Goal: Task Accomplishment & Management: Use online tool/utility

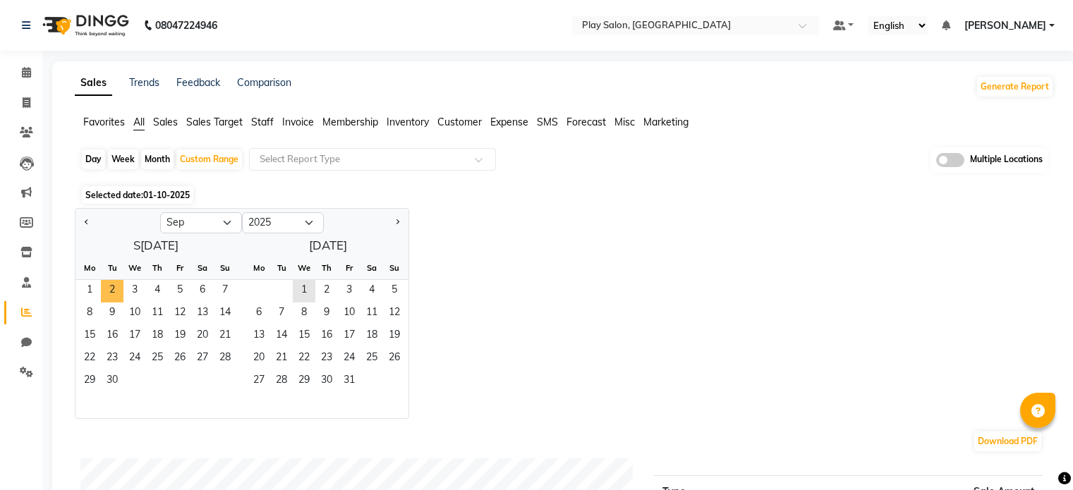
select select "9"
select select "2025"
click at [85, 288] on span "1" at bounding box center [89, 291] width 23 height 23
click at [110, 385] on span "30" at bounding box center [112, 381] width 23 height 23
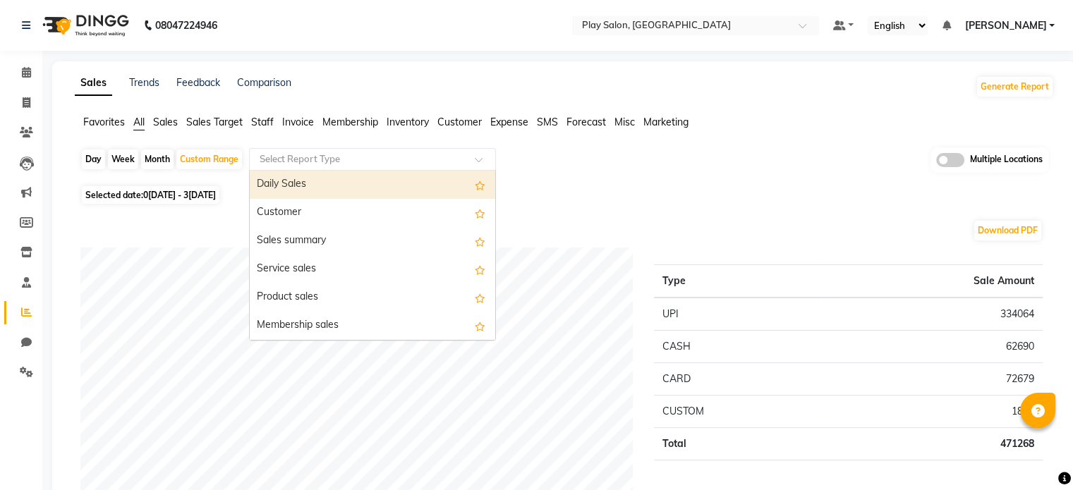
click at [317, 152] on input "text" at bounding box center [358, 159] width 203 height 14
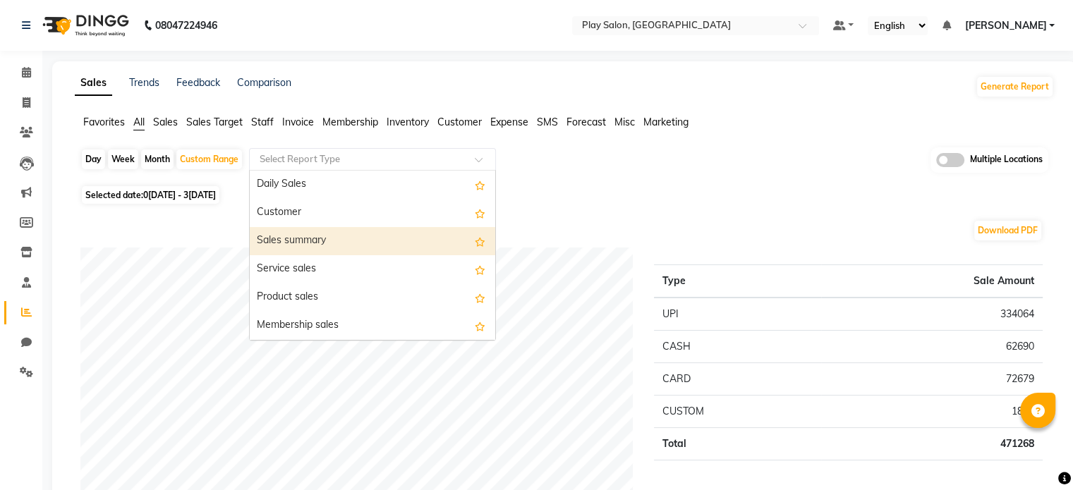
click at [330, 243] on div "Sales summary" at bounding box center [373, 241] width 246 height 28
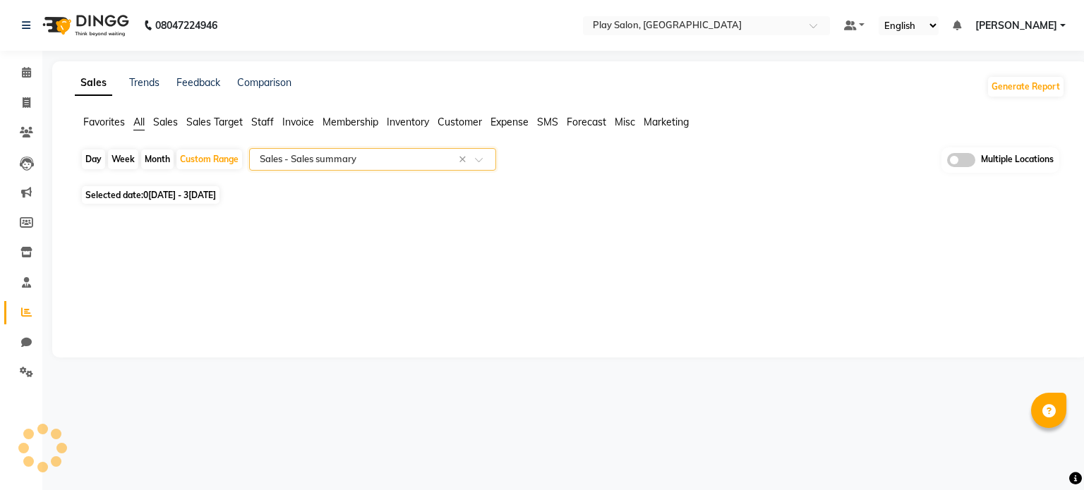
select select "full_report"
select select "csv"
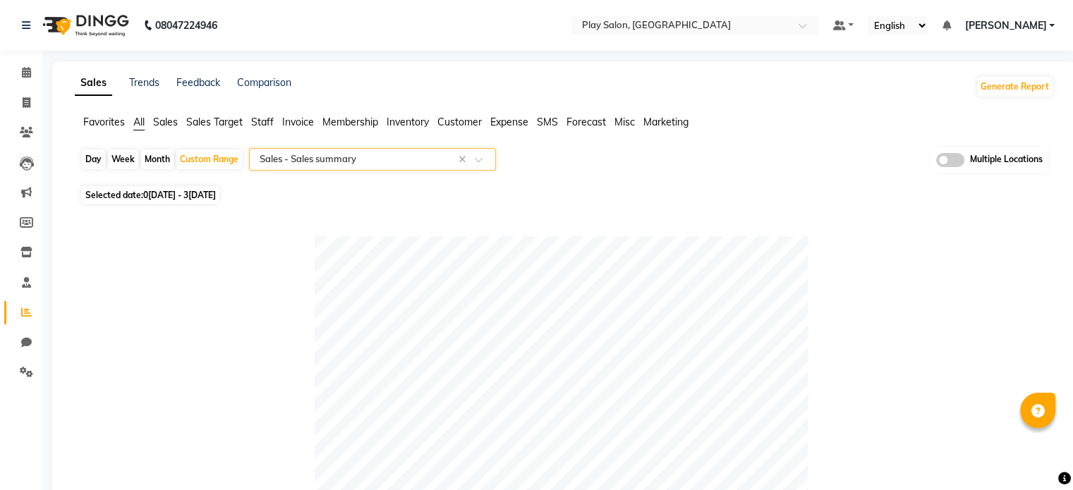
click at [943, 162] on span at bounding box center [950, 160] width 28 height 14
click at [936, 162] on input "checkbox" at bounding box center [936, 162] width 0 height 0
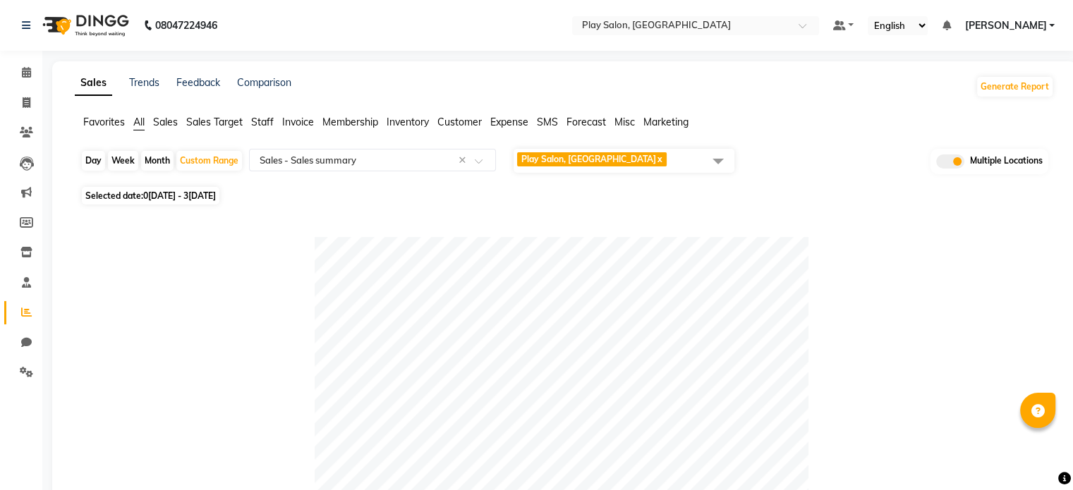
click at [661, 159] on span "Play Salon, Saharkarnagar x" at bounding box center [624, 161] width 221 height 24
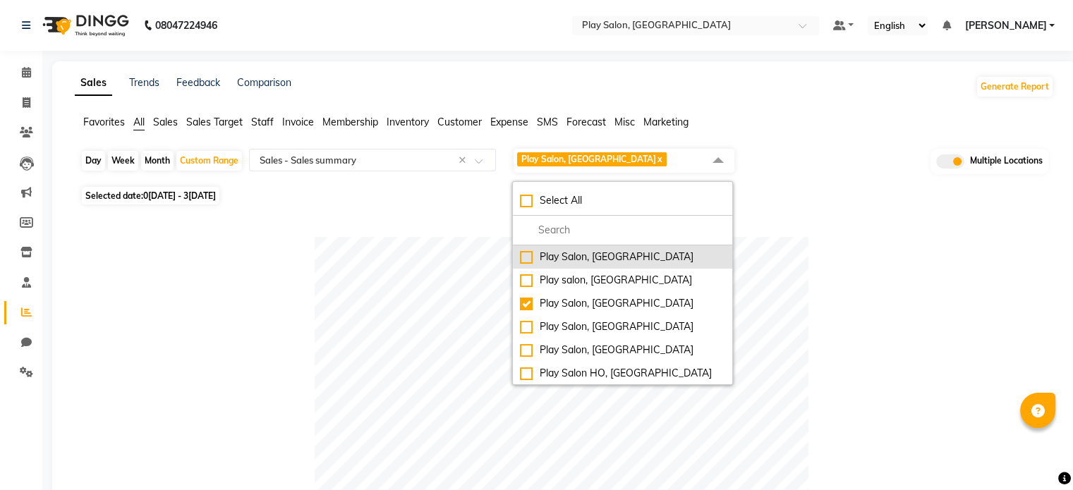
click at [525, 262] on div "Play Salon, [GEOGRAPHIC_DATA]" at bounding box center [622, 257] width 205 height 15
checkbox input "true"
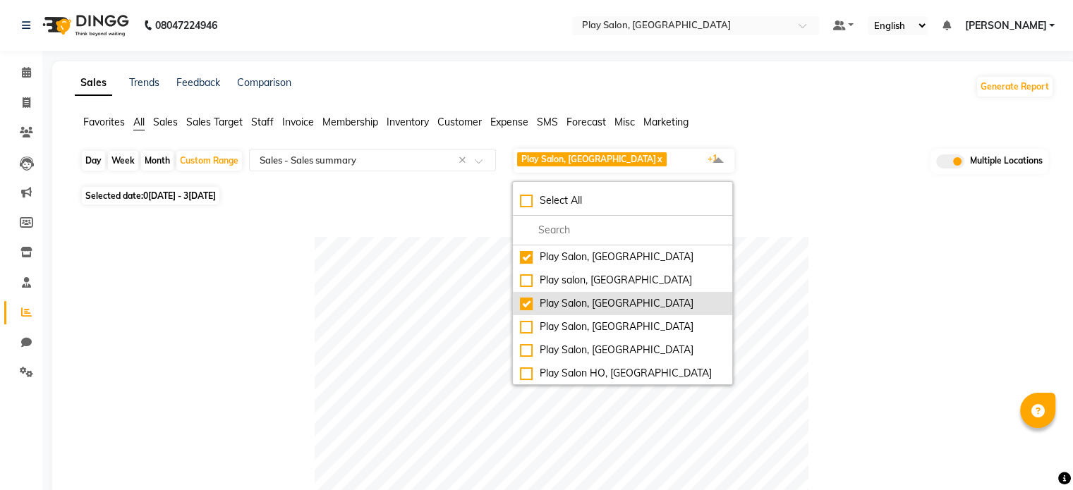
click at [528, 302] on div "Play Salon, [GEOGRAPHIC_DATA]" at bounding box center [622, 303] width 205 height 15
checkbox input "false"
click at [816, 255] on div at bounding box center [561, 484] width 962 height 494
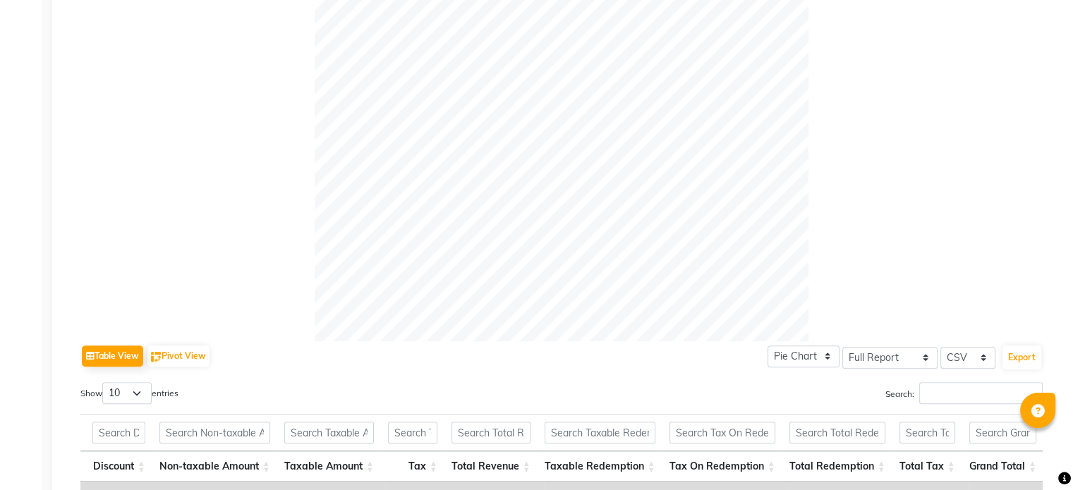
scroll to position [107, 0]
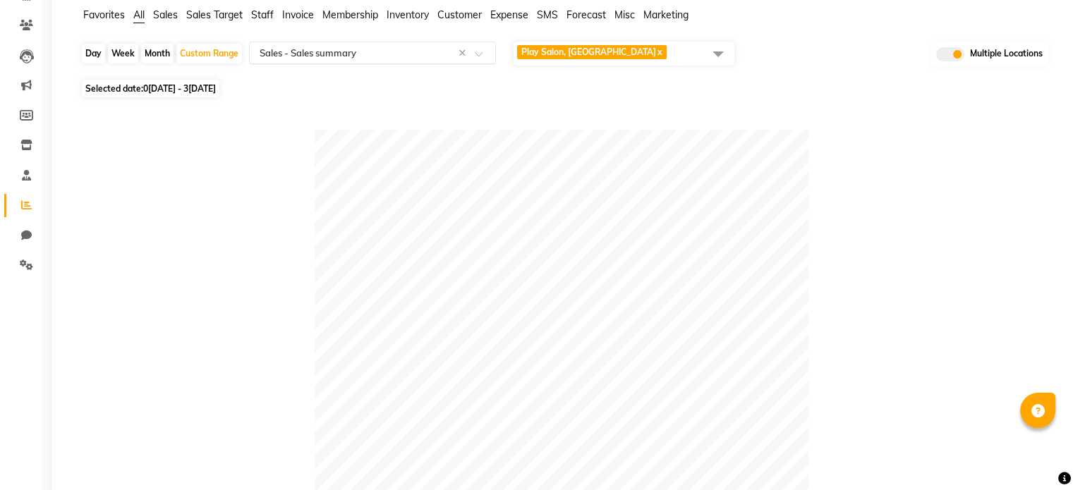
click at [416, 54] on input "text" at bounding box center [358, 53] width 203 height 14
click at [638, 58] on span "Play Salon, Embassy Tech Village x" at bounding box center [592, 52] width 150 height 14
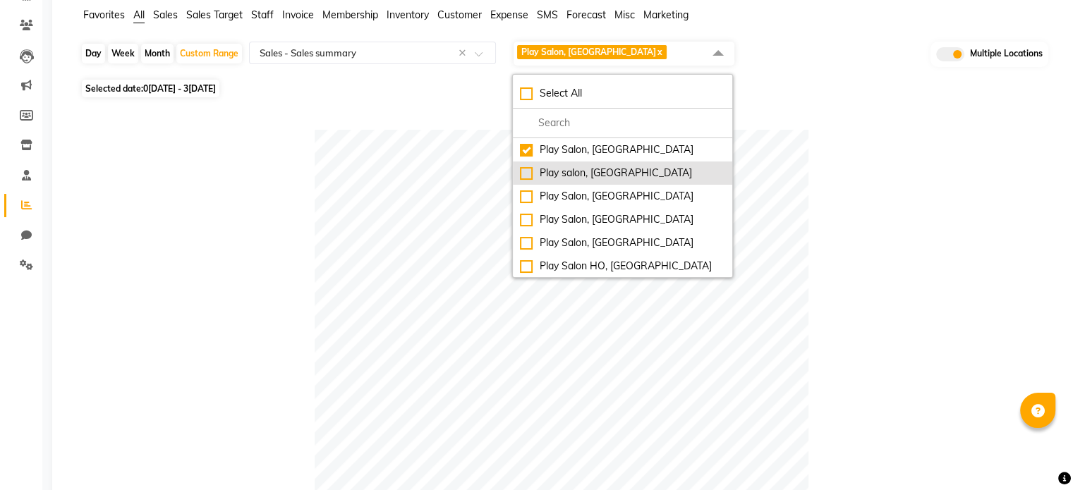
click at [531, 172] on div "Play salon, [GEOGRAPHIC_DATA]" at bounding box center [622, 173] width 205 height 15
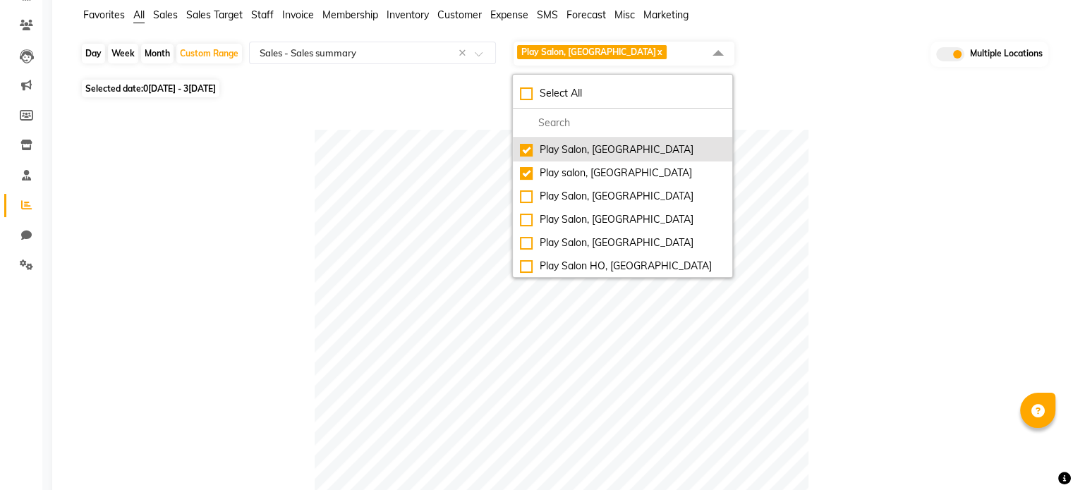
checkbox input "true"
click at [528, 149] on div "Play Salon, [GEOGRAPHIC_DATA]" at bounding box center [622, 150] width 205 height 15
checkbox input "false"
click at [823, 172] on div at bounding box center [561, 377] width 962 height 494
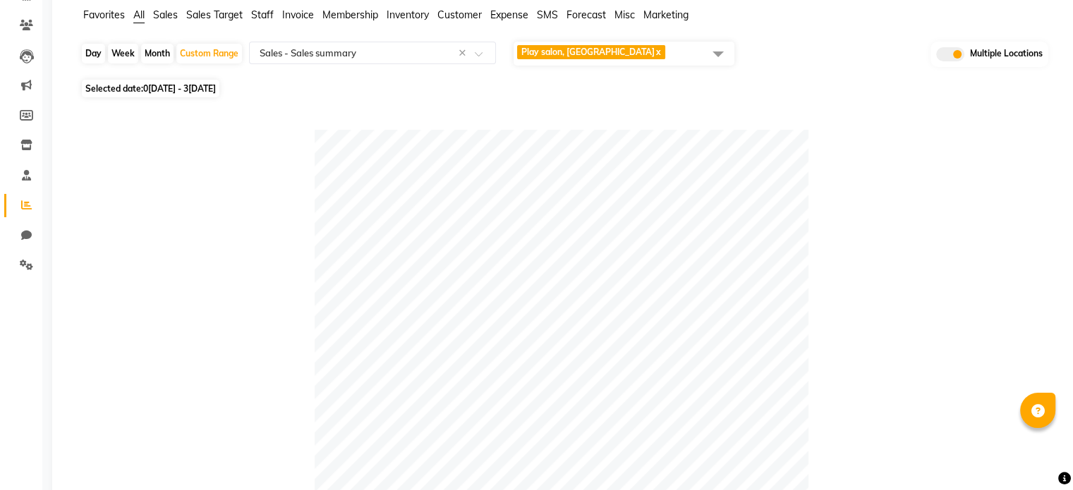
click at [641, 54] on span "Play salon, 77 East x" at bounding box center [624, 54] width 221 height 24
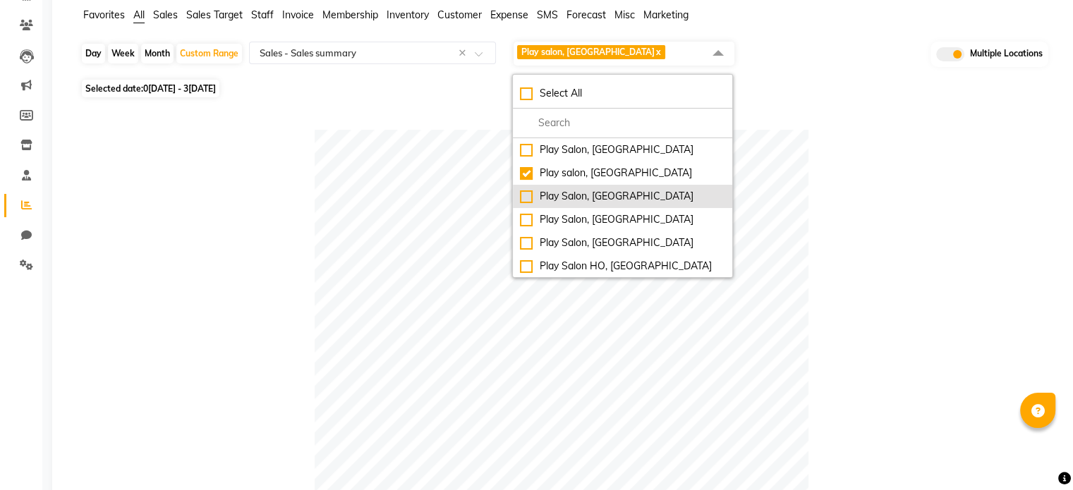
click at [523, 195] on div "Play Salon, [GEOGRAPHIC_DATA]" at bounding box center [622, 196] width 205 height 15
checkbox input "true"
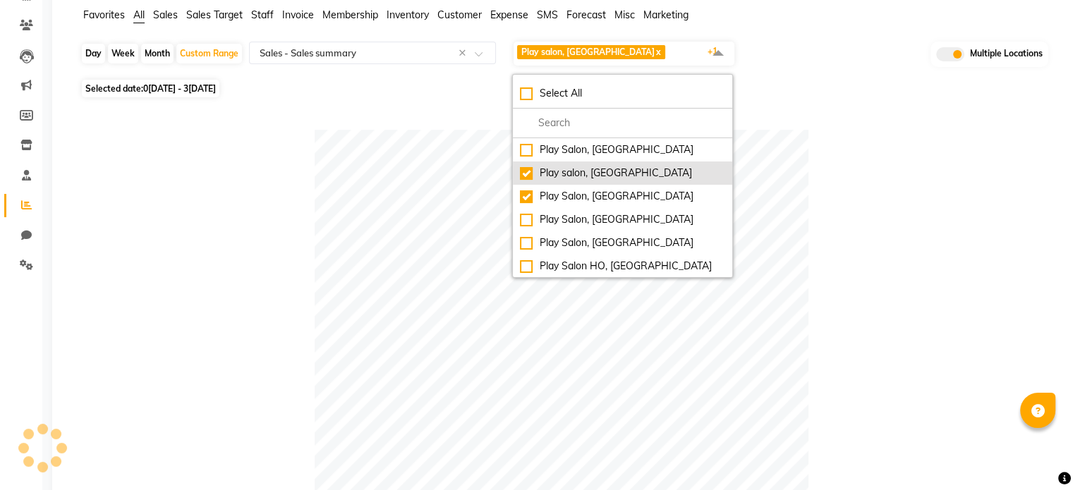
click at [525, 171] on div "Play salon, [GEOGRAPHIC_DATA]" at bounding box center [622, 173] width 205 height 15
checkbox input "false"
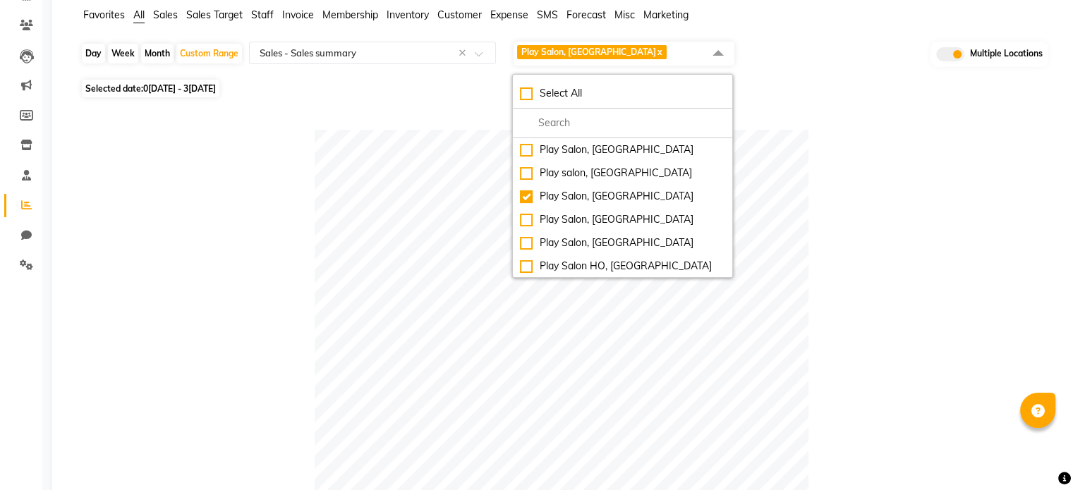
click at [838, 182] on div at bounding box center [561, 377] width 962 height 494
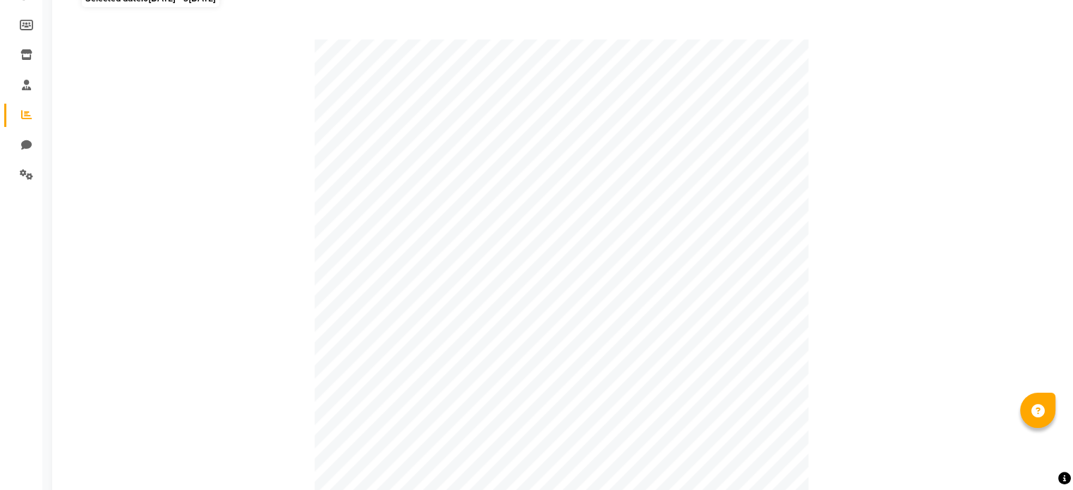
scroll to position [37, 0]
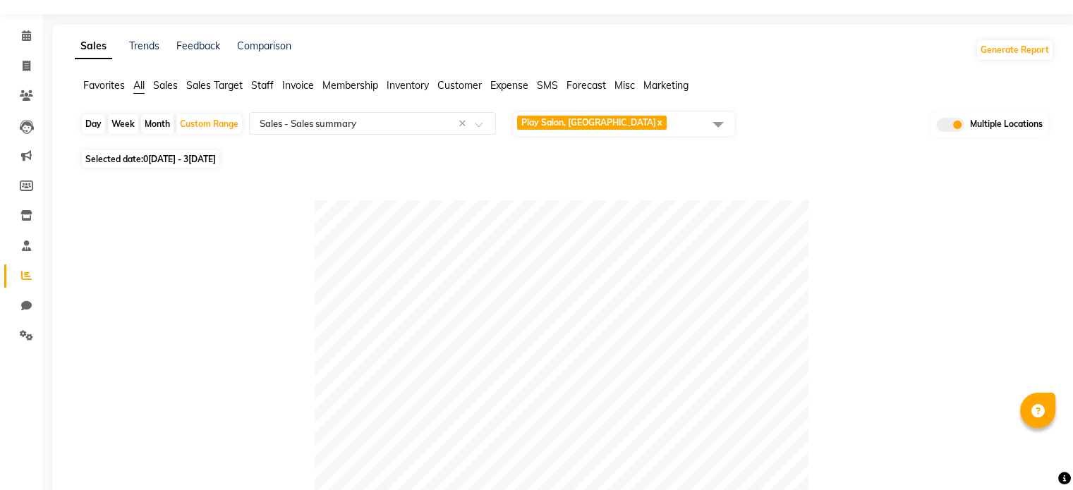
click at [658, 123] on span "Play Salon, Saharkarnagar x" at bounding box center [624, 124] width 221 height 24
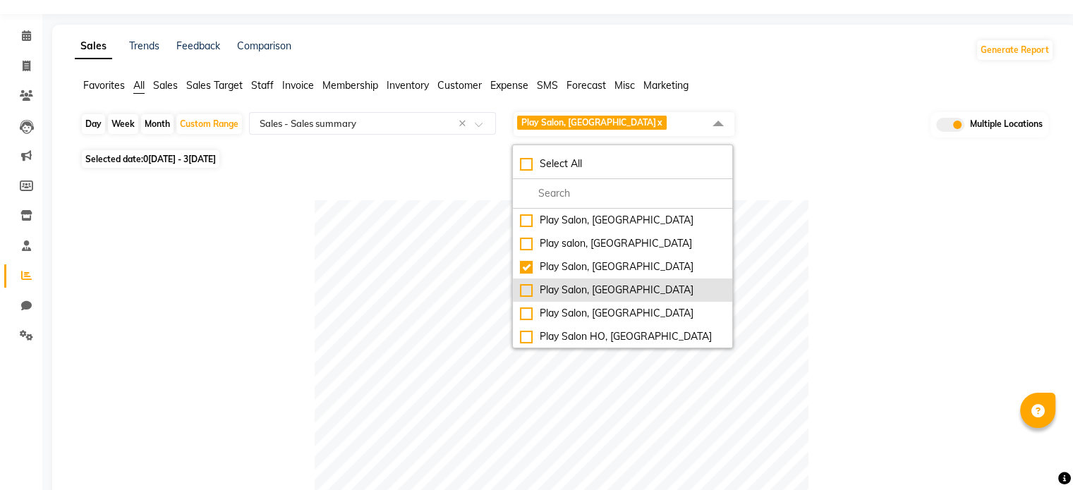
click at [528, 292] on div "Play Salon, [GEOGRAPHIC_DATA]" at bounding box center [622, 290] width 205 height 15
checkbox input "true"
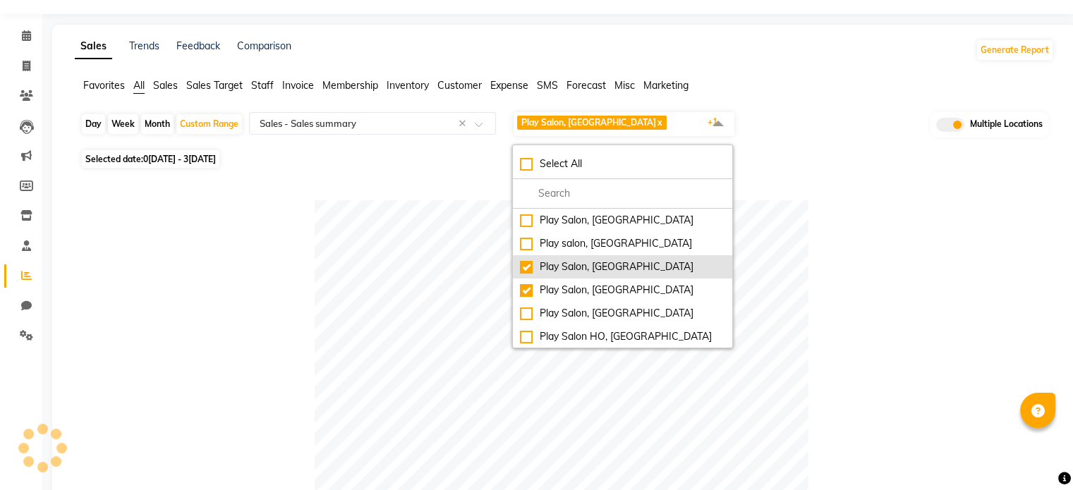
click at [524, 267] on div "Play Salon, [GEOGRAPHIC_DATA]" at bounding box center [622, 267] width 205 height 15
checkbox input "false"
click at [832, 276] on div at bounding box center [561, 447] width 962 height 494
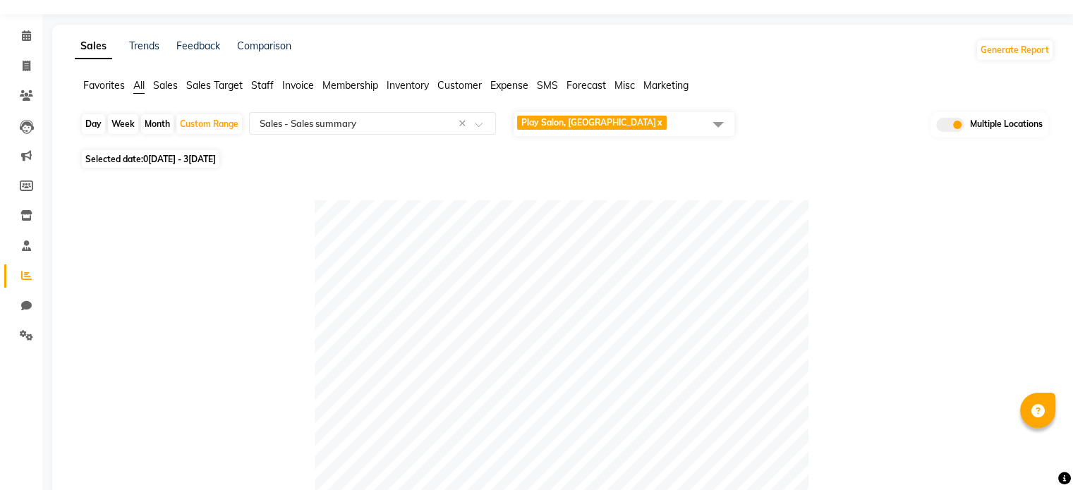
click at [637, 118] on span "Play Salon, [GEOGRAPHIC_DATA] x" at bounding box center [624, 124] width 221 height 24
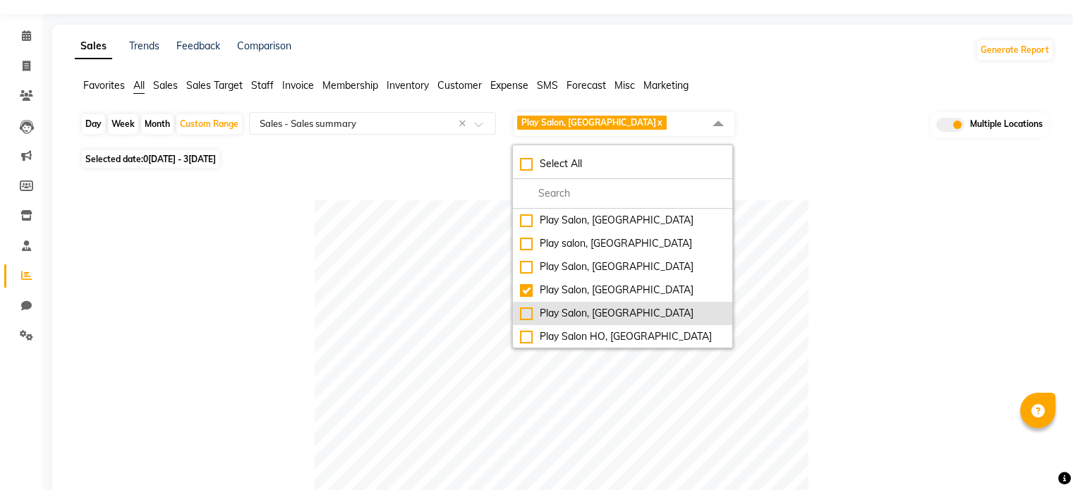
click at [525, 310] on div "Play Salon, [GEOGRAPHIC_DATA]" at bounding box center [622, 313] width 205 height 15
checkbox input "true"
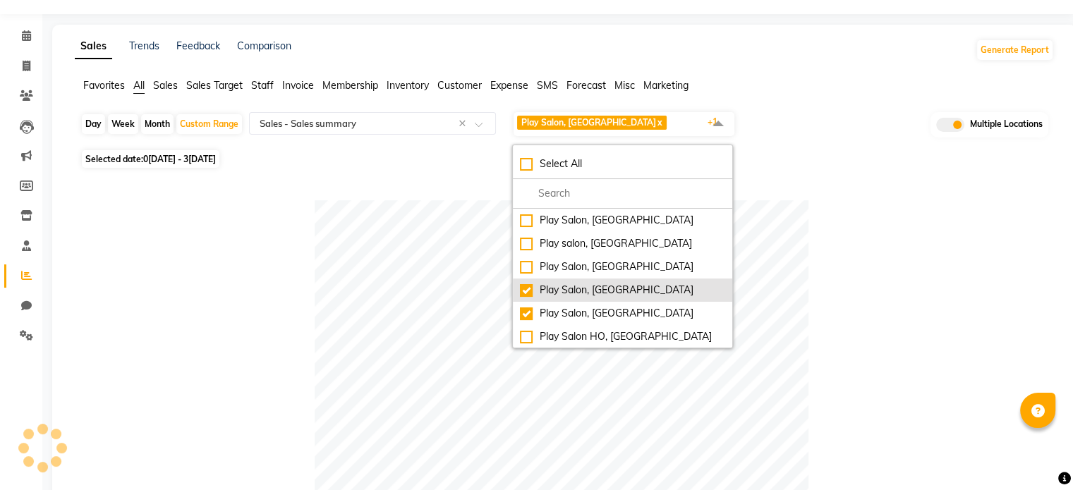
click at [525, 291] on div "Play Salon, [GEOGRAPHIC_DATA]" at bounding box center [622, 290] width 205 height 15
checkbox input "false"
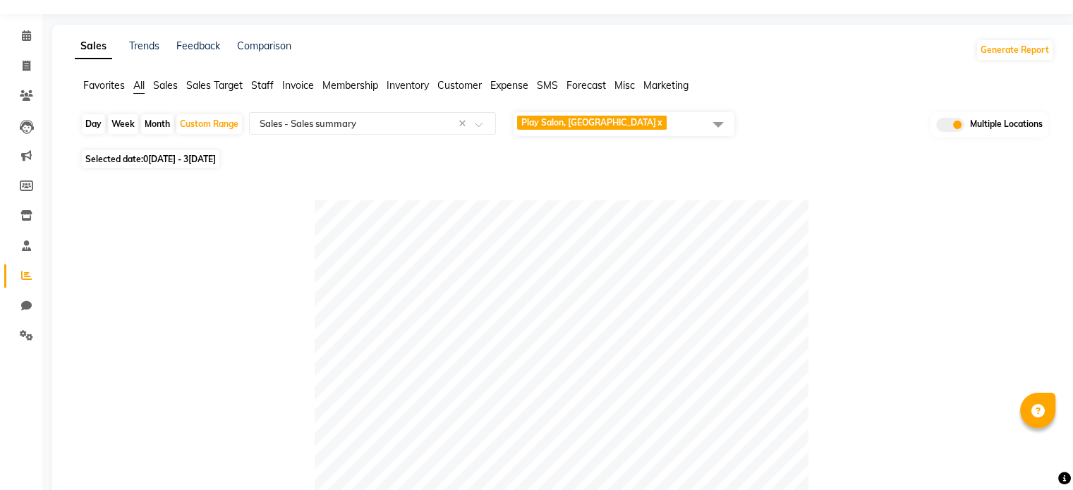
click at [649, 127] on span "Play Salon, Phoenix mall x" at bounding box center [624, 124] width 221 height 24
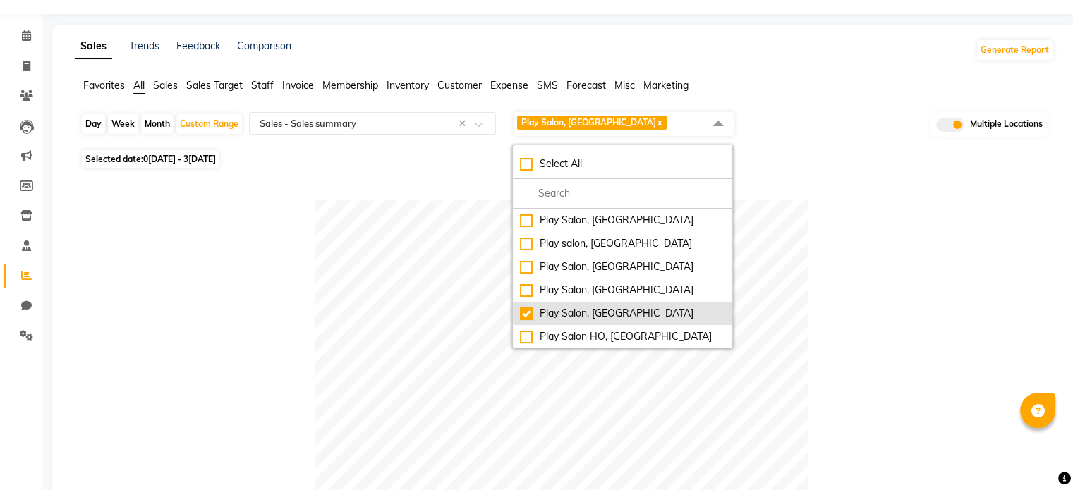
scroll to position [71, 0]
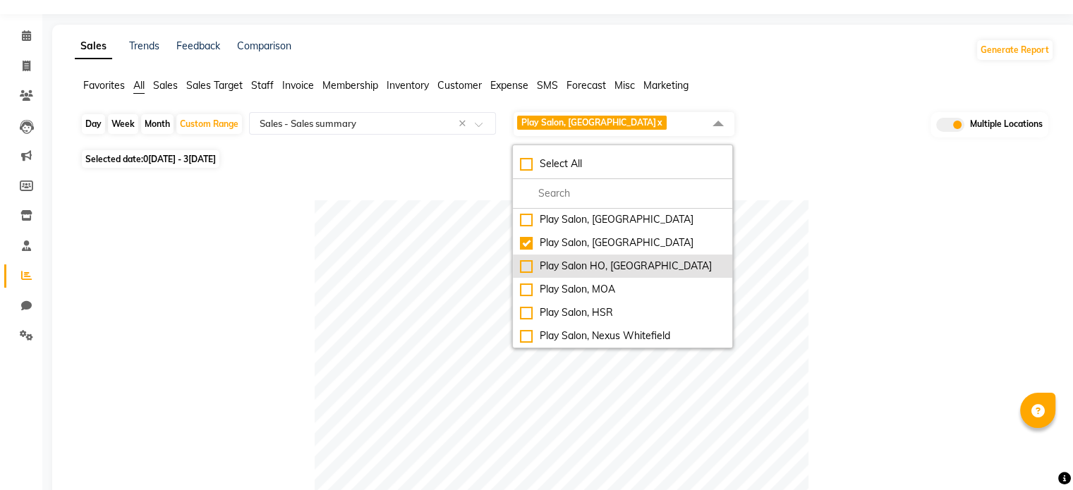
click at [529, 289] on div "Play Salon, MOA" at bounding box center [622, 289] width 205 height 15
checkbox input "true"
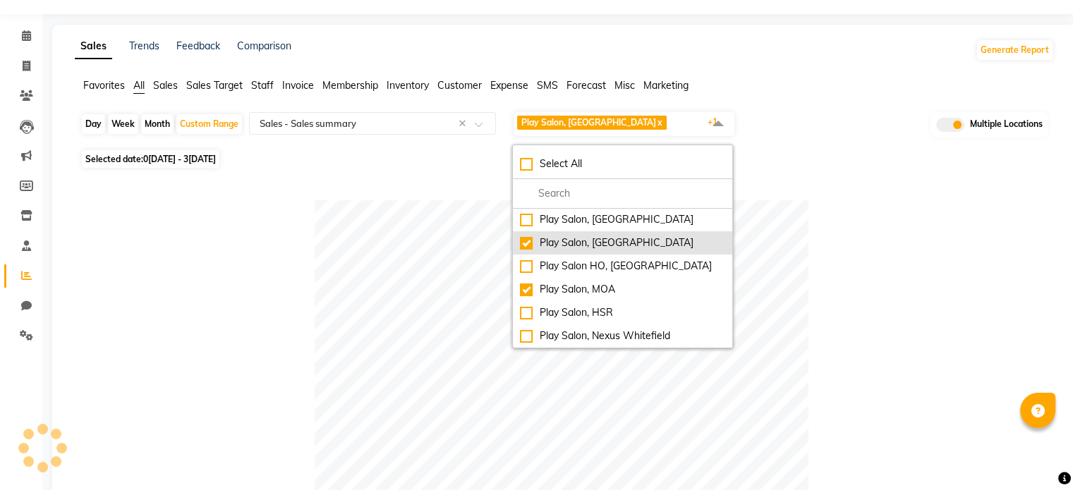
click at [528, 244] on div "Play Salon, [GEOGRAPHIC_DATA]" at bounding box center [622, 243] width 205 height 15
checkbox input "false"
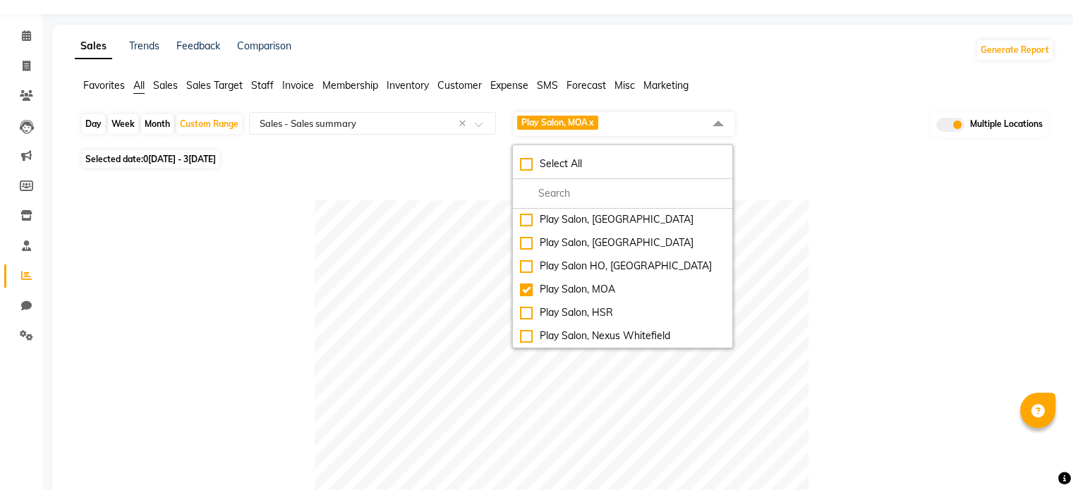
click at [849, 260] on div at bounding box center [561, 447] width 962 height 494
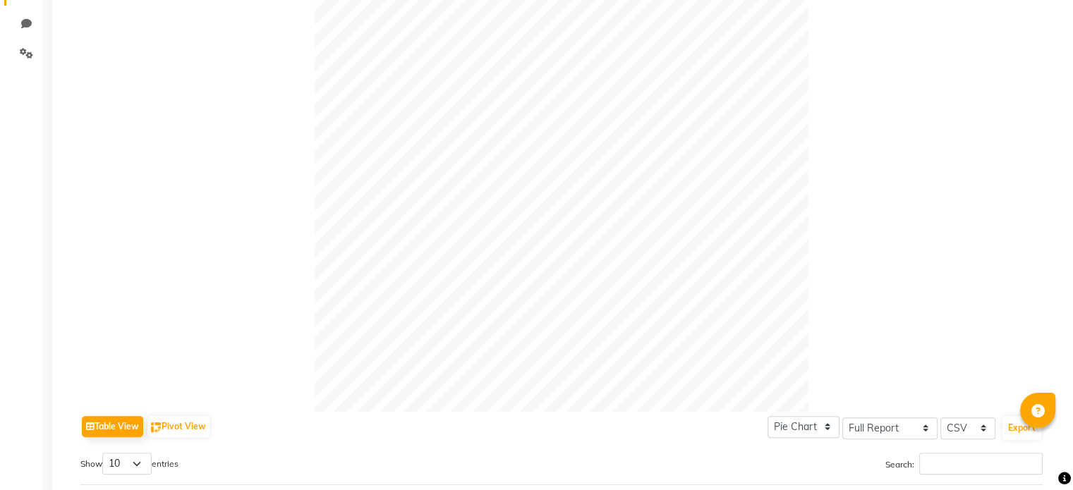
scroll to position [37, 0]
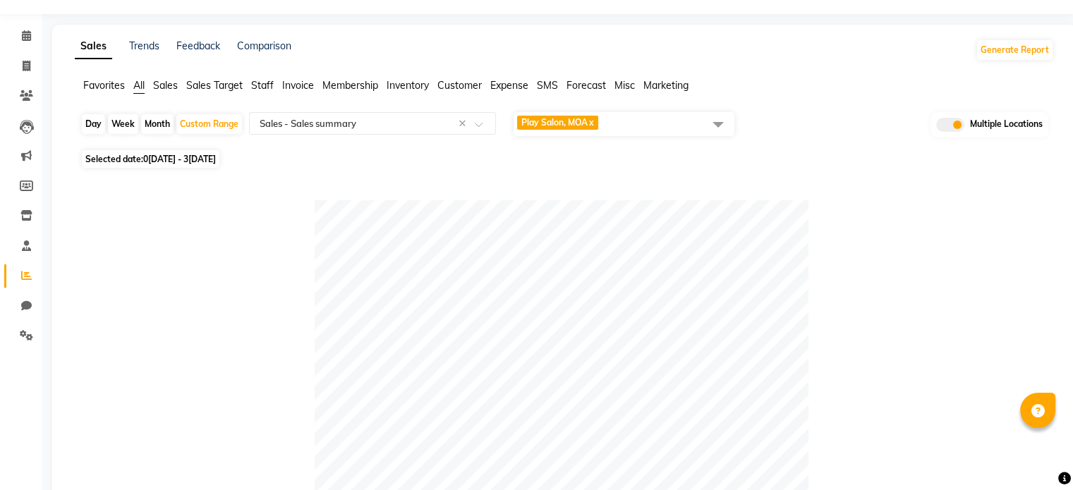
click at [631, 124] on span "Play Salon, MOA x" at bounding box center [624, 124] width 221 height 24
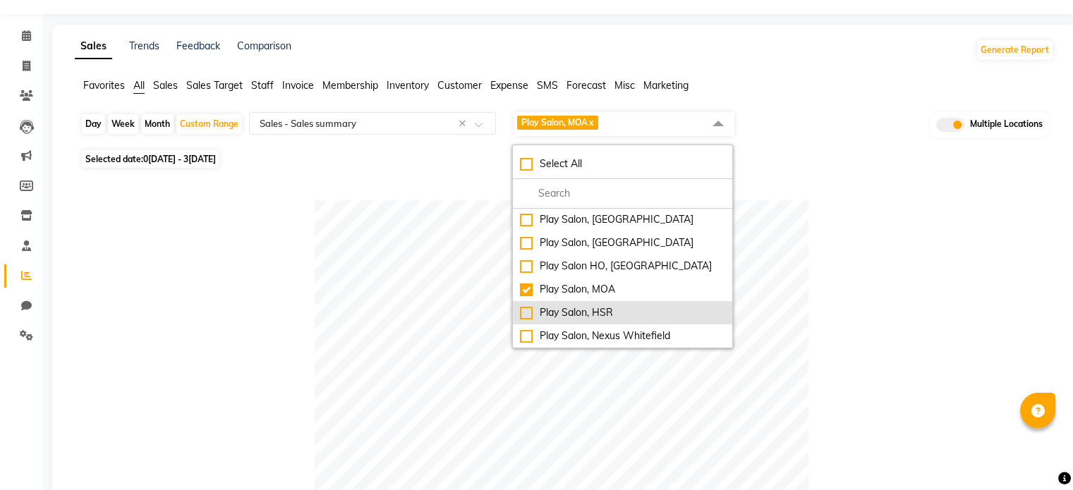
drag, startPoint x: 531, startPoint y: 310, endPoint x: 527, endPoint y: 294, distance: 15.9
click at [531, 310] on div "Play Salon, HSR" at bounding box center [622, 312] width 205 height 15
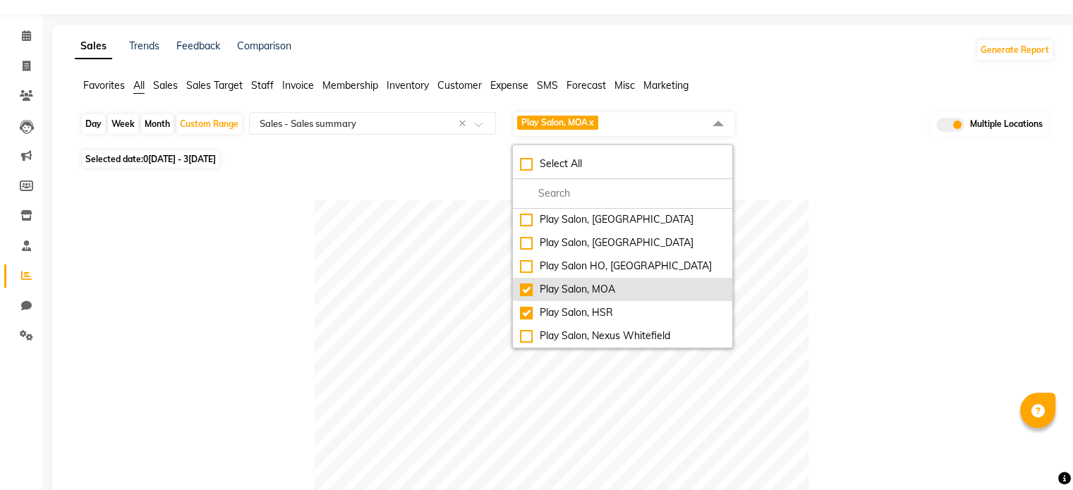
checkbox input "true"
click at [528, 286] on div "Play Salon, MOA" at bounding box center [622, 289] width 205 height 15
checkbox input "false"
click at [834, 238] on div at bounding box center [561, 447] width 962 height 494
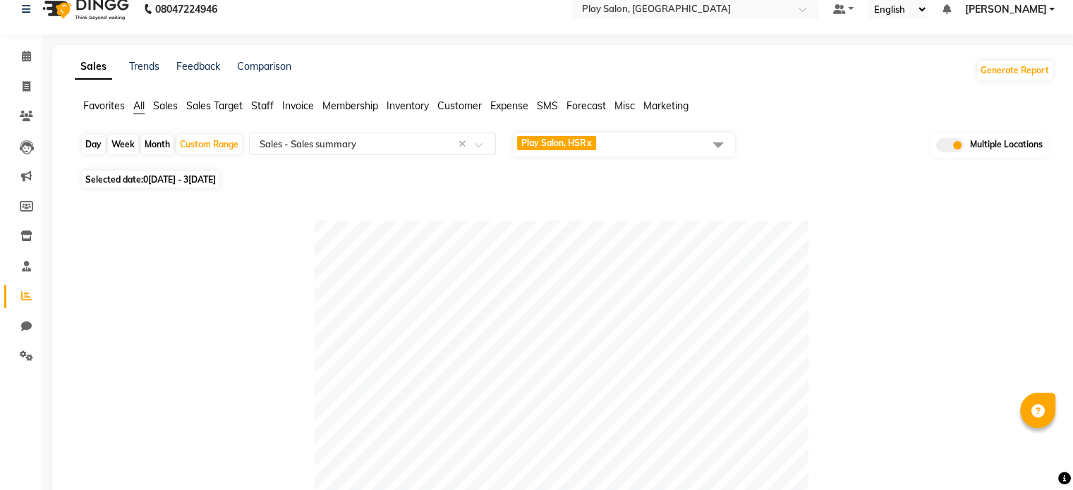
scroll to position [0, 0]
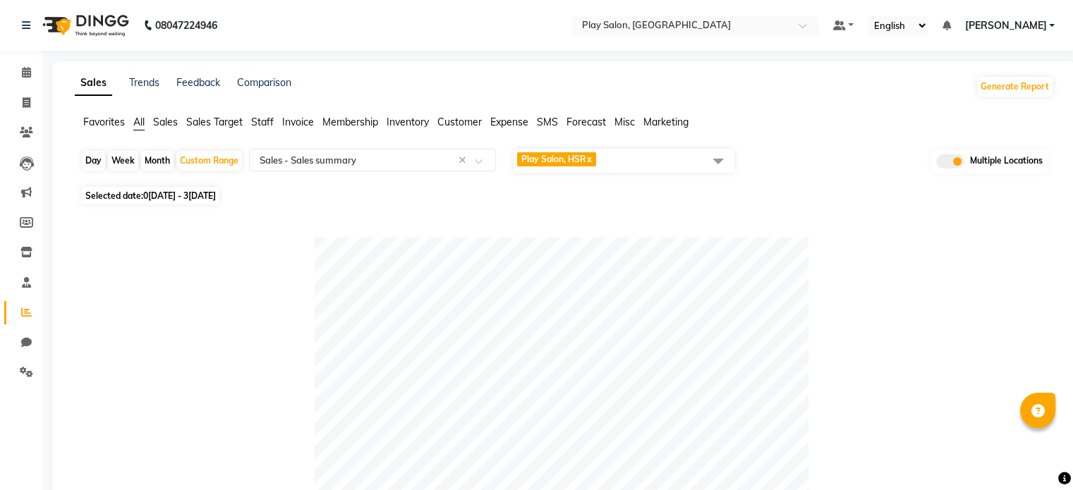
click at [623, 157] on span "Play Salon, HSR x" at bounding box center [624, 161] width 221 height 24
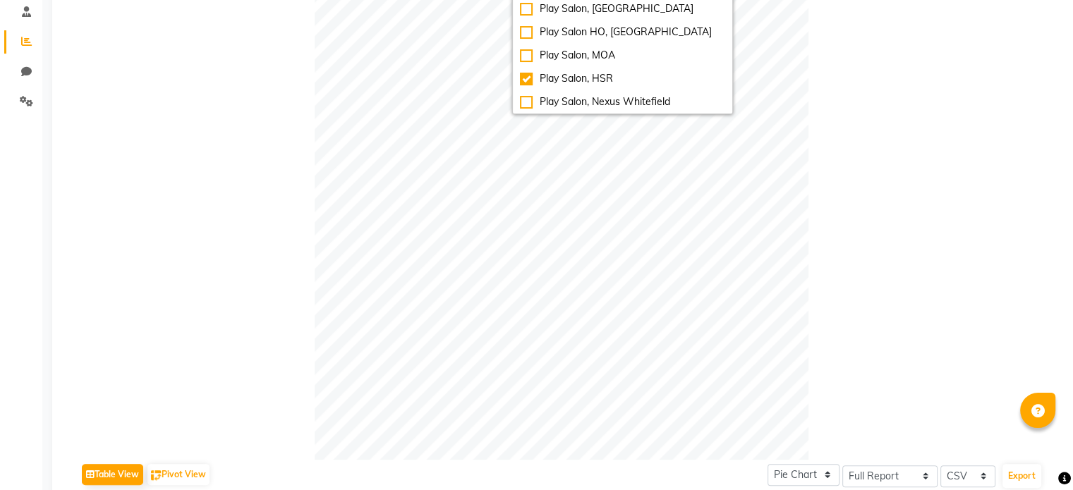
scroll to position [282, 0]
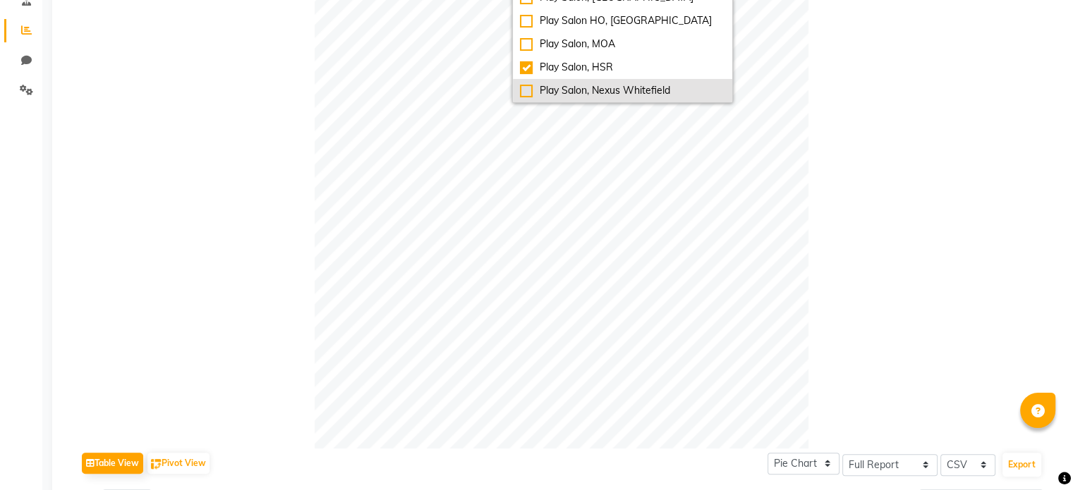
click at [528, 87] on div "Play Salon, Nexus Whitefield" at bounding box center [622, 90] width 205 height 15
checkbox input "true"
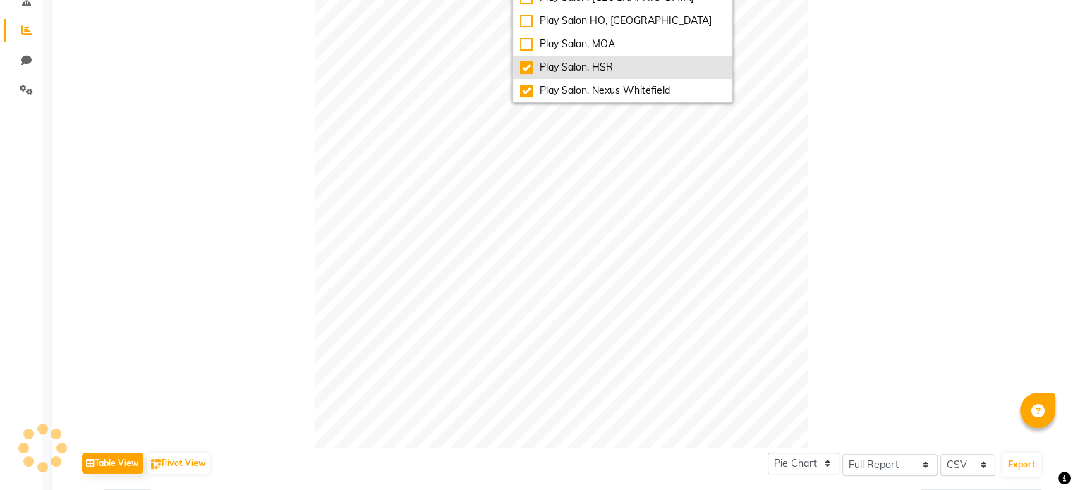
click at [528, 65] on div "Play Salon, HSR" at bounding box center [622, 67] width 205 height 15
checkbox input "false"
click at [855, 104] on div at bounding box center [561, 202] width 962 height 494
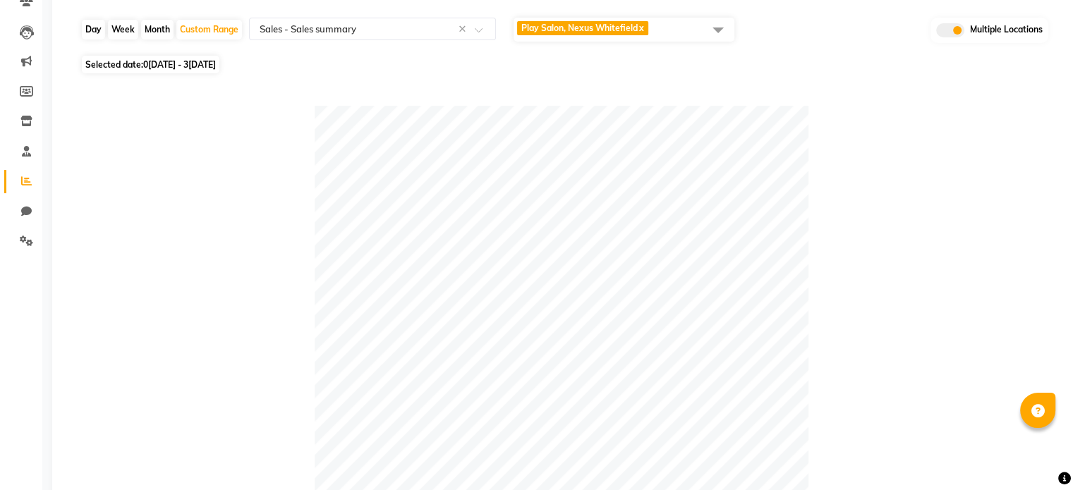
scroll to position [0, 0]
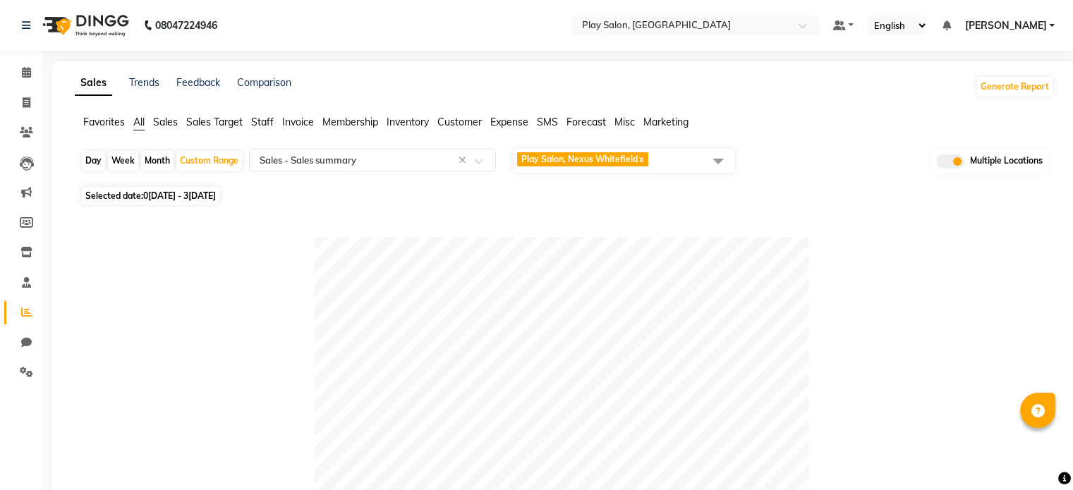
click at [673, 155] on span "Play Salon, Nexus Whitefield x" at bounding box center [624, 161] width 221 height 24
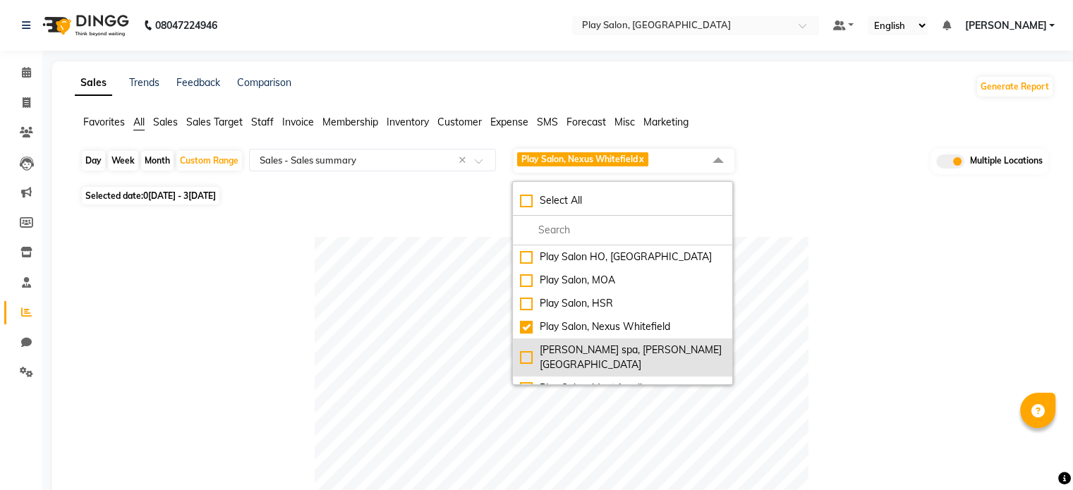
scroll to position [117, 0]
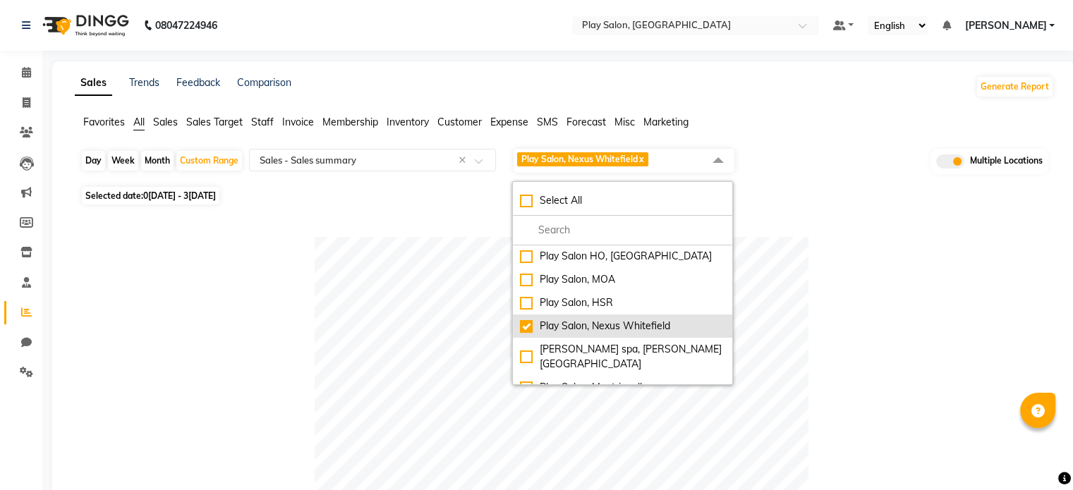
click at [528, 329] on div "Play Salon, Nexus Whitefield" at bounding box center [622, 326] width 205 height 15
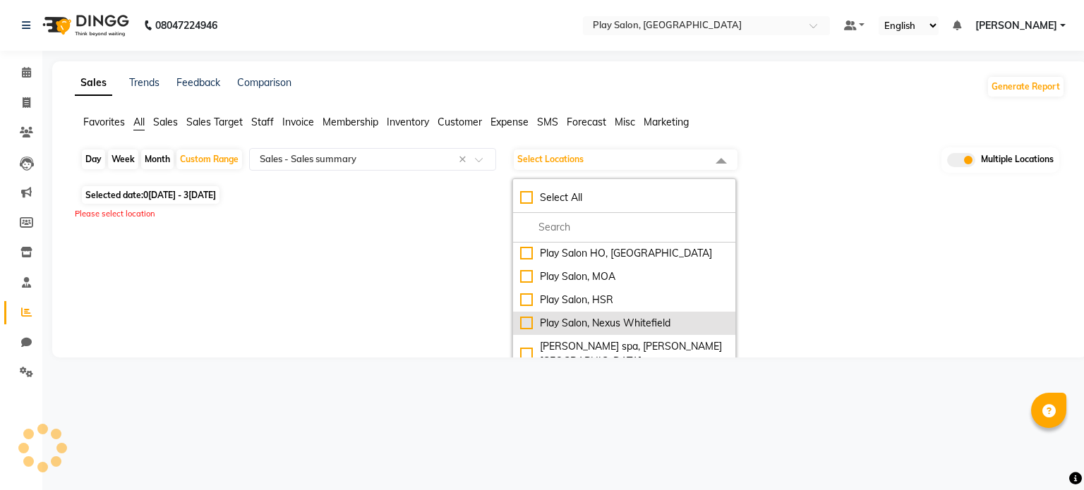
click at [528, 325] on div "Play Salon, Nexus Whitefield" at bounding box center [624, 323] width 208 height 15
checkbox input "true"
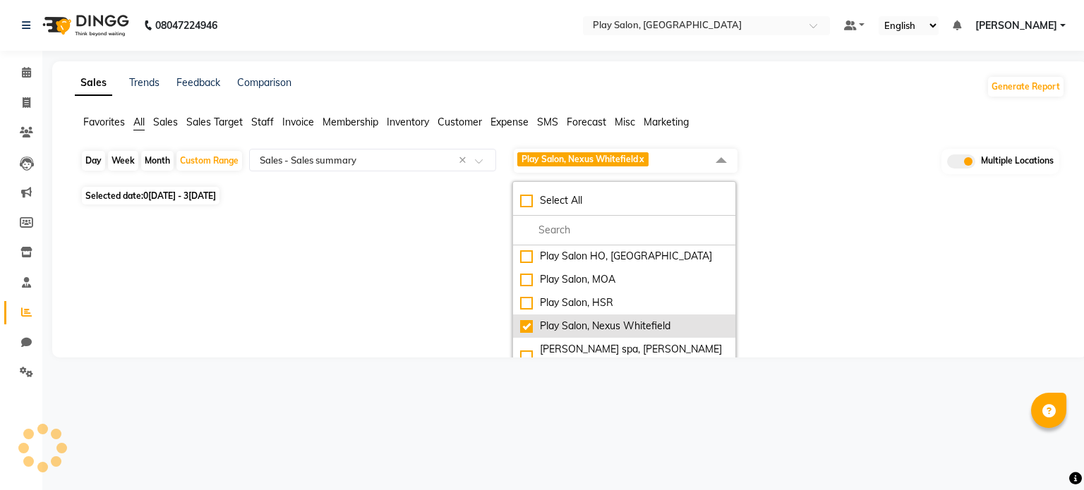
select select "full_report"
select select "csv"
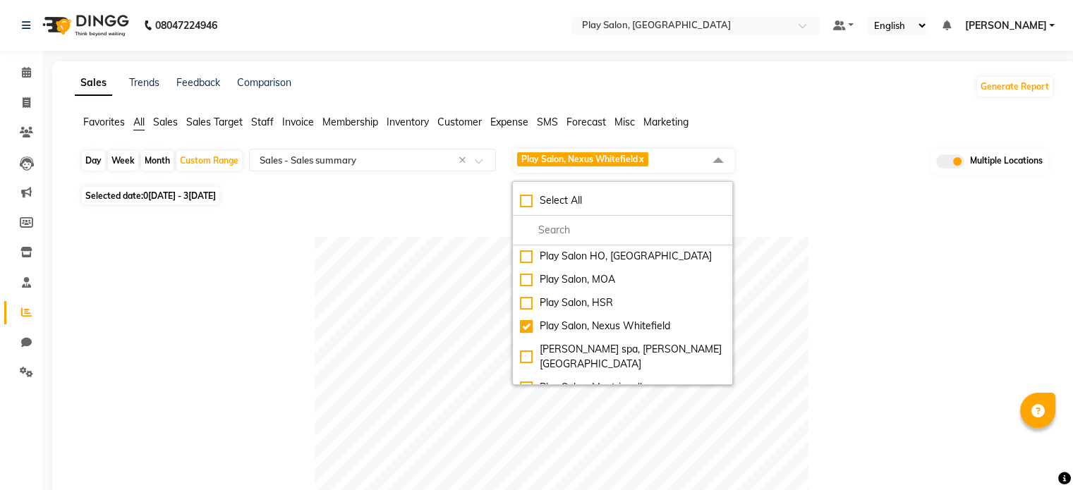
click at [823, 303] on div at bounding box center [561, 484] width 962 height 494
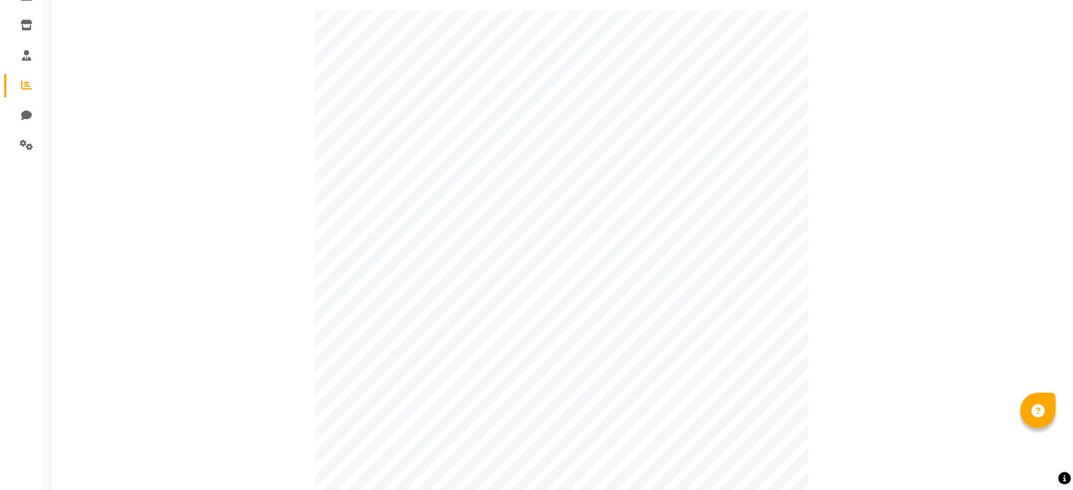
scroll to position [0, 0]
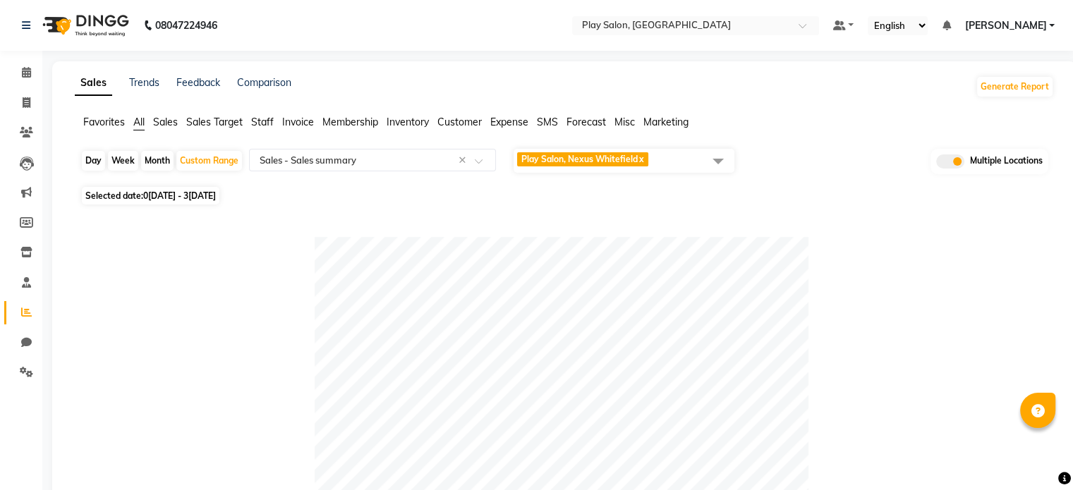
click at [667, 160] on span "Play Salon, Nexus Whitefield x" at bounding box center [624, 161] width 221 height 24
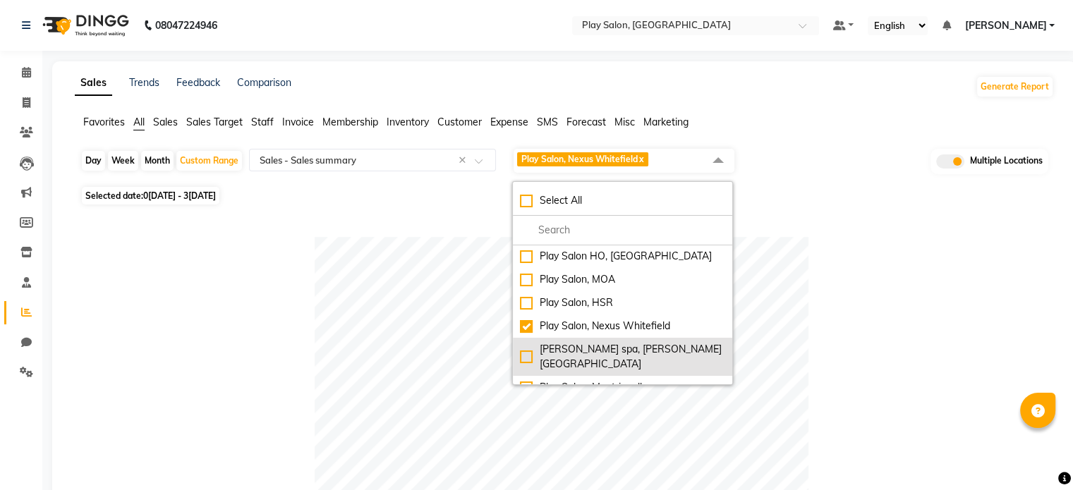
click at [528, 347] on div "[PERSON_NAME] spa, [PERSON_NAME][GEOGRAPHIC_DATA]" at bounding box center [622, 357] width 205 height 30
checkbox input "true"
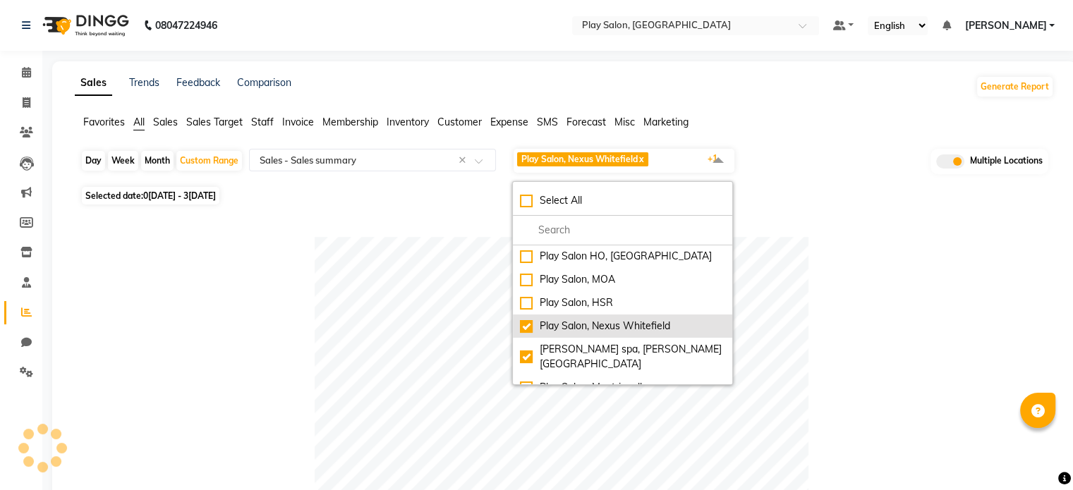
click at [529, 324] on div "Play Salon, Nexus Whitefield" at bounding box center [622, 326] width 205 height 15
checkbox input "false"
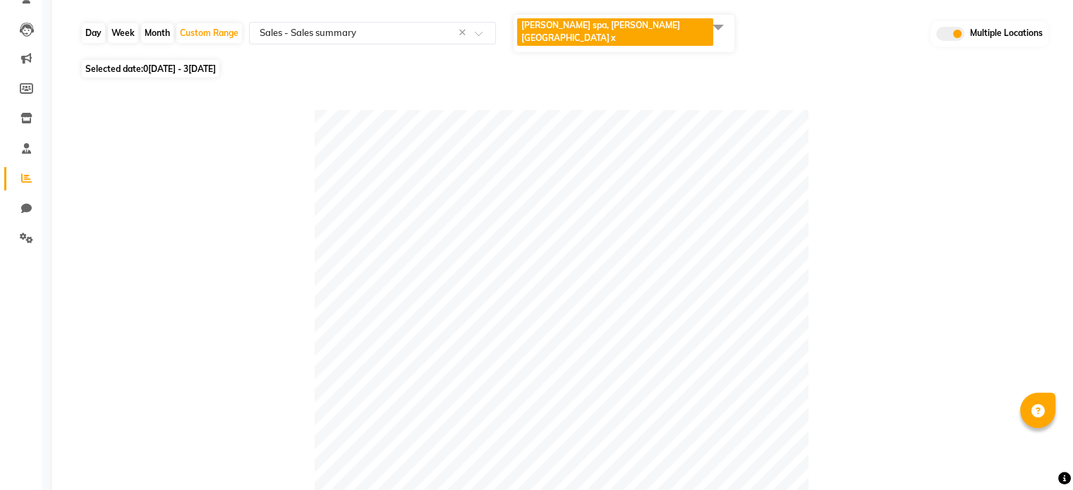
scroll to position [37, 0]
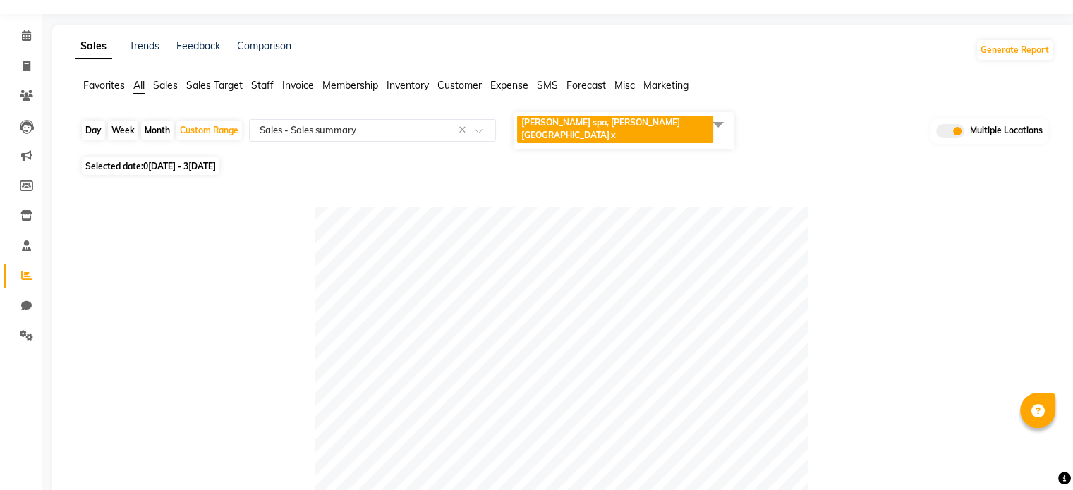
click at [689, 116] on span "[PERSON_NAME] spa, [PERSON_NAME] nagar x" at bounding box center [624, 130] width 221 height 37
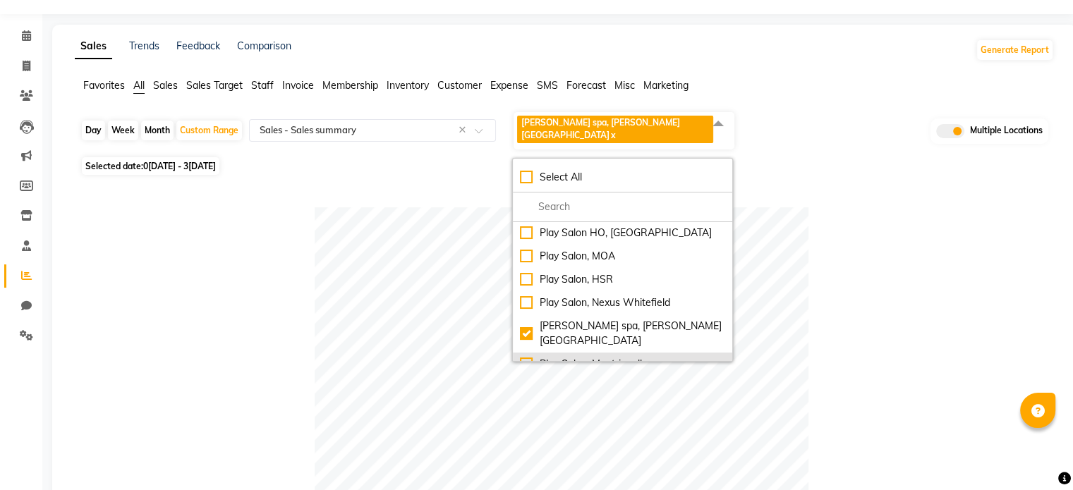
click at [525, 357] on div "Play Salon, Mantri mall" at bounding box center [622, 364] width 205 height 15
checkbox input "true"
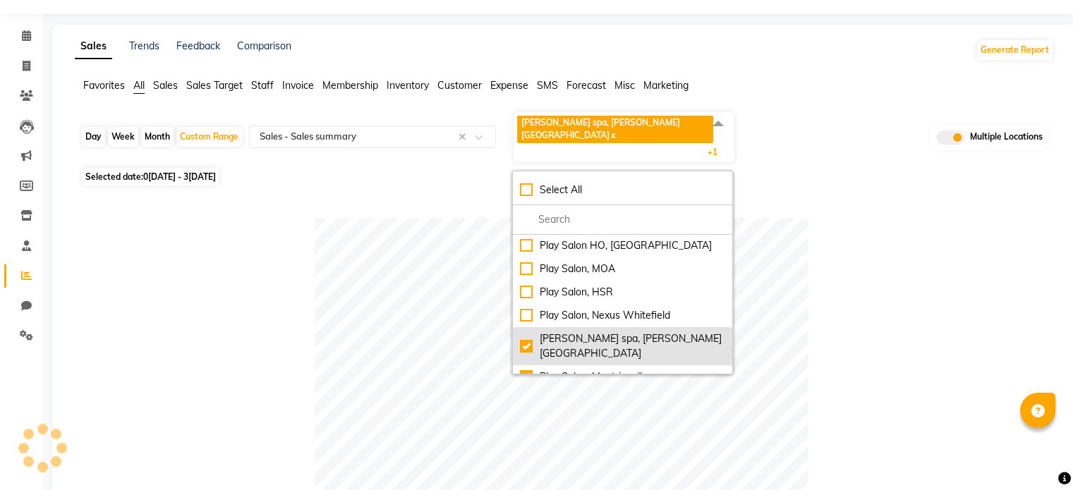
click at [526, 332] on div "[PERSON_NAME] spa, [PERSON_NAME][GEOGRAPHIC_DATA]" at bounding box center [622, 347] width 205 height 30
checkbox input "false"
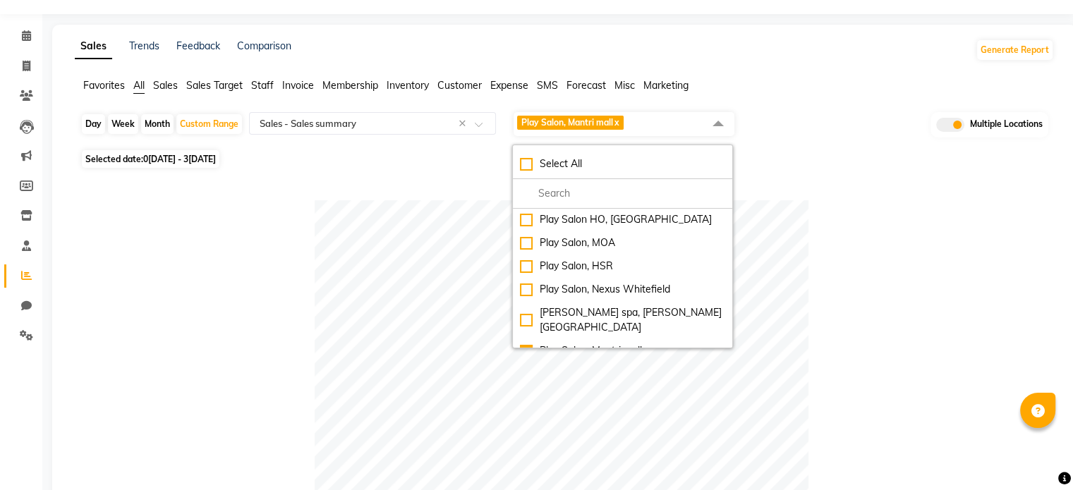
click at [866, 279] on div at bounding box center [561, 447] width 962 height 494
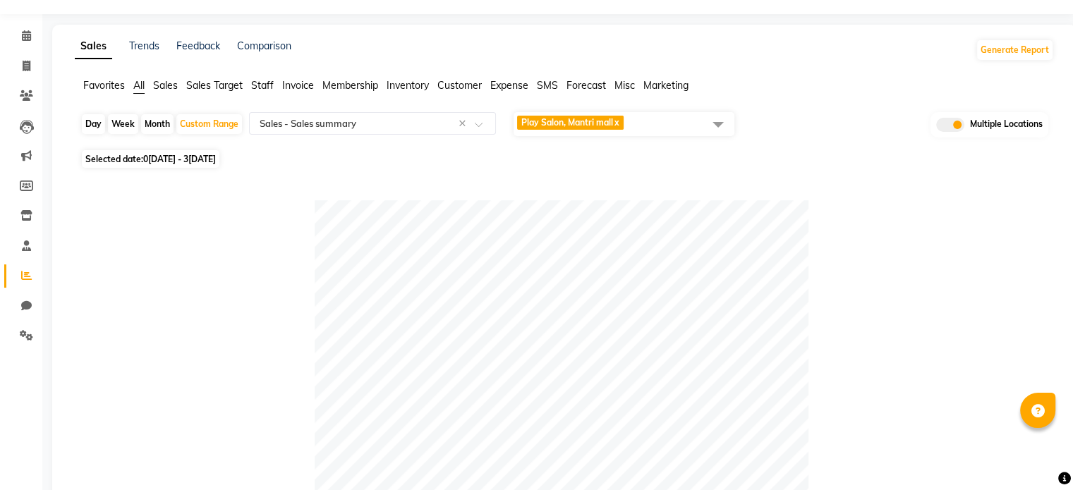
click at [653, 123] on span "Play Salon, Mantri mall x" at bounding box center [624, 124] width 221 height 24
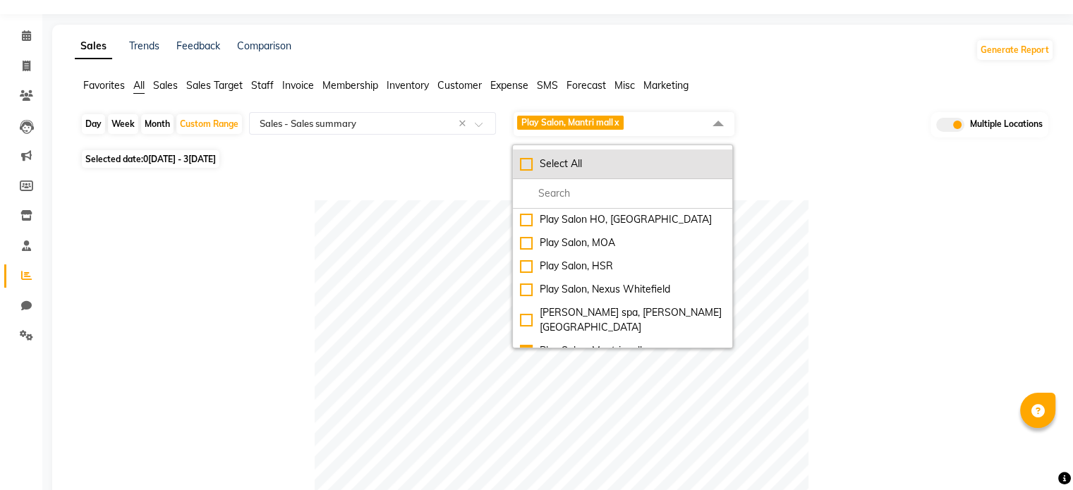
click at [526, 171] on li "Select All" at bounding box center [622, 165] width 219 height 30
checkbox input "true"
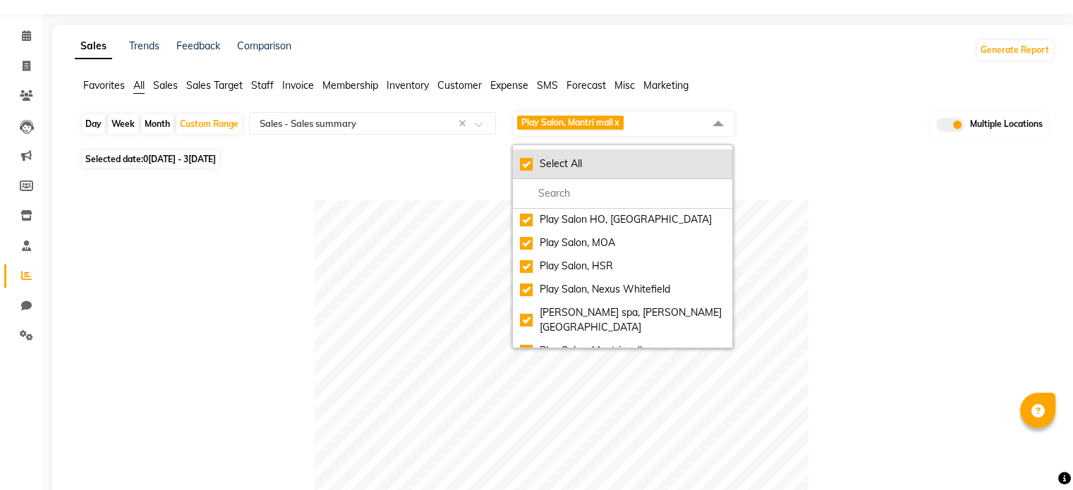
checkbox input "true"
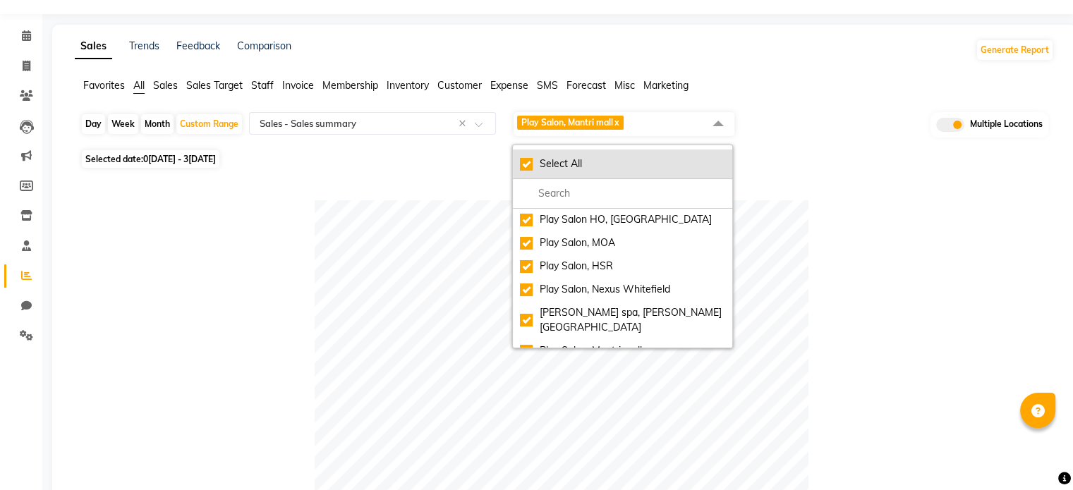
checkbox input "true"
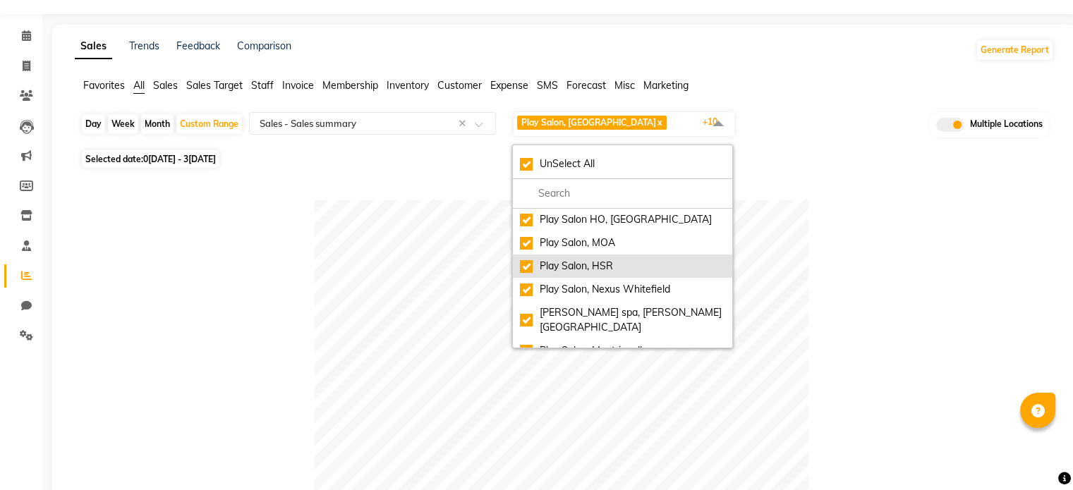
click at [525, 265] on div "Play Salon, HSR" at bounding box center [622, 266] width 205 height 15
checkbox input "false"
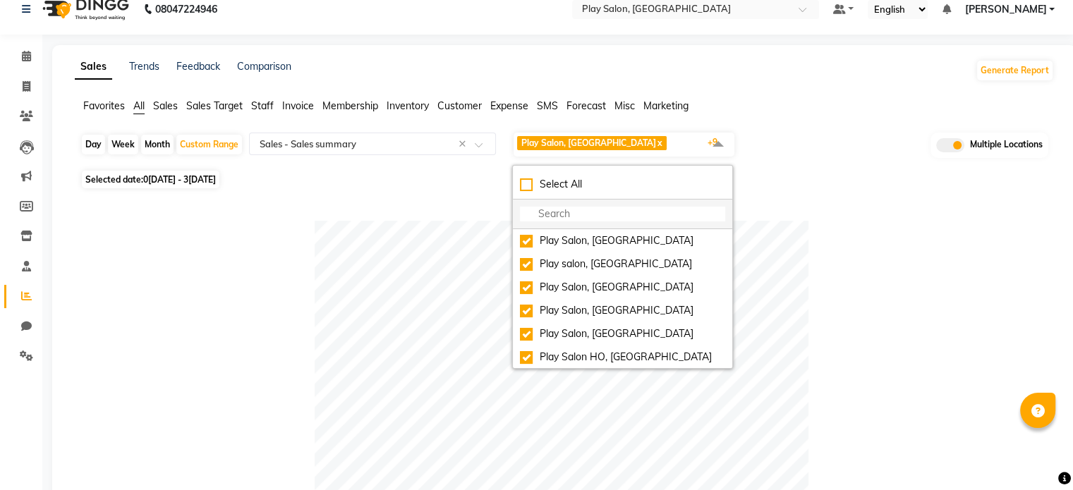
scroll to position [0, 0]
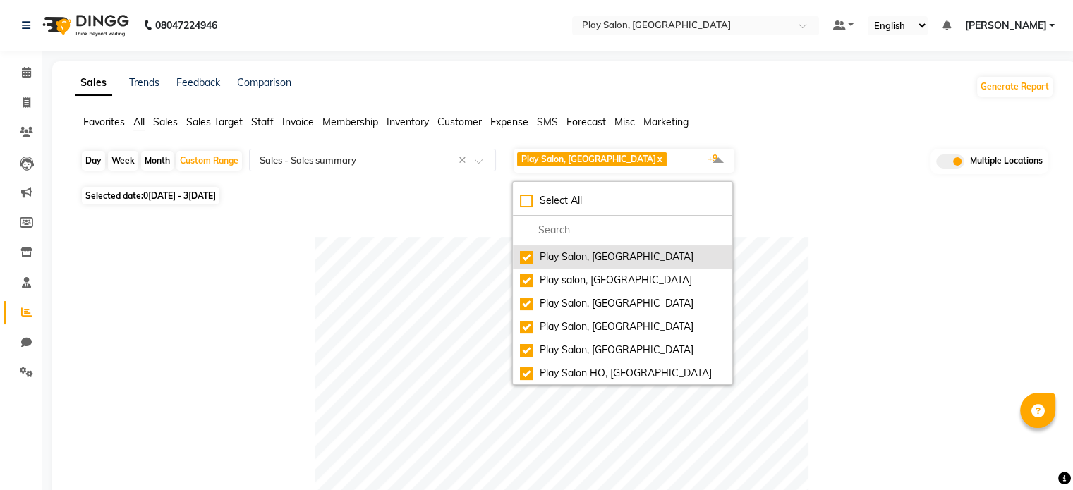
click at [528, 258] on div "Play Salon, [GEOGRAPHIC_DATA]" at bounding box center [622, 257] width 205 height 15
checkbox input "false"
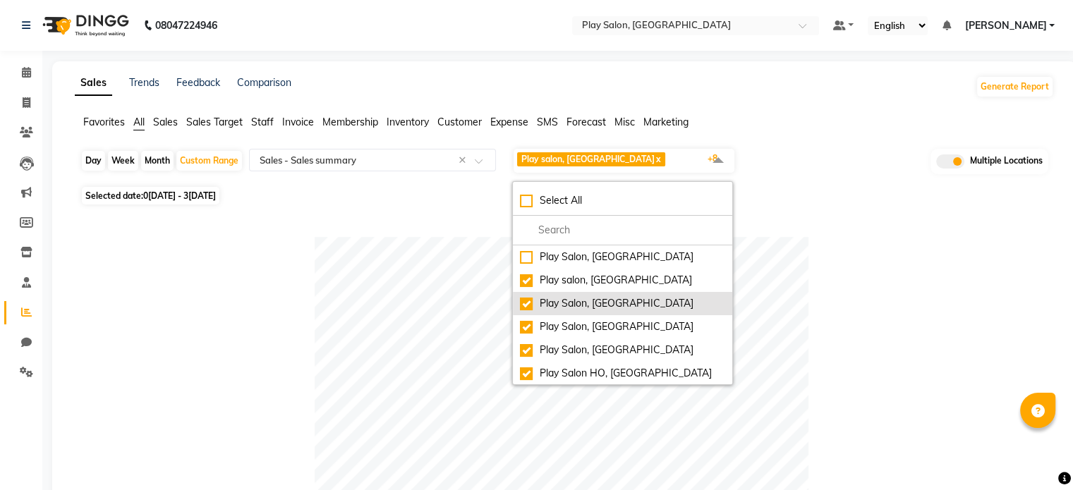
click at [528, 306] on div "Play Salon, [GEOGRAPHIC_DATA]" at bounding box center [622, 303] width 205 height 15
checkbox input "false"
click at [867, 290] on div at bounding box center [561, 484] width 962 height 494
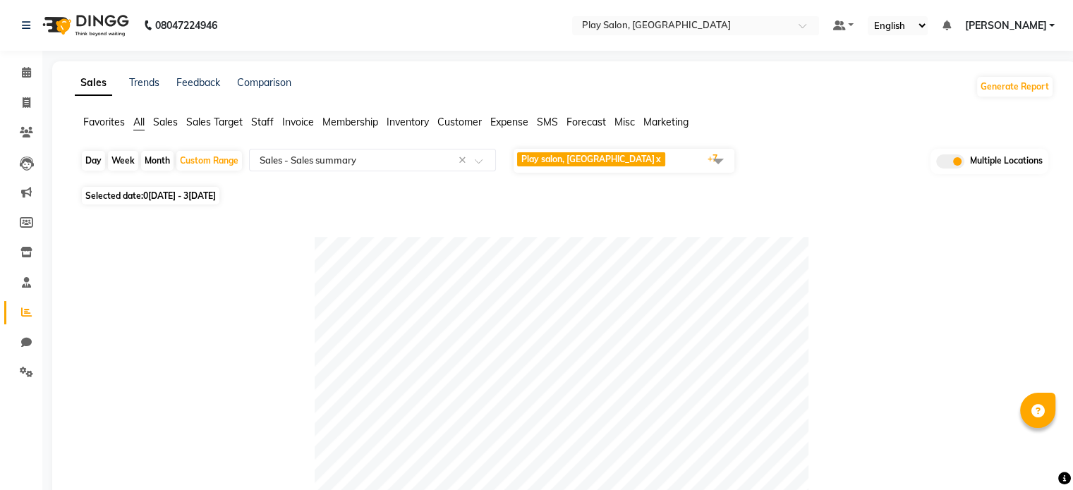
click at [640, 157] on span "Play salon, 77 East x Play Salon, [GEOGRAPHIC_DATA] x Play Salon, Phoenix mall …" at bounding box center [624, 161] width 221 height 24
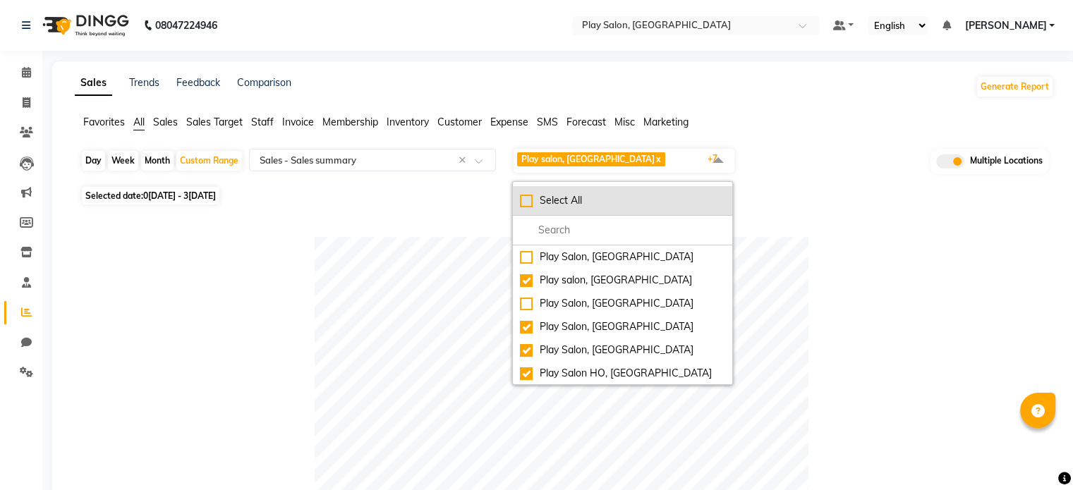
click at [528, 202] on div "Select All" at bounding box center [622, 200] width 205 height 15
checkbox input "true"
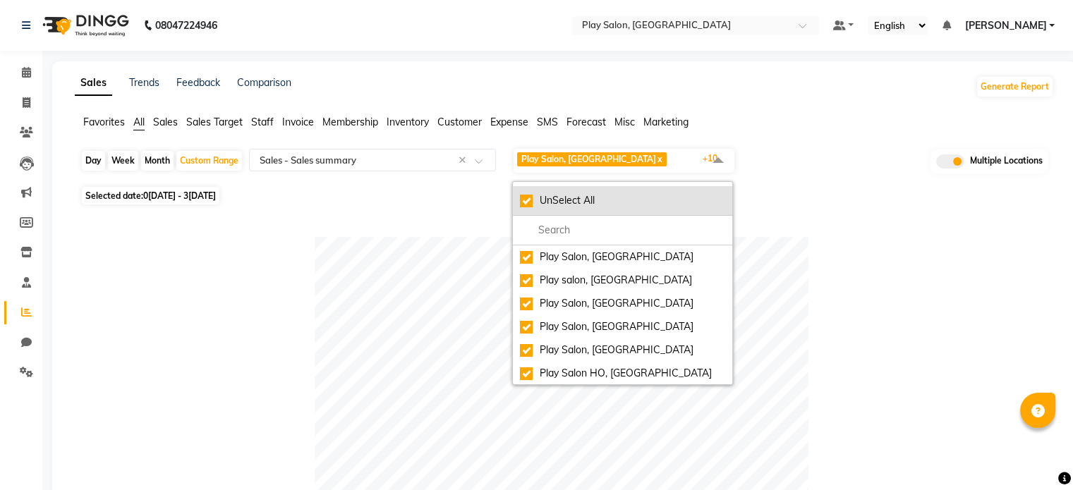
click at [528, 202] on div "UnSelect All" at bounding box center [622, 200] width 205 height 15
checkbox input "false"
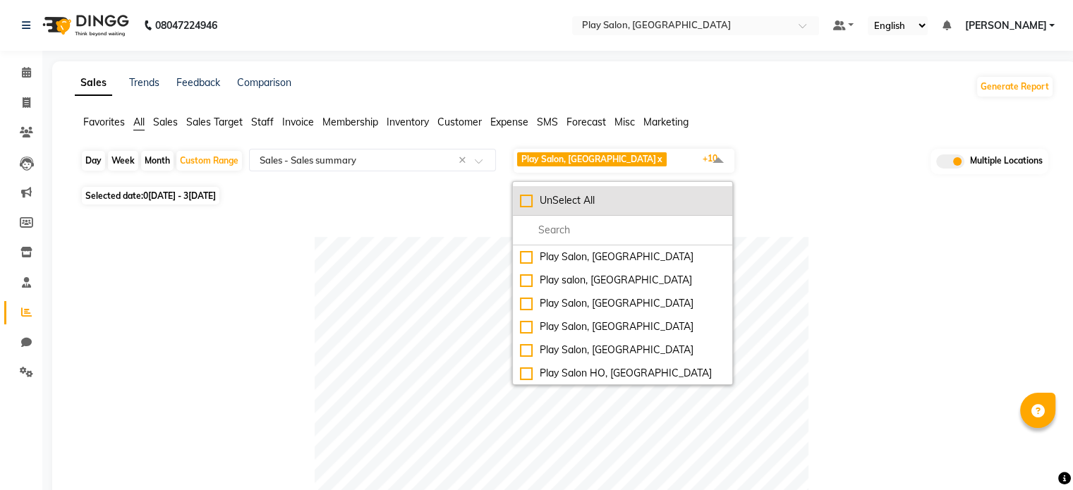
checkbox input "false"
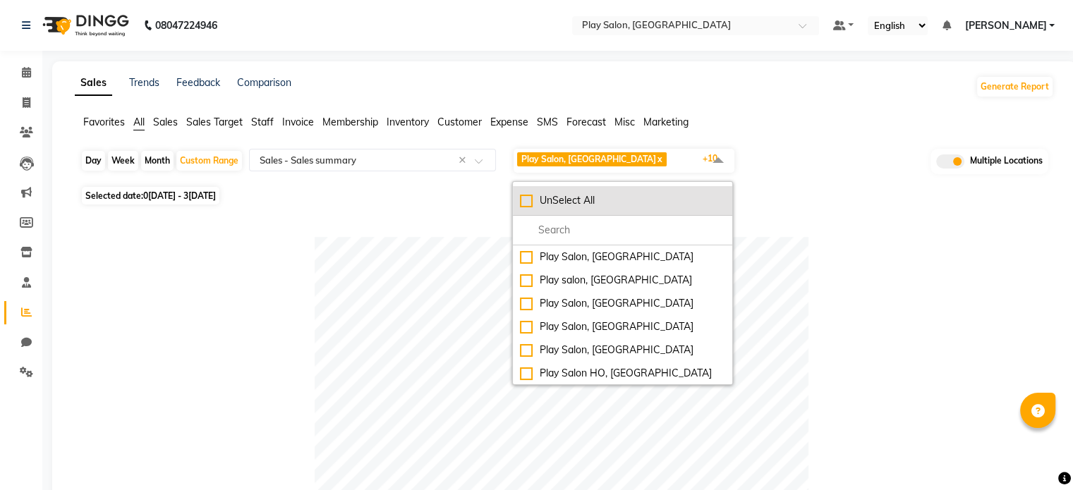
checkbox input "false"
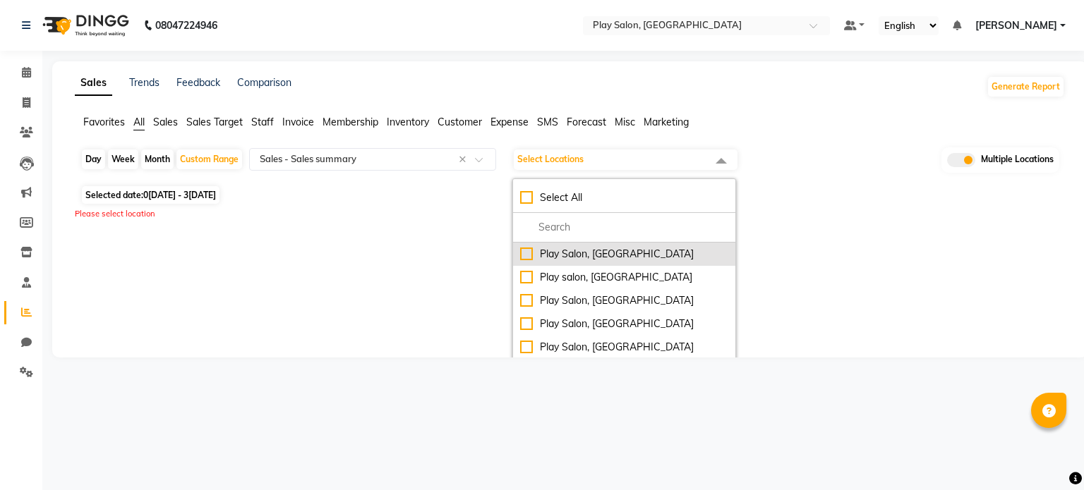
click at [528, 248] on div "Play Salon, [GEOGRAPHIC_DATA]" at bounding box center [624, 254] width 208 height 15
checkbox input "true"
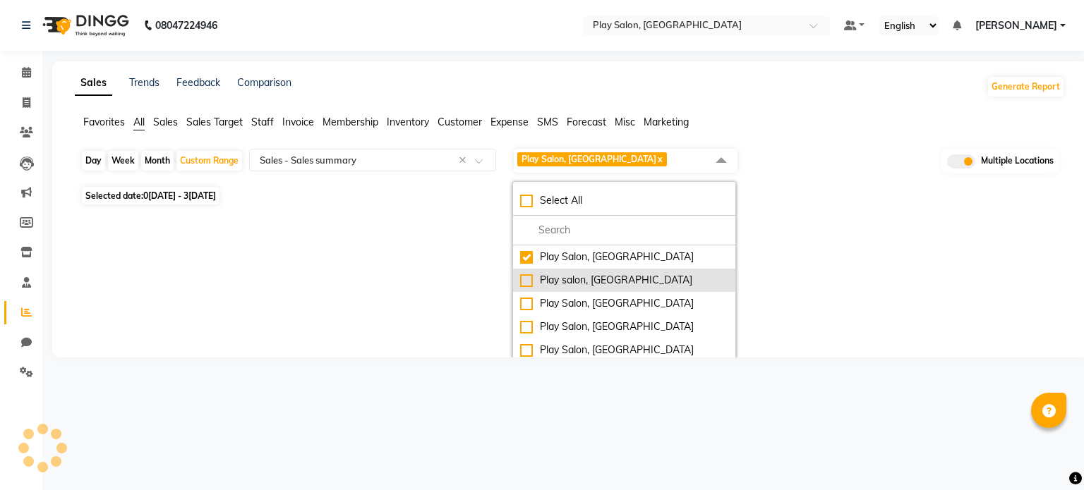
select select "full_report"
select select "csv"
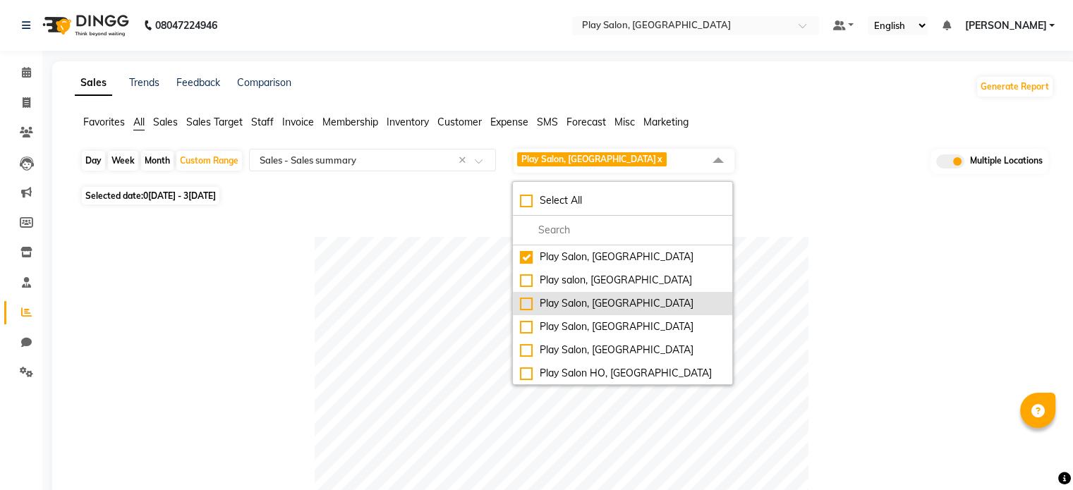
click at [533, 304] on div "Play Salon, [GEOGRAPHIC_DATA]" at bounding box center [622, 303] width 205 height 15
checkbox input "true"
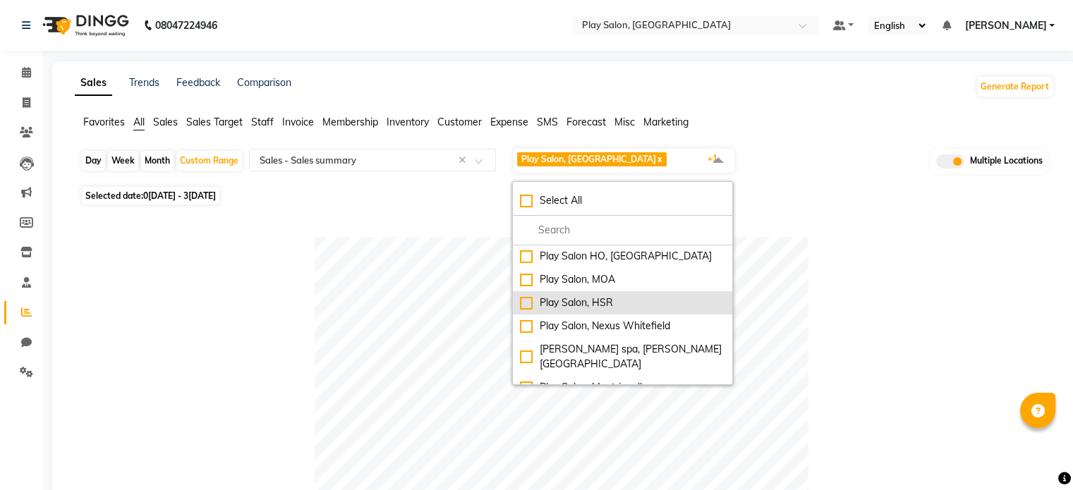
click at [526, 306] on div "Play Salon, HSR" at bounding box center [622, 303] width 205 height 15
checkbox input "true"
click at [847, 295] on div at bounding box center [561, 484] width 962 height 494
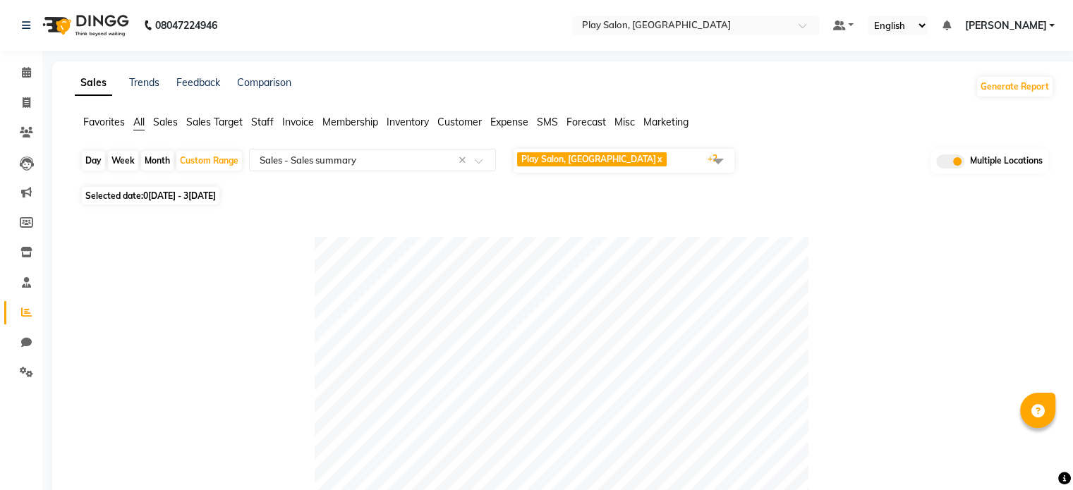
click at [687, 160] on span "Play Salon, Embassy Tech Village x Play Salon, [GEOGRAPHIC_DATA] x Play Salon, …" at bounding box center [624, 161] width 221 height 24
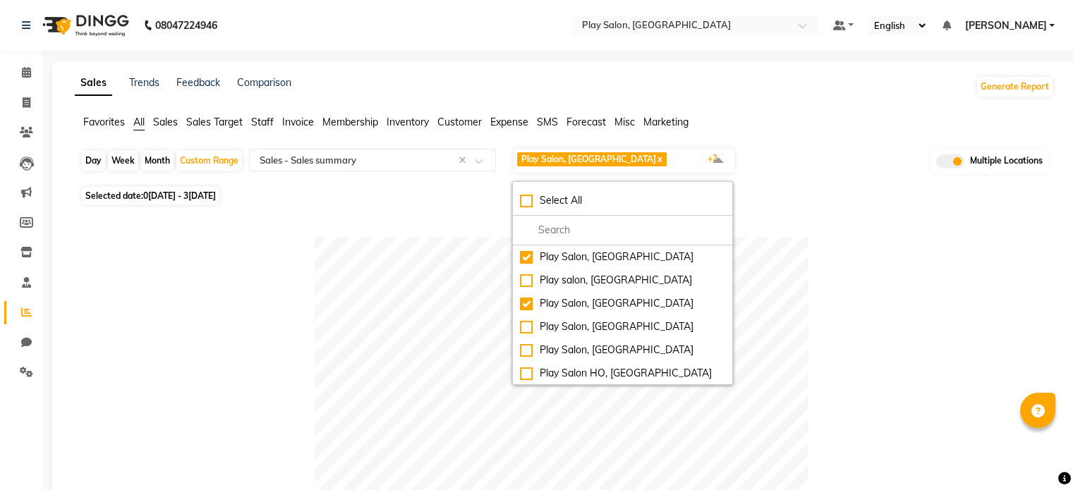
click at [853, 253] on div at bounding box center [561, 484] width 962 height 494
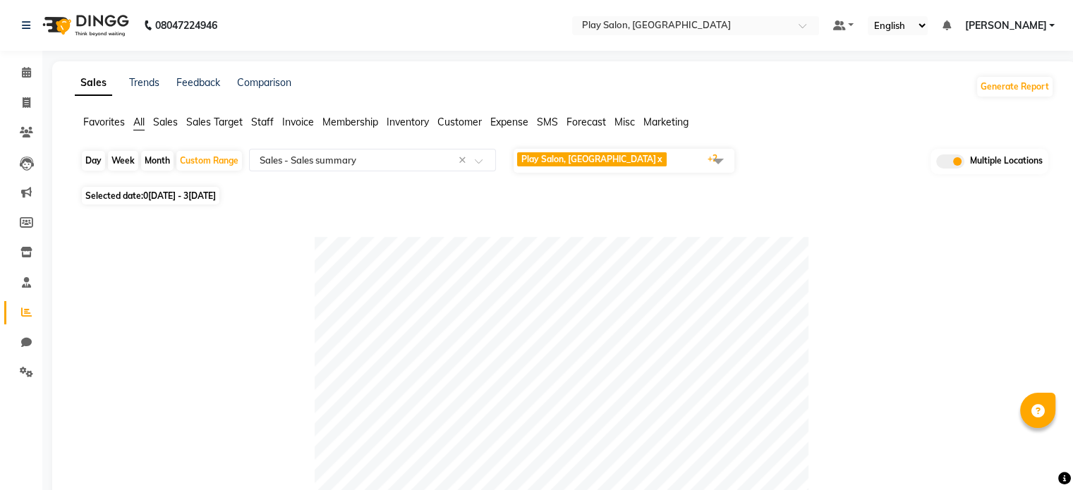
click at [677, 164] on span "Play Salon, Embassy Tech Village x Play Salon, [GEOGRAPHIC_DATA] x Play Salon, …" at bounding box center [624, 161] width 221 height 24
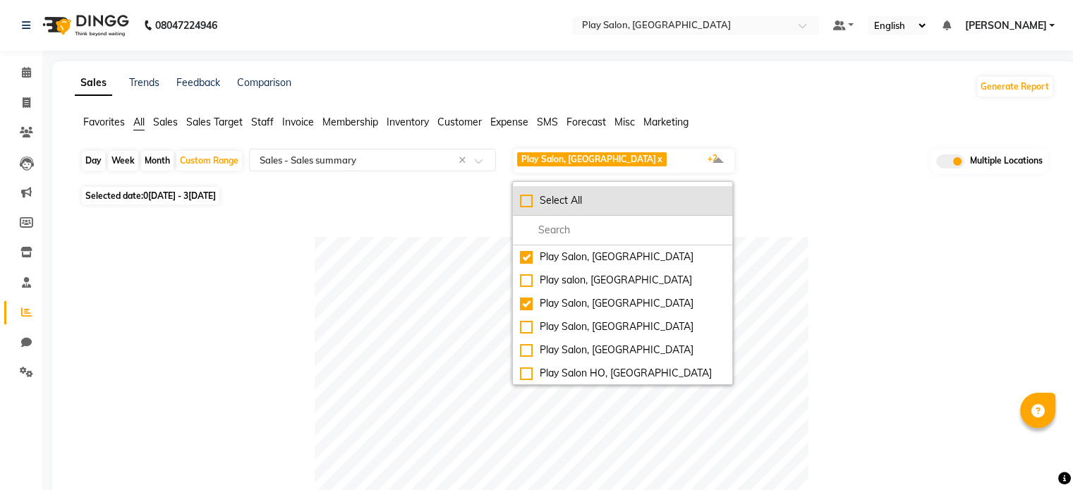
click at [529, 195] on div "Select All" at bounding box center [622, 200] width 205 height 15
checkbox input "true"
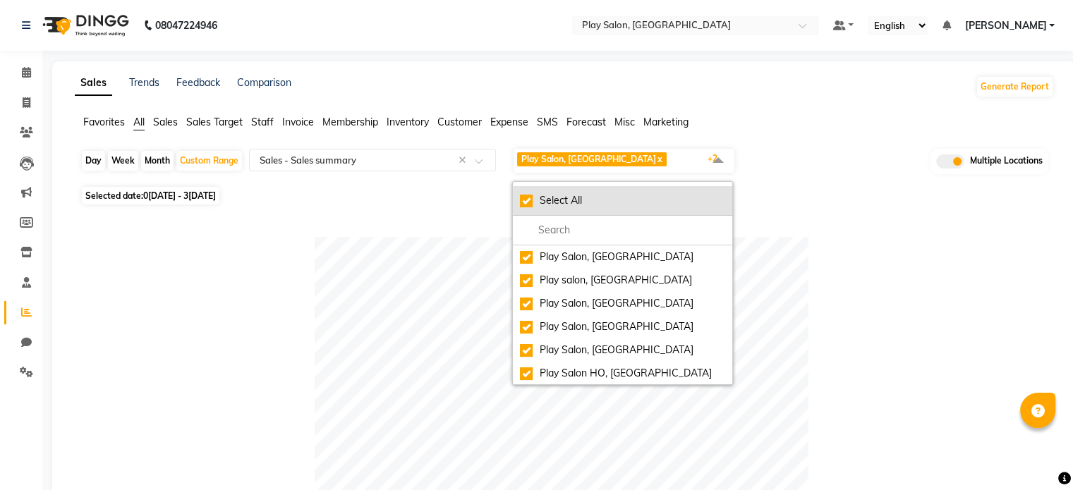
checkbox input "true"
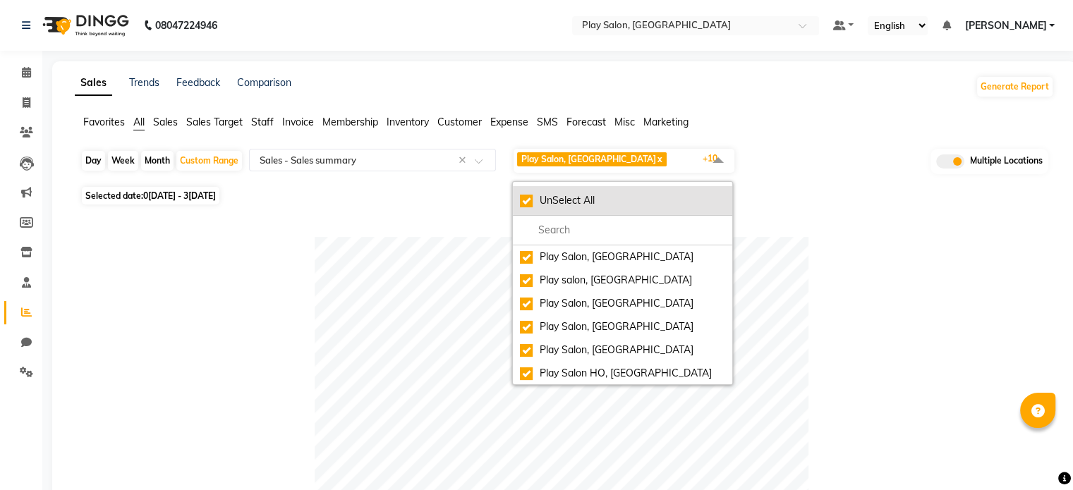
click at [529, 194] on div "UnSelect All" at bounding box center [622, 200] width 205 height 15
checkbox input "false"
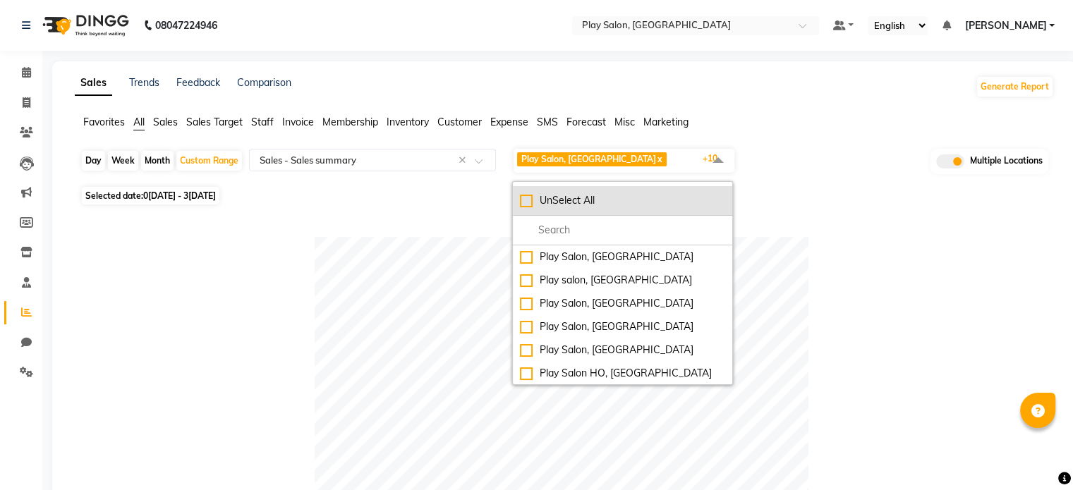
checkbox input "false"
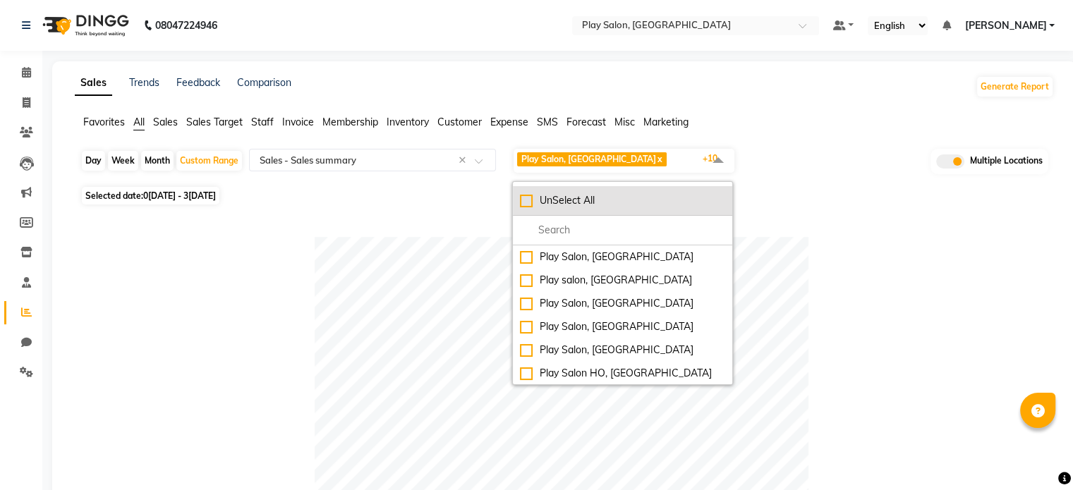
checkbox input "false"
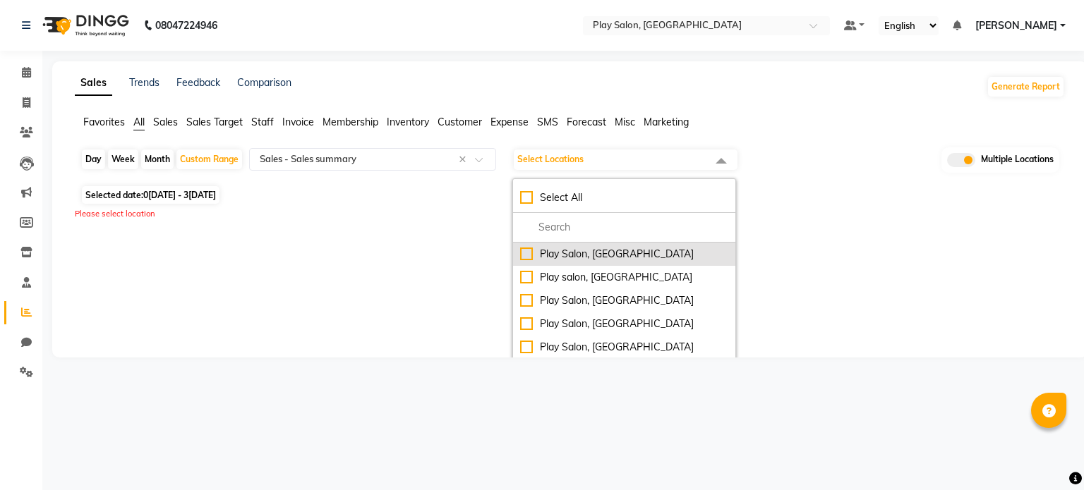
click at [520, 261] on li "Play Salon, [GEOGRAPHIC_DATA]" at bounding box center [624, 254] width 222 height 23
checkbox input "true"
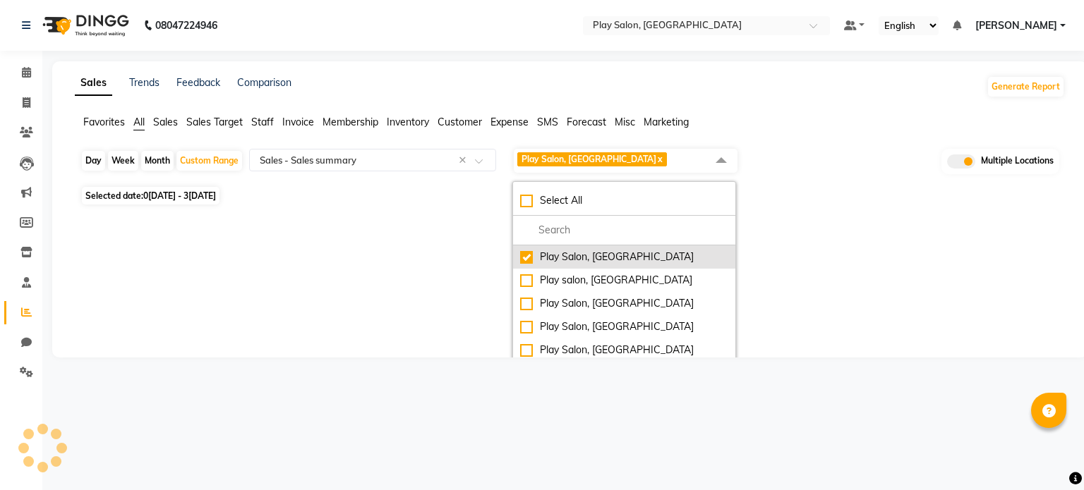
select select "full_report"
select select "csv"
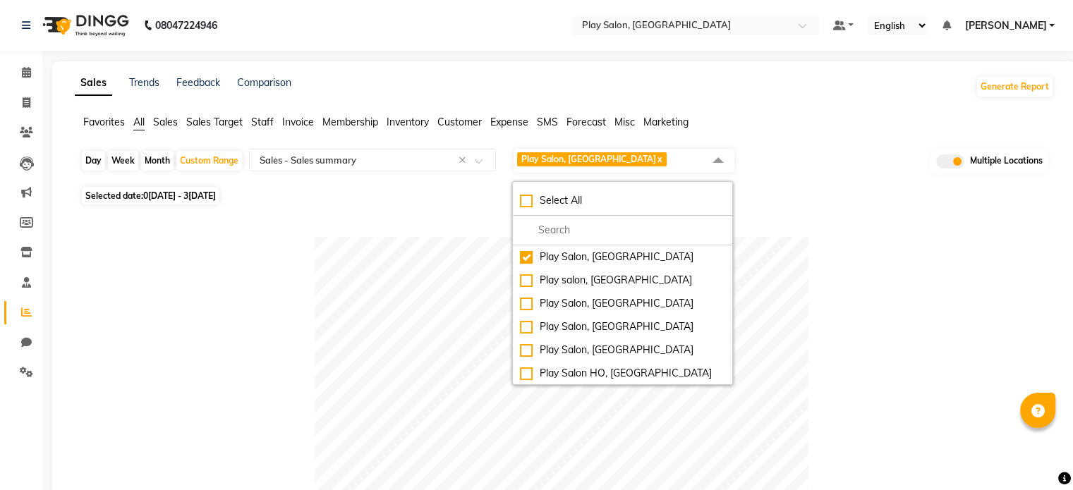
click at [918, 262] on div at bounding box center [561, 484] width 962 height 494
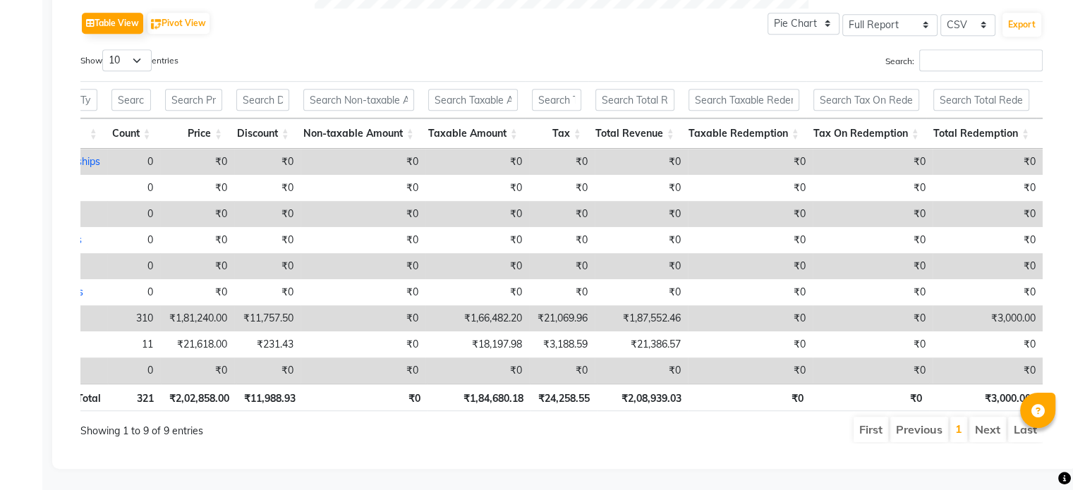
scroll to position [0, 66]
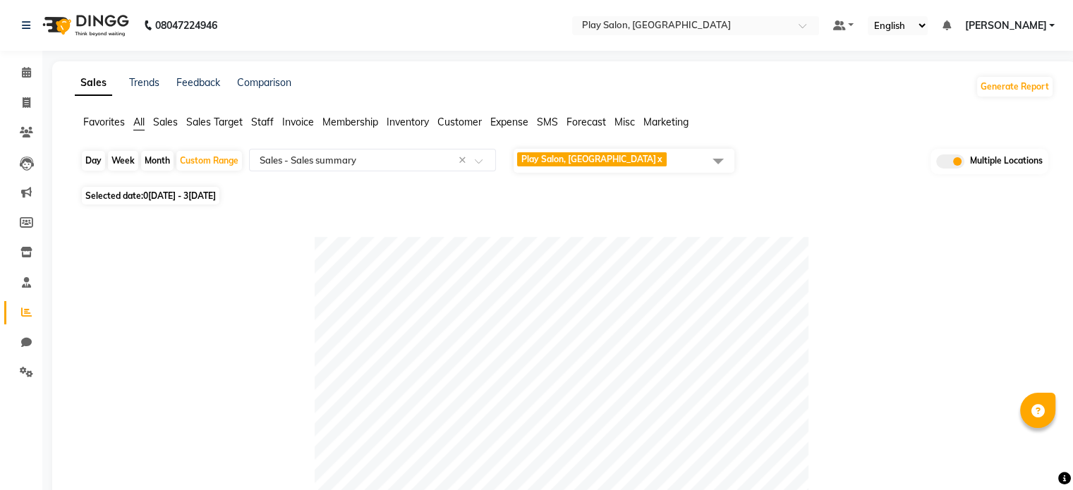
click at [683, 157] on span "Play Salon, Embassy Tech Village x" at bounding box center [624, 161] width 221 height 24
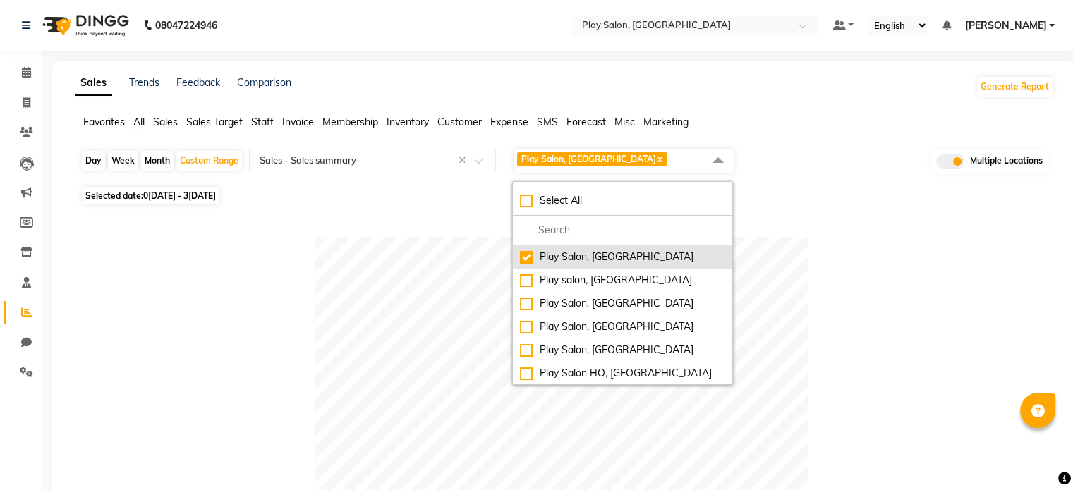
click at [529, 254] on div "Play Salon, [GEOGRAPHIC_DATA]" at bounding box center [622, 257] width 205 height 15
checkbox input "false"
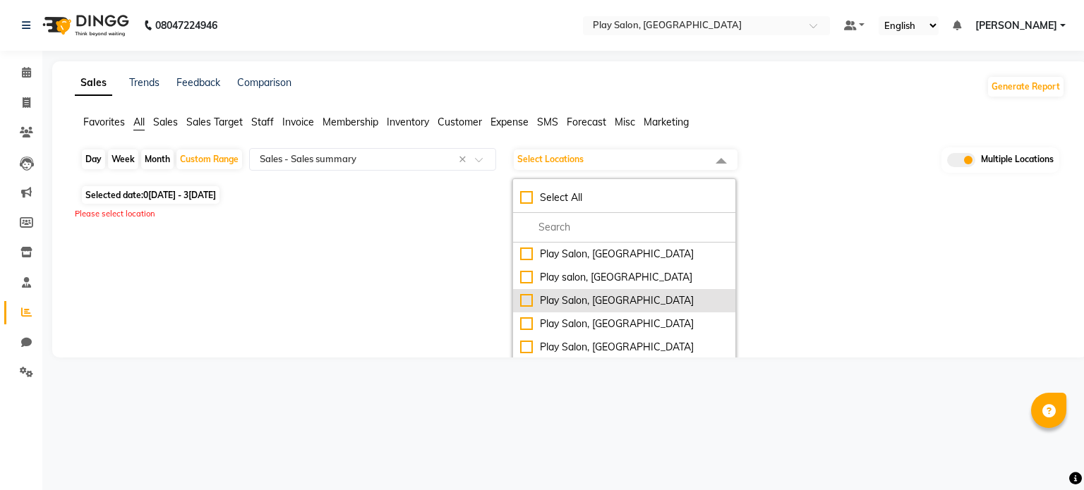
click at [525, 298] on div "Play Salon, [GEOGRAPHIC_DATA]" at bounding box center [624, 300] width 208 height 15
checkbox input "true"
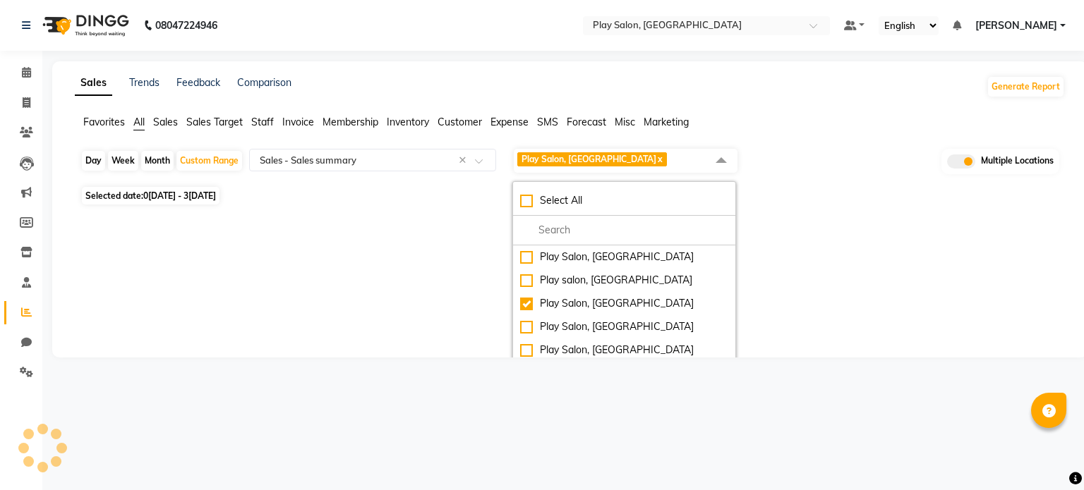
select select "full_report"
select select "csv"
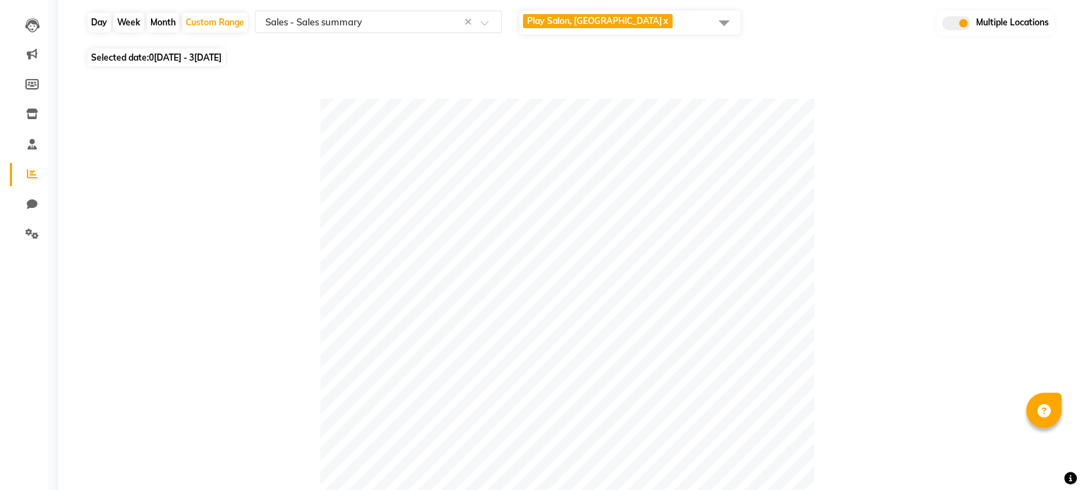
scroll to position [0, 0]
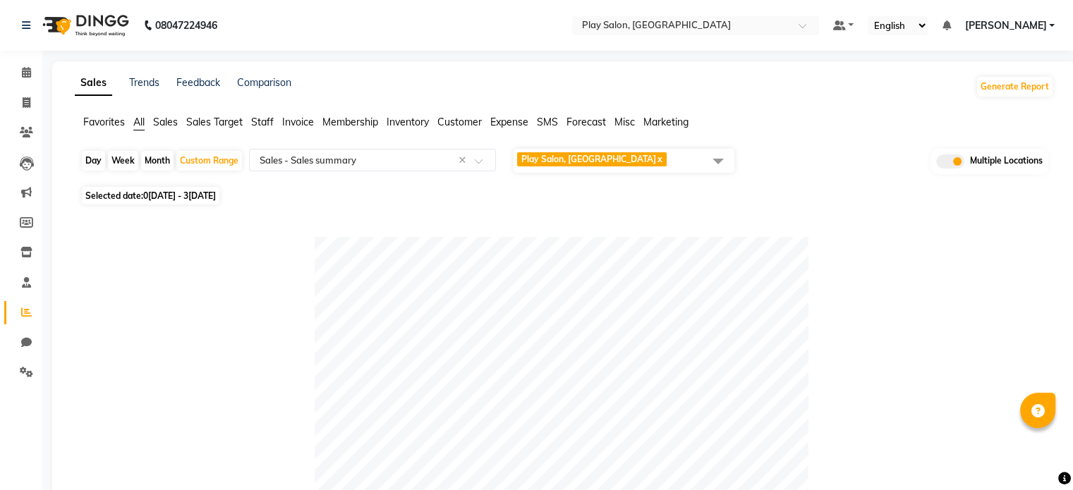
click at [658, 153] on span "Play Salon, Saharkarnagar x" at bounding box center [624, 161] width 221 height 24
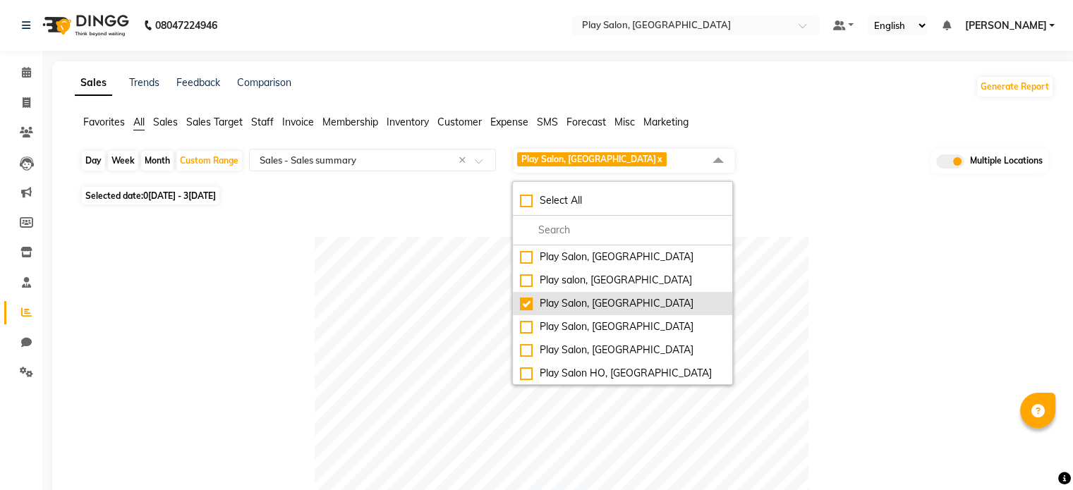
click at [531, 305] on div "Play Salon, [GEOGRAPHIC_DATA]" at bounding box center [622, 303] width 205 height 15
checkbox input "false"
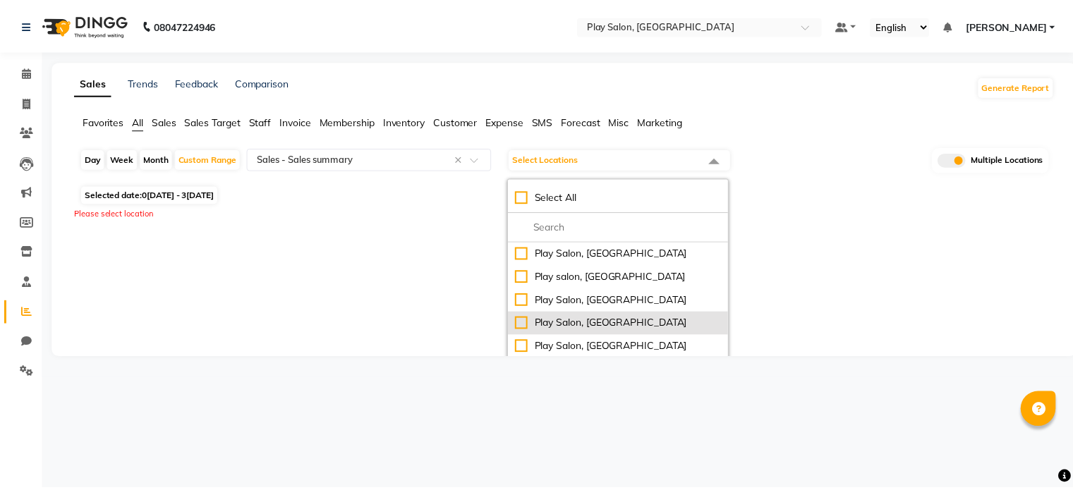
scroll to position [71, 0]
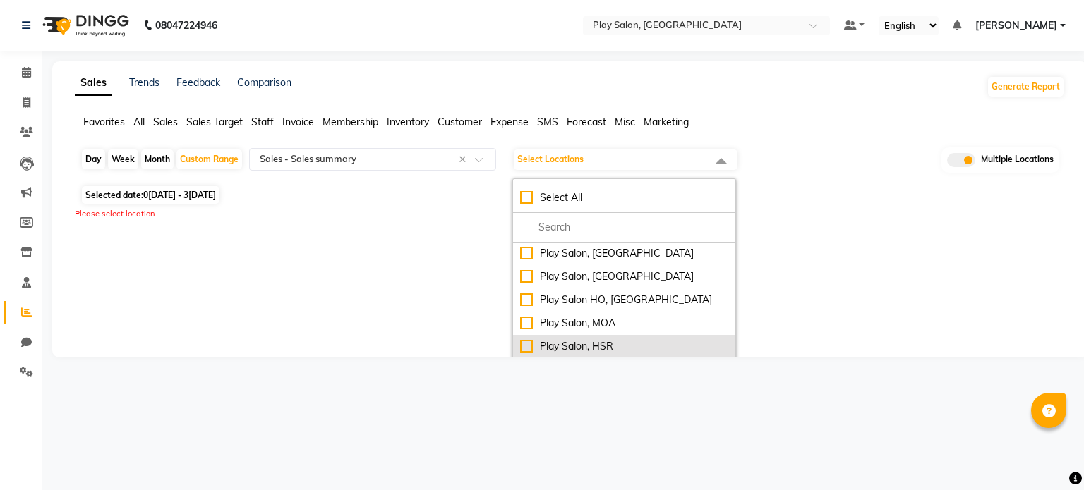
click at [530, 344] on div "Play Salon, HSR" at bounding box center [624, 346] width 208 height 15
checkbox input "true"
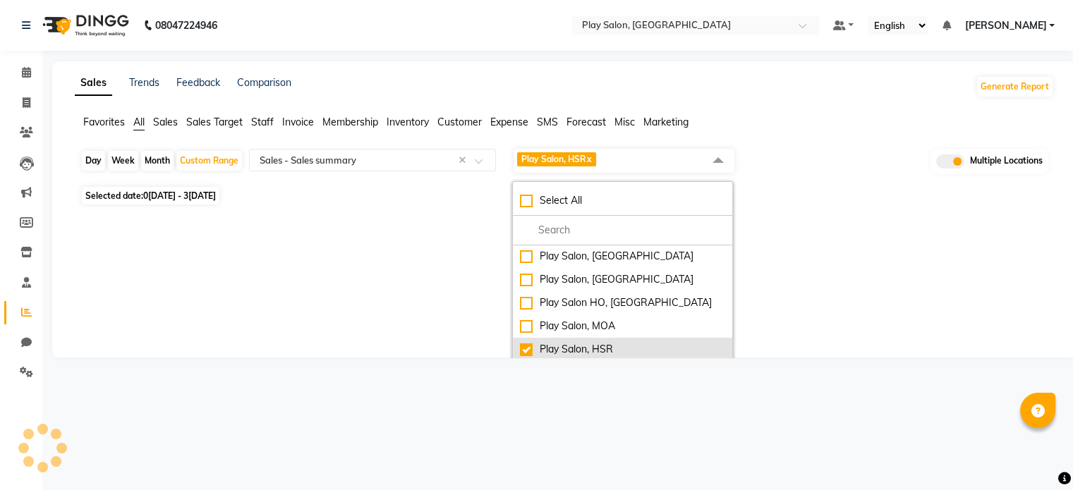
select select "full_report"
select select "csv"
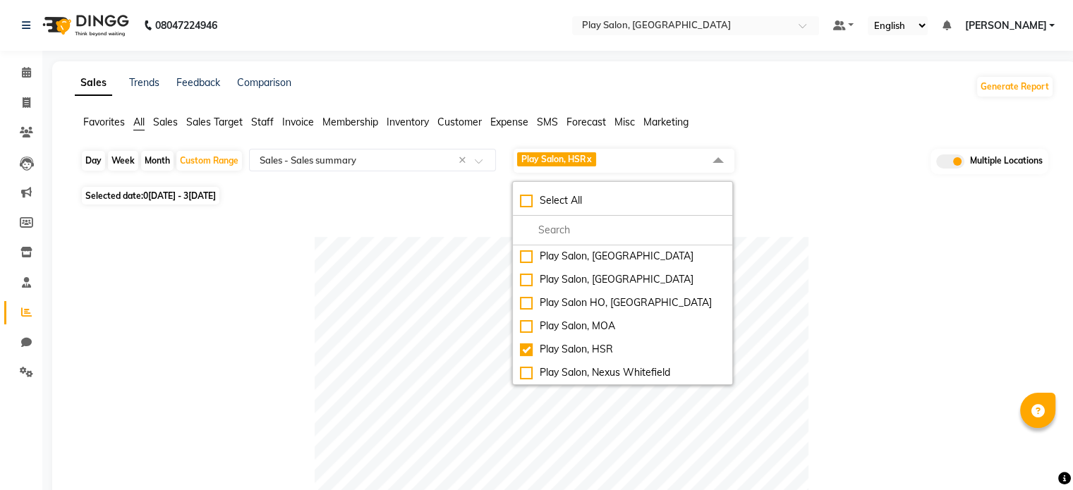
click at [826, 308] on div at bounding box center [561, 484] width 962 height 494
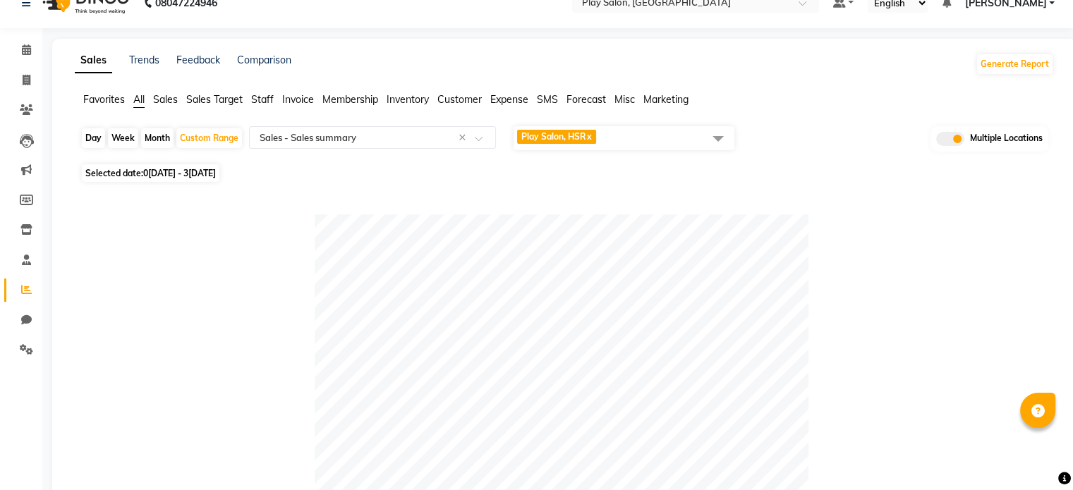
scroll to position [0, 0]
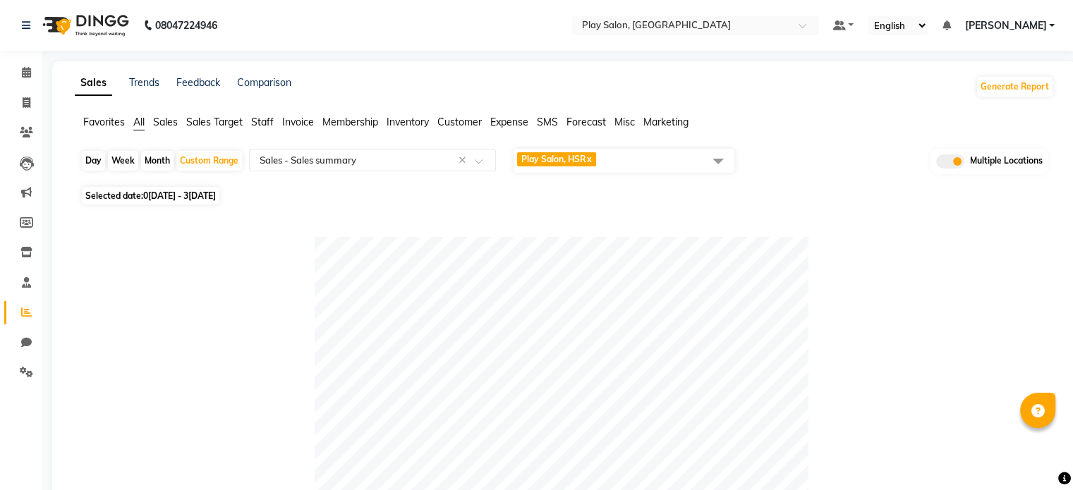
click at [663, 161] on span "Play Salon, HSR x" at bounding box center [624, 161] width 221 height 24
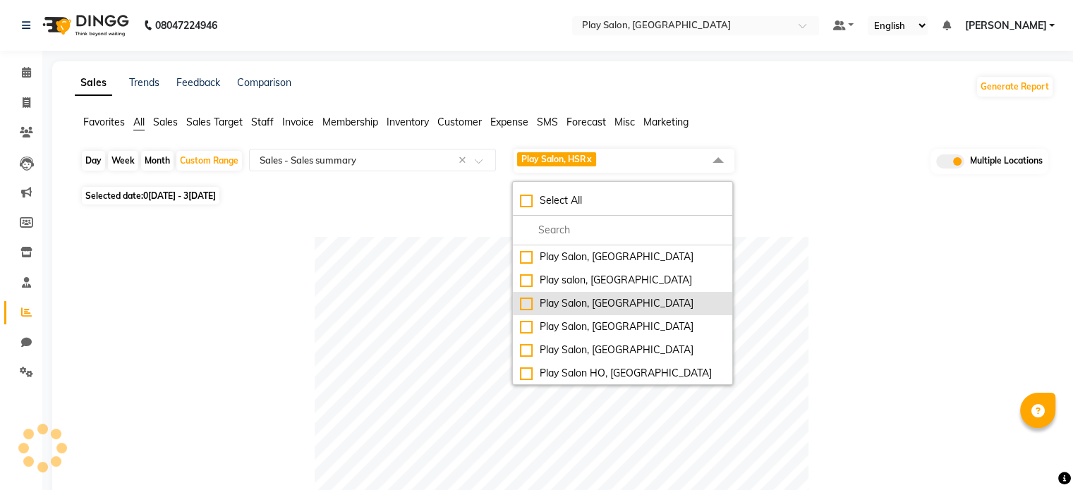
click at [528, 301] on div "Play Salon, [GEOGRAPHIC_DATA]" at bounding box center [622, 303] width 205 height 15
checkbox input "true"
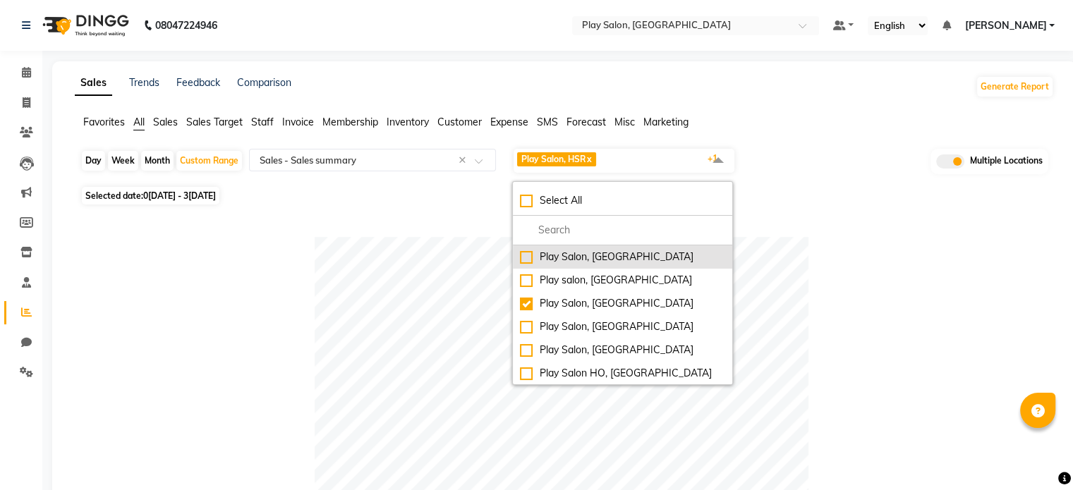
click at [523, 257] on div "Play Salon, [GEOGRAPHIC_DATA]" at bounding box center [622, 257] width 205 height 15
checkbox input "true"
click at [873, 290] on div at bounding box center [561, 484] width 962 height 494
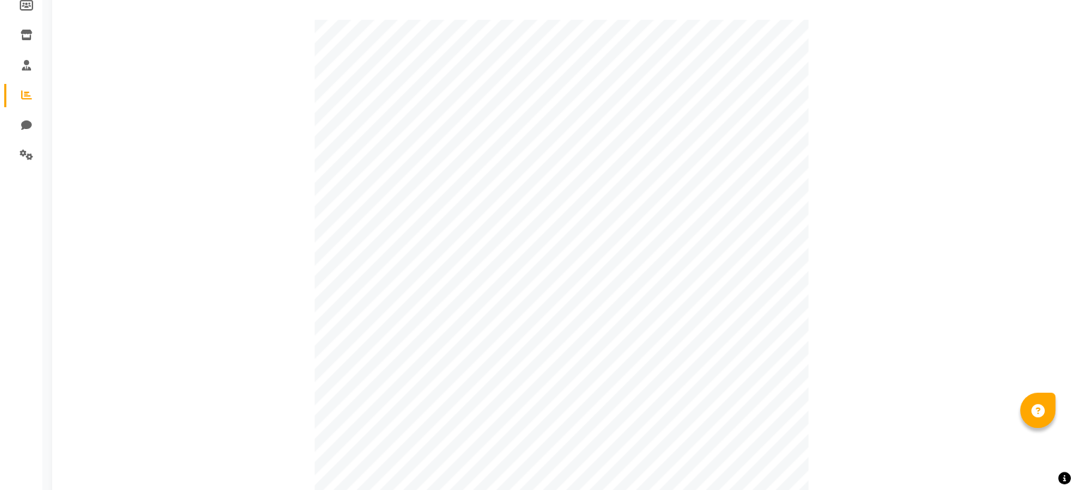
scroll to position [37, 0]
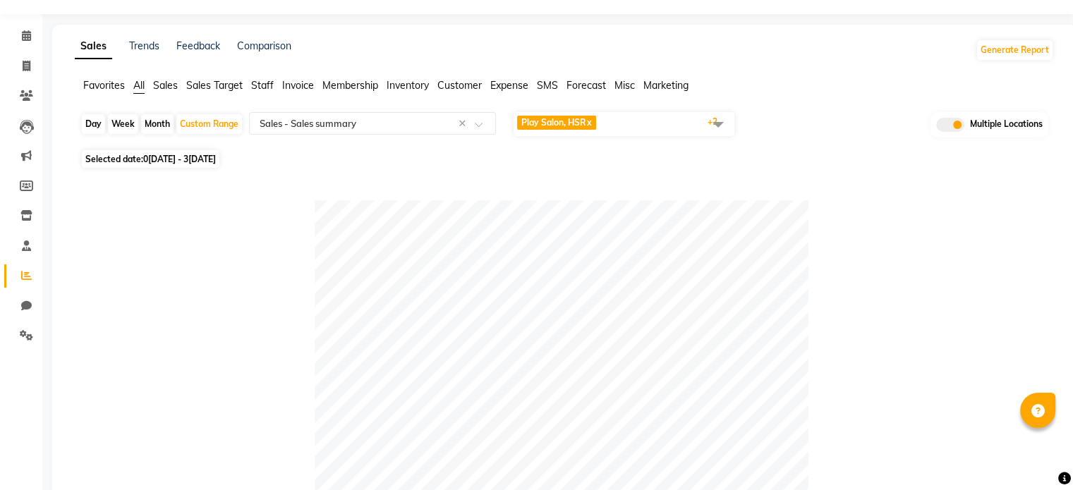
click at [650, 121] on span "Play Salon, HSR x Play Salon, Saharkarnagar x Play Salon, Embassy Tech Village …" at bounding box center [624, 124] width 221 height 24
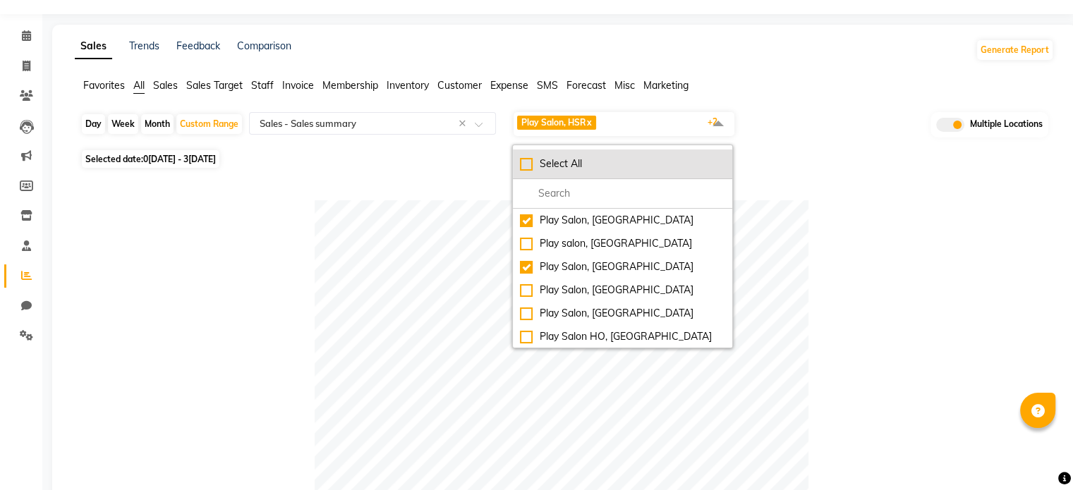
click at [528, 164] on div "Select All" at bounding box center [622, 164] width 205 height 15
checkbox input "true"
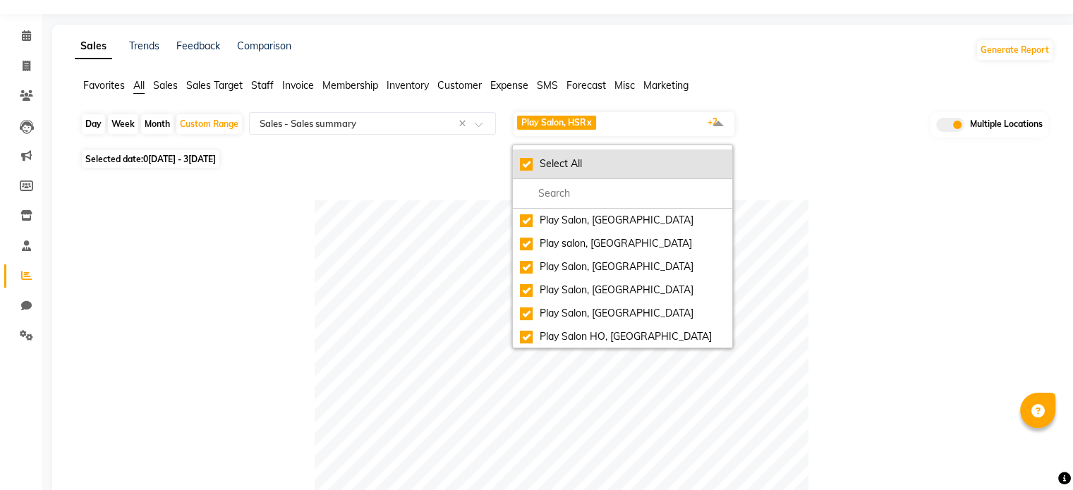
checkbox input "true"
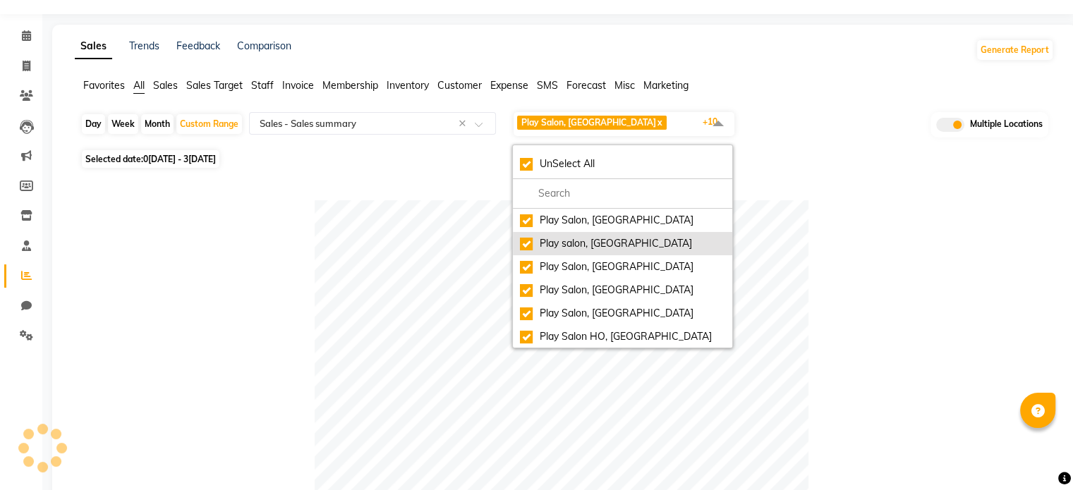
click at [522, 221] on div "Play Salon, [GEOGRAPHIC_DATA]" at bounding box center [622, 220] width 205 height 15
checkbox input "false"
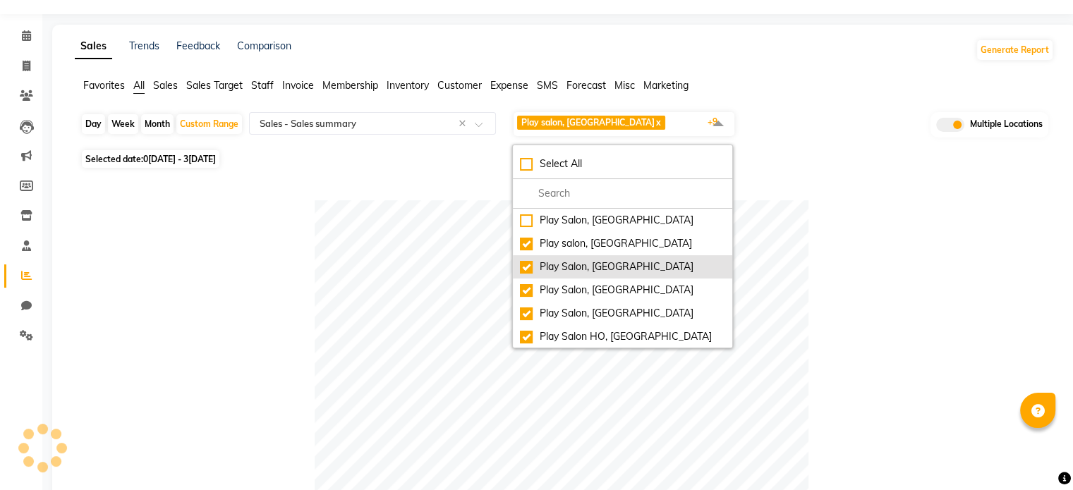
click at [525, 269] on div "Play Salon, [GEOGRAPHIC_DATA]" at bounding box center [622, 267] width 205 height 15
checkbox input "false"
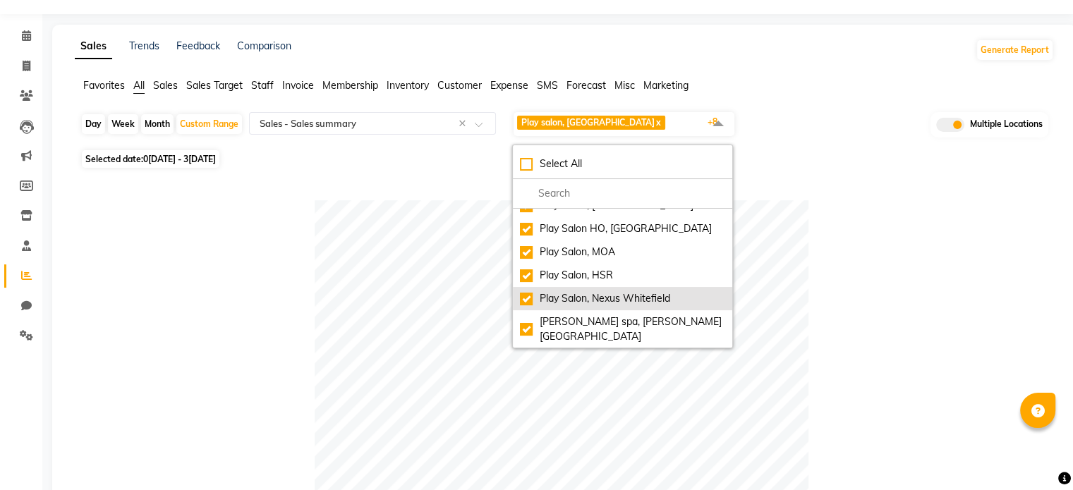
scroll to position [117, 0]
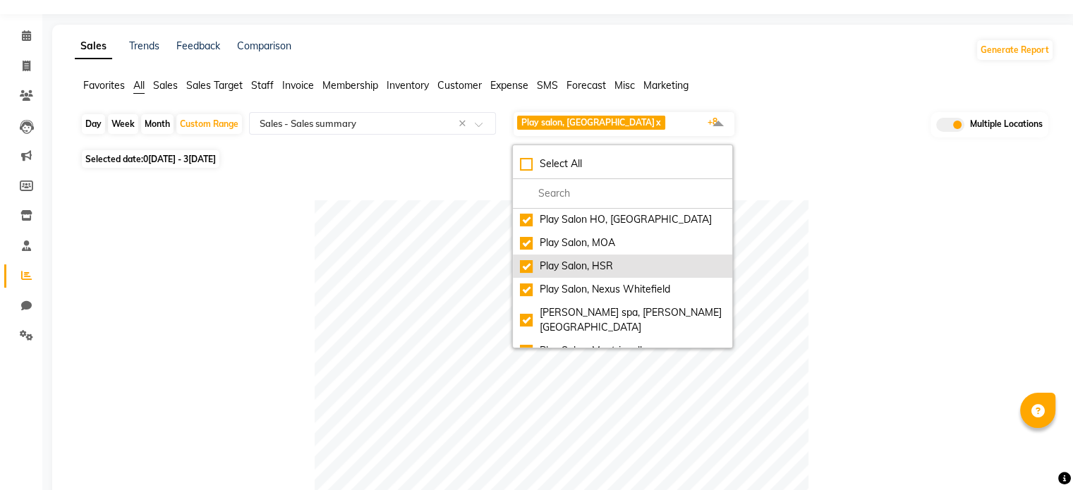
drag, startPoint x: 526, startPoint y: 267, endPoint x: 547, endPoint y: 267, distance: 20.5
click at [526, 267] on div "Play Salon, HSR" at bounding box center [622, 266] width 205 height 15
checkbox input "false"
click at [875, 253] on div at bounding box center [561, 447] width 962 height 494
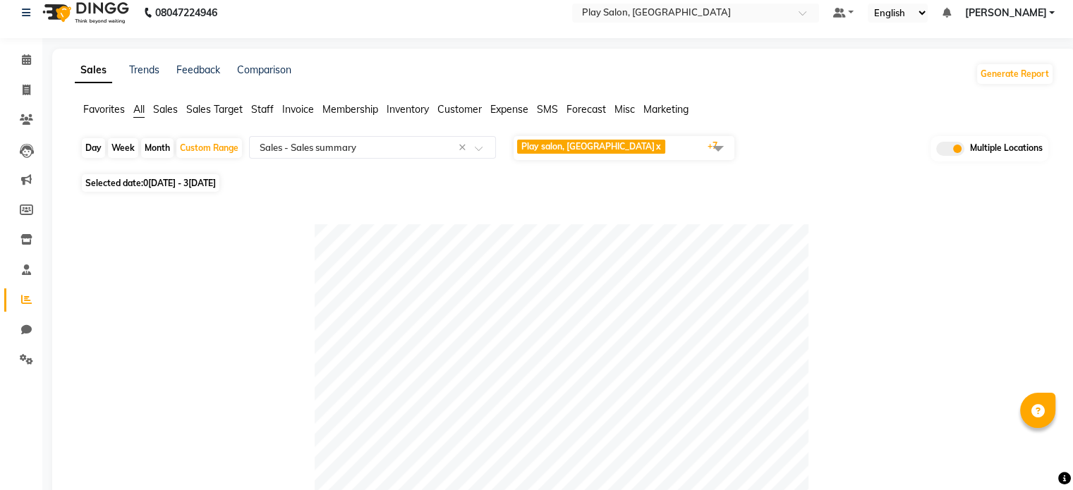
scroll to position [0, 0]
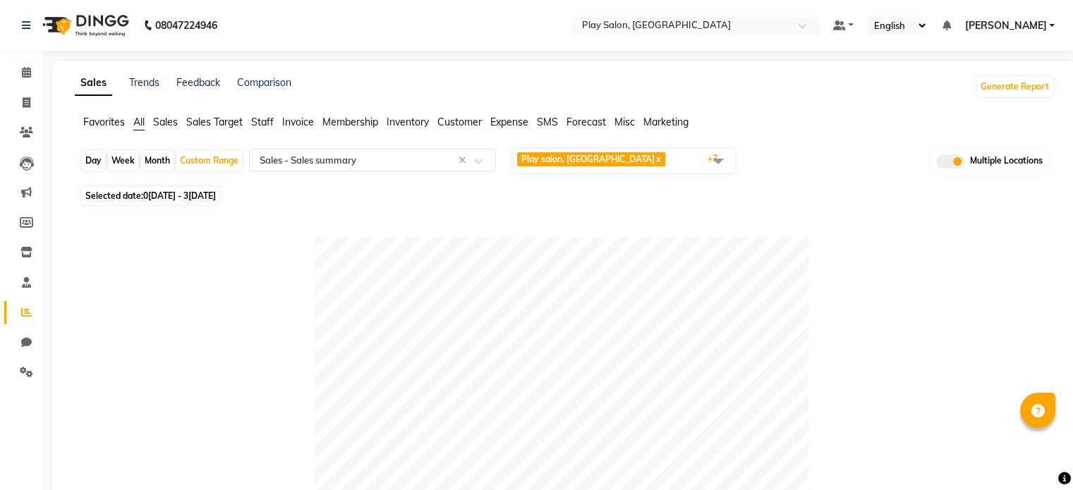
click at [669, 162] on span "Play salon, 77 East x Play Salon, [GEOGRAPHIC_DATA] x Play Salon, Phoenix mall …" at bounding box center [624, 161] width 221 height 24
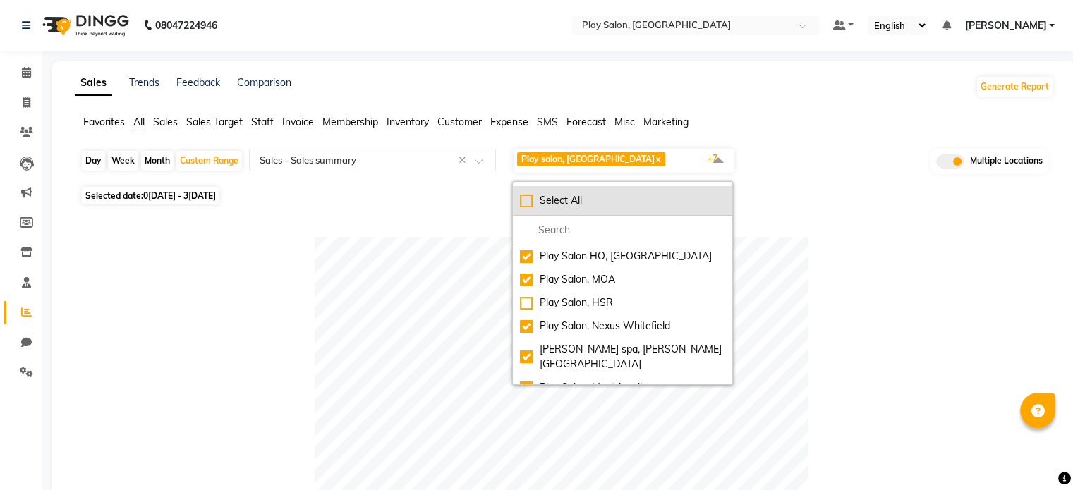
click at [526, 199] on div "Select All" at bounding box center [622, 200] width 205 height 15
checkbox input "true"
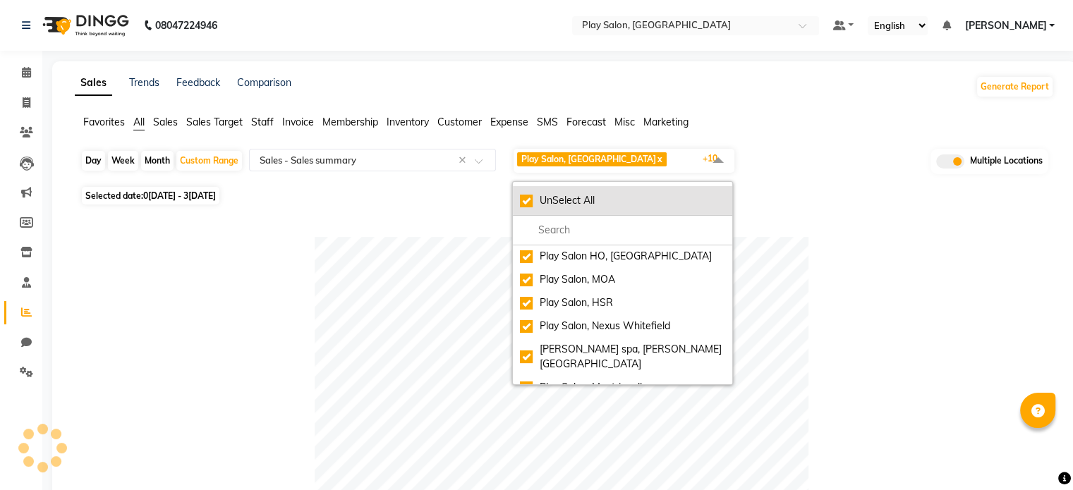
click at [526, 199] on div "UnSelect All" at bounding box center [622, 200] width 205 height 15
checkbox input "false"
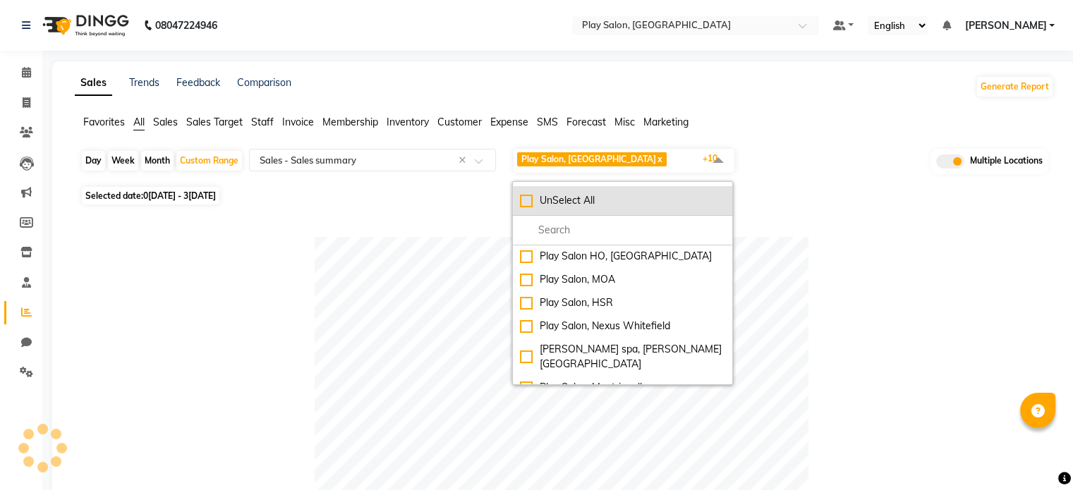
checkbox input "false"
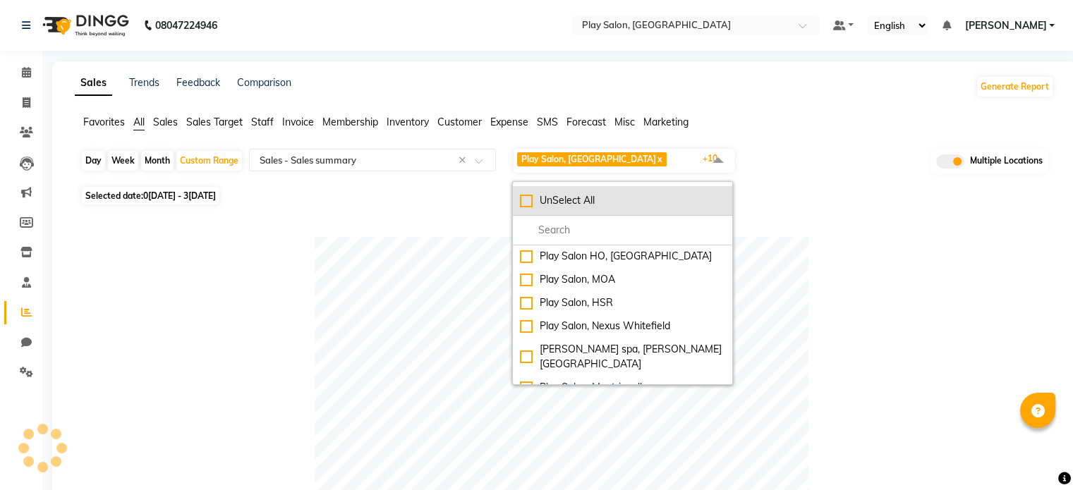
checkbox input "false"
select select "full_report"
select select "csv"
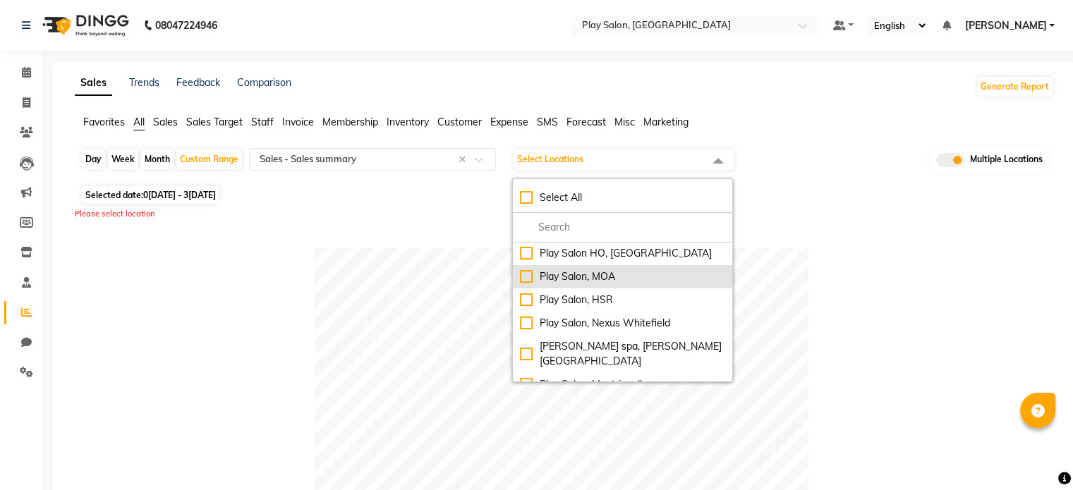
click at [526, 274] on div "Play Salon, MOA" at bounding box center [622, 276] width 205 height 15
checkbox input "true"
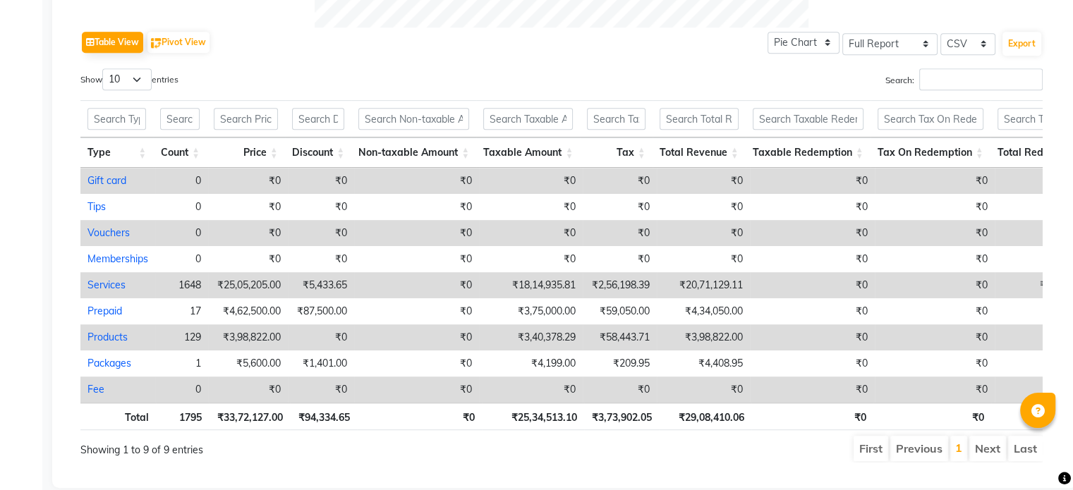
scroll to position [705, 0]
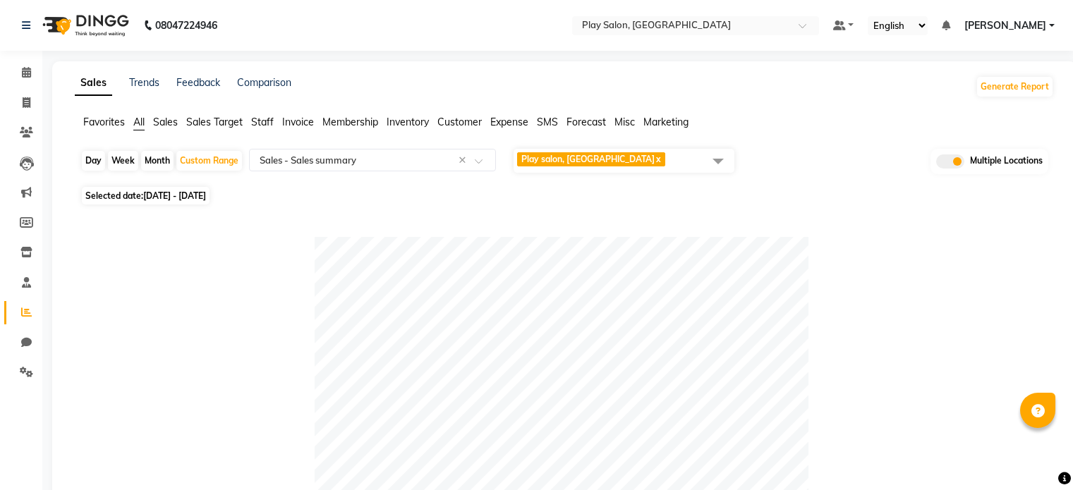
select select "full_report"
select select "csv"
click at [620, 159] on span "Play salon, 77 East x" at bounding box center [624, 161] width 221 height 24
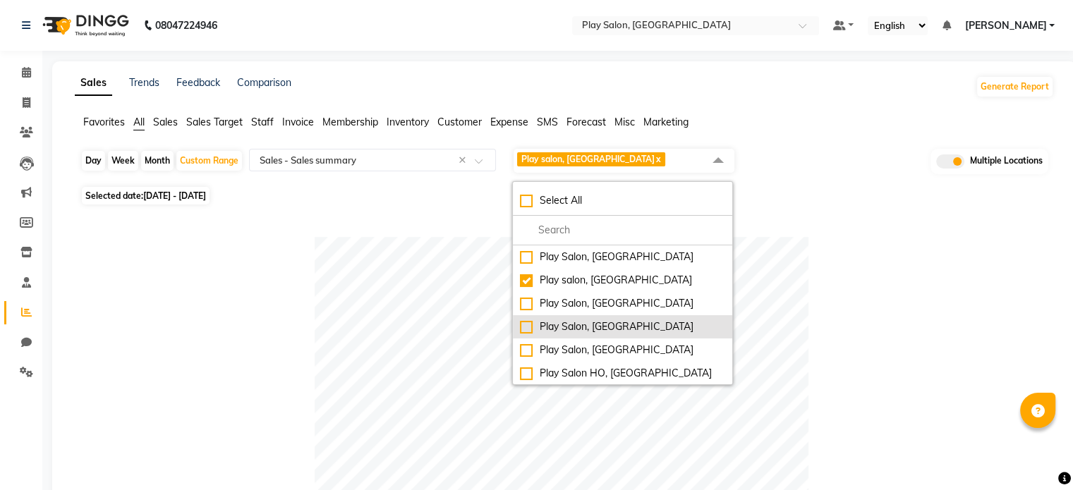
click at [526, 320] on div "Play Salon, [GEOGRAPHIC_DATA]" at bounding box center [622, 327] width 205 height 15
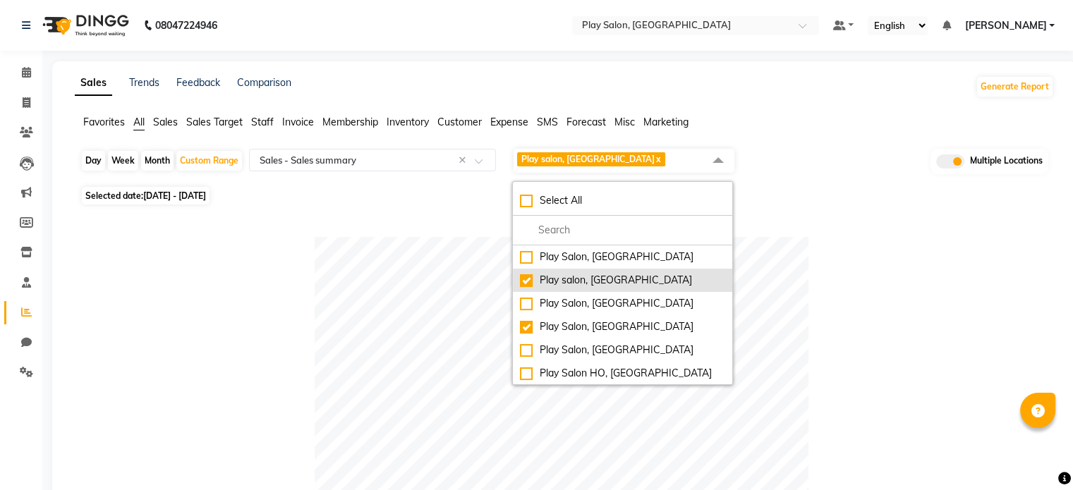
checkbox input "true"
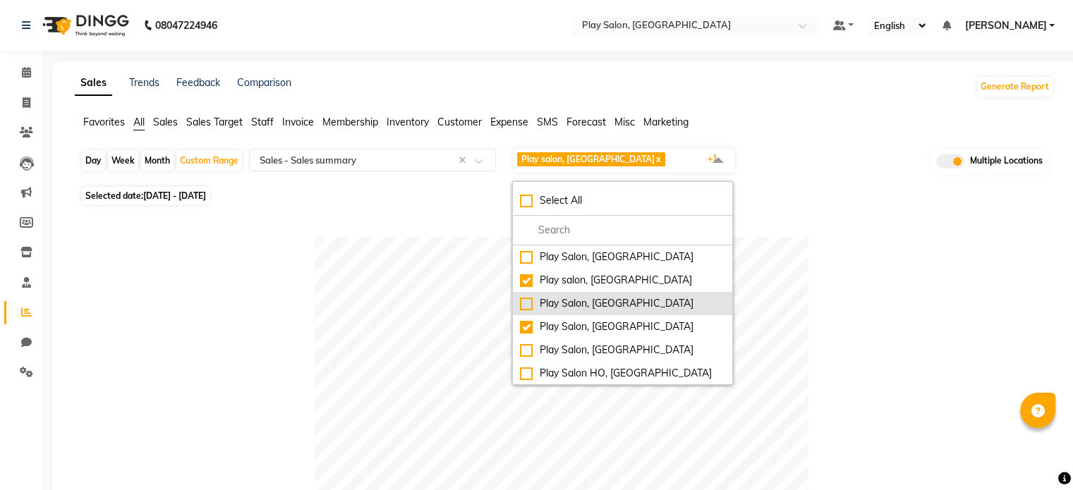
drag, startPoint x: 525, startPoint y: 283, endPoint x: 671, endPoint y: 296, distance: 146.6
click at [526, 282] on div "Play salon, [GEOGRAPHIC_DATA]" at bounding box center [622, 280] width 205 height 15
checkbox input "false"
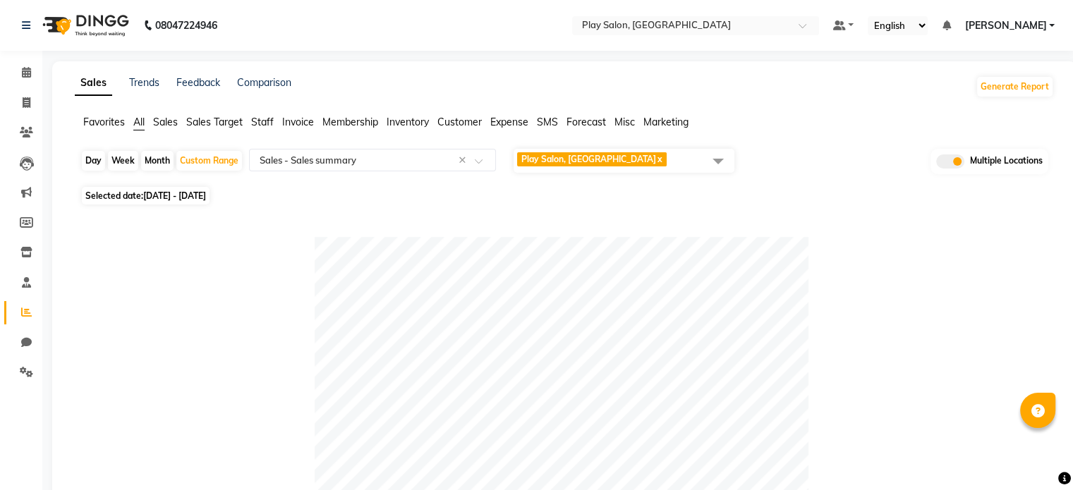
click at [638, 166] on span "Play Salon, [GEOGRAPHIC_DATA] x" at bounding box center [624, 161] width 221 height 24
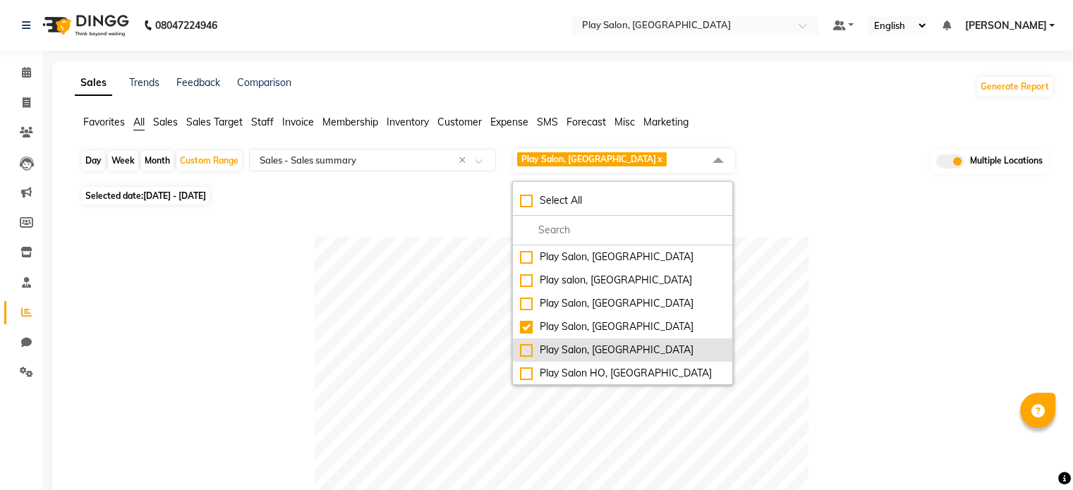
click at [530, 353] on div "Play Salon, [GEOGRAPHIC_DATA]" at bounding box center [622, 350] width 205 height 15
checkbox input "true"
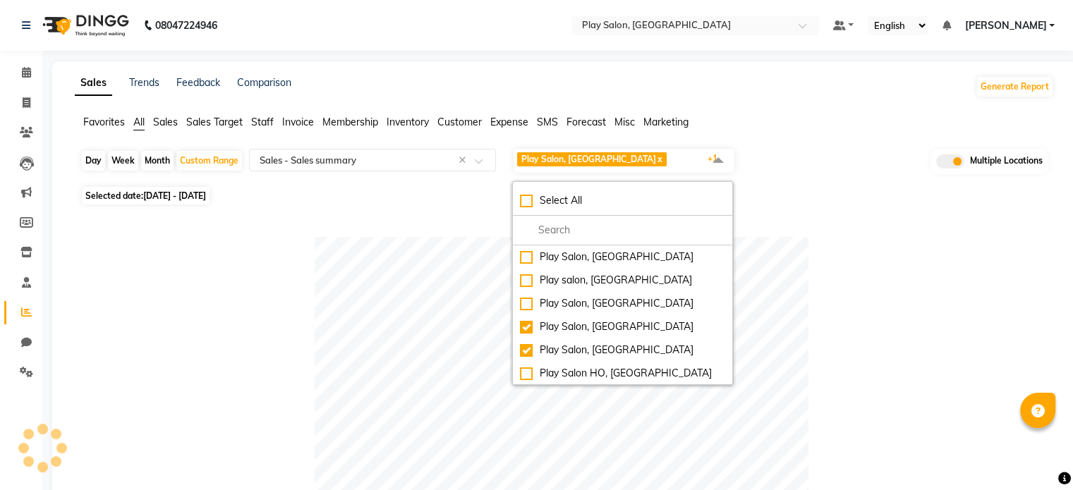
drag, startPoint x: 531, startPoint y: 324, endPoint x: 727, endPoint y: 320, distance: 196.9
click at [531, 323] on div "Play Salon, [GEOGRAPHIC_DATA]" at bounding box center [622, 327] width 205 height 15
checkbox input "false"
drag, startPoint x: 844, startPoint y: 325, endPoint x: 822, endPoint y: 322, distance: 22.8
click at [842, 325] on div at bounding box center [561, 484] width 962 height 494
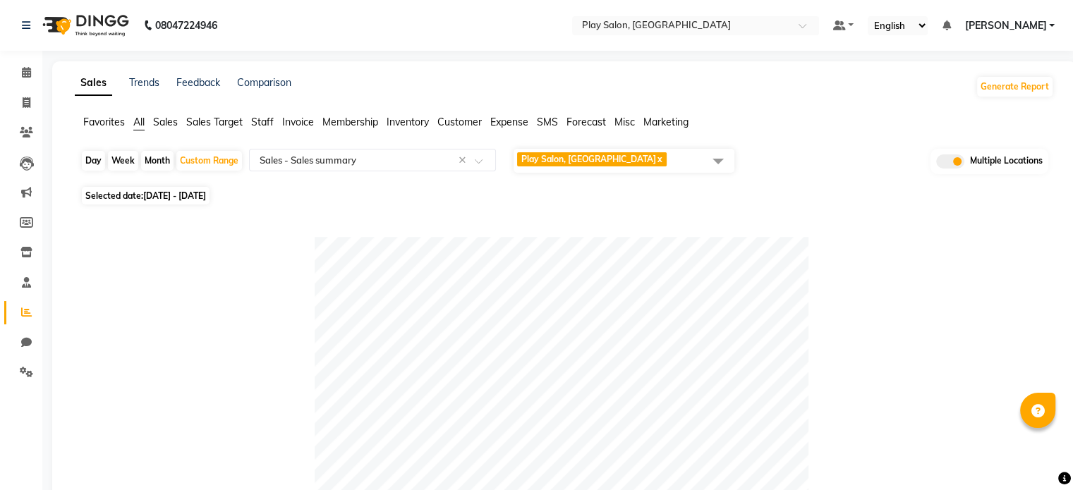
click at [666, 149] on span "Play Salon, Phoenix mall x" at bounding box center [624, 161] width 221 height 24
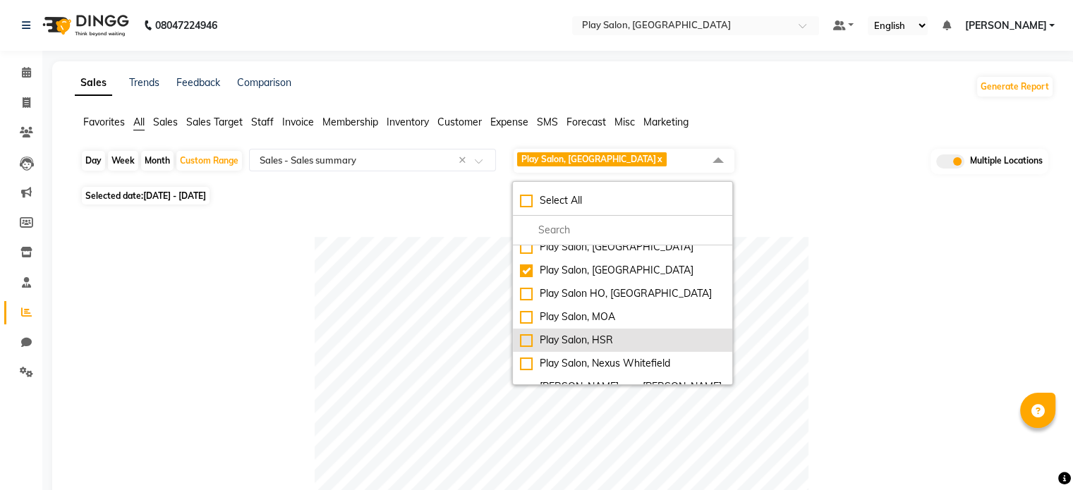
scroll to position [47, 0]
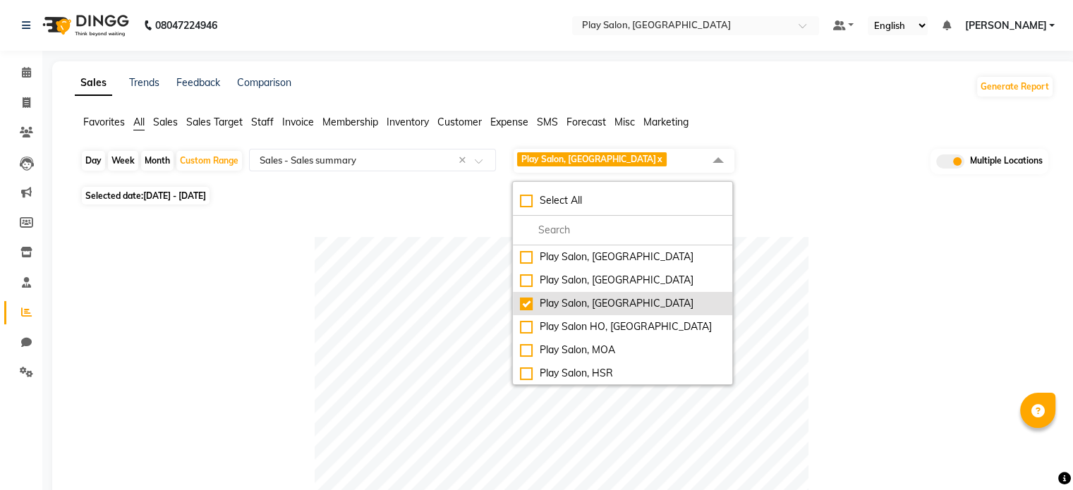
click at [524, 310] on div "Play Salon, [GEOGRAPHIC_DATA]" at bounding box center [622, 303] width 205 height 15
checkbox input "false"
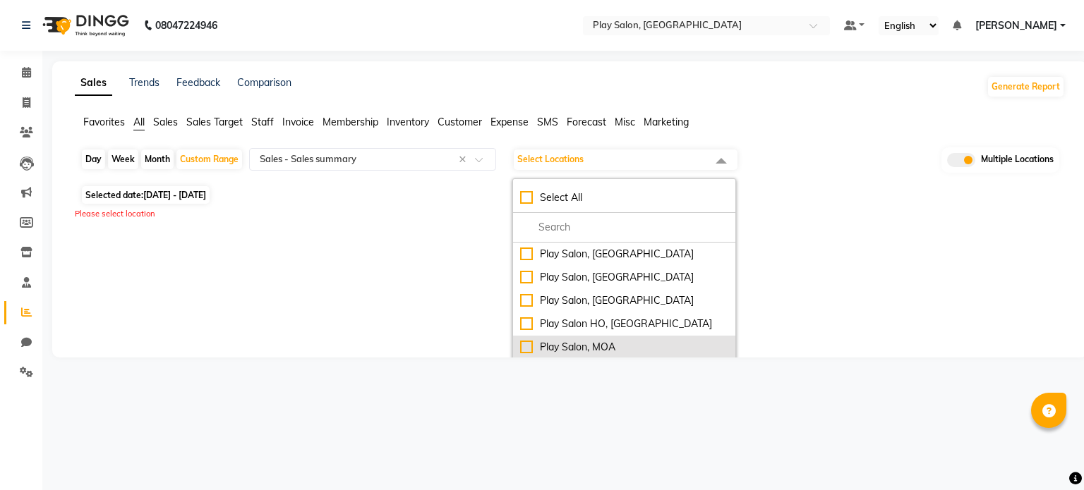
click at [527, 344] on div "Play Salon, MOA" at bounding box center [624, 347] width 208 height 15
checkbox input "true"
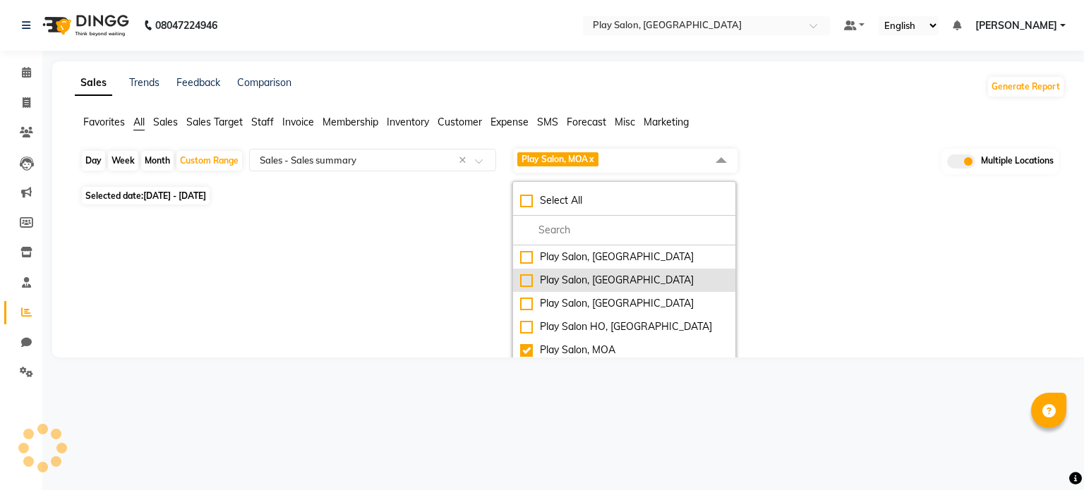
select select "full_report"
select select "csv"
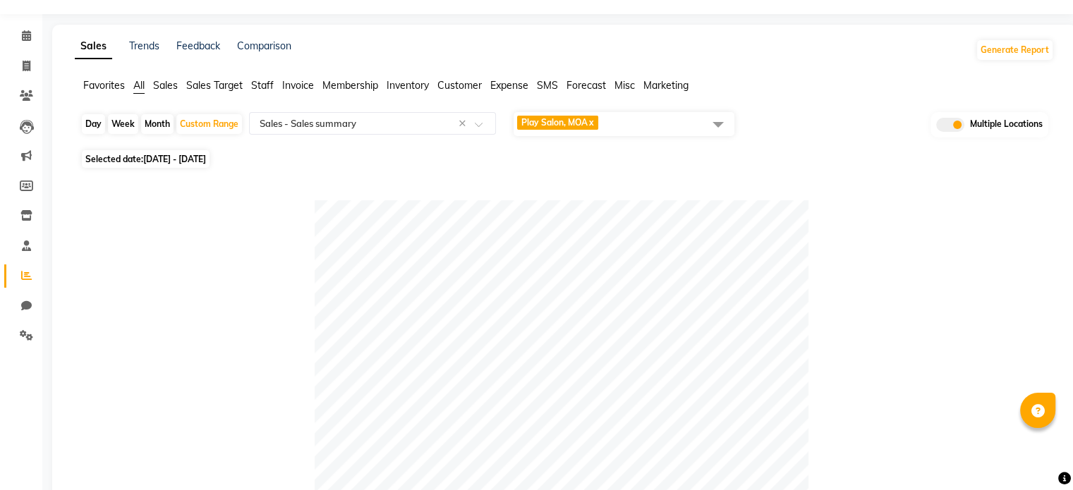
scroll to position [0, 0]
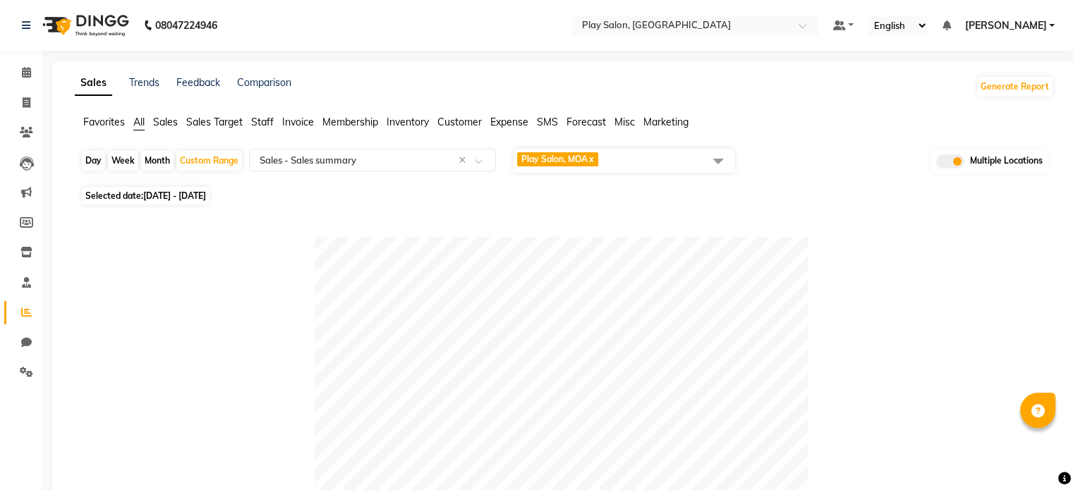
click at [646, 164] on span "Play Salon, MOA x" at bounding box center [624, 161] width 221 height 24
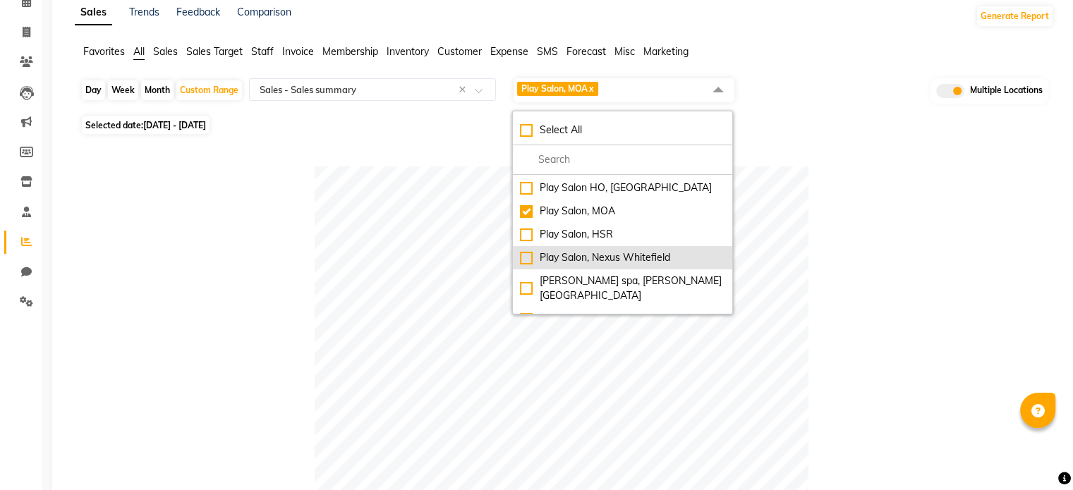
scroll to position [117, 0]
click at [527, 258] on div "Play Salon, Nexus Whitefield" at bounding box center [622, 255] width 205 height 15
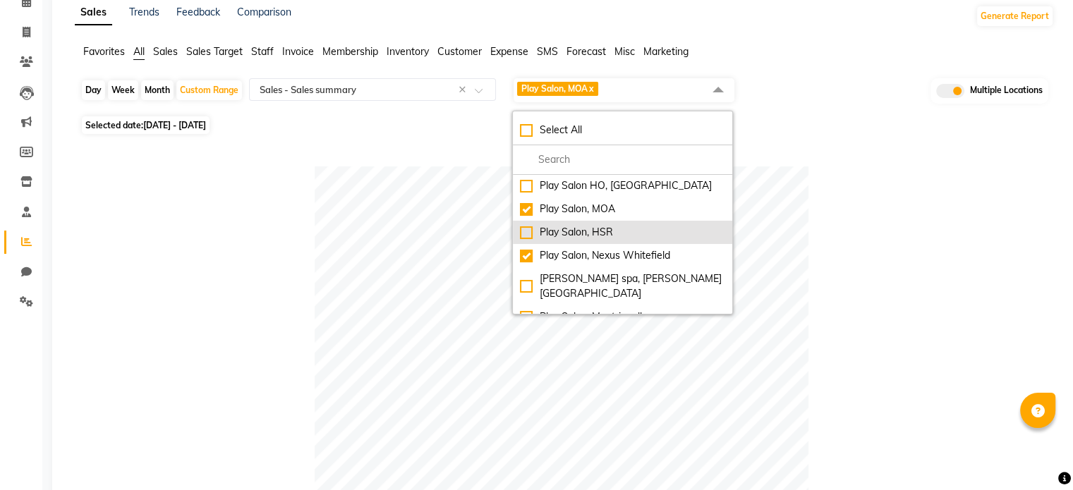
checkbox input "true"
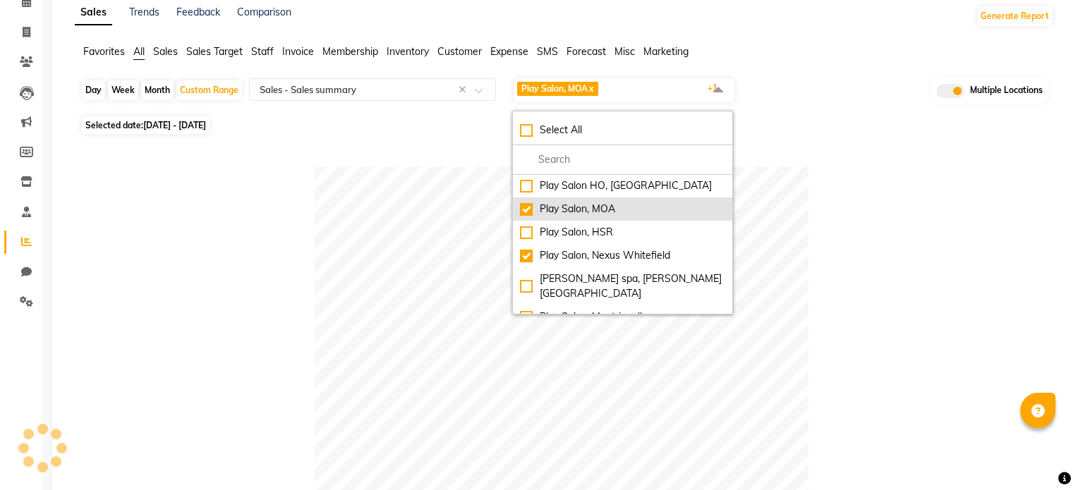
click at [533, 211] on div "Play Salon, MOA" at bounding box center [622, 209] width 205 height 15
checkbox input "false"
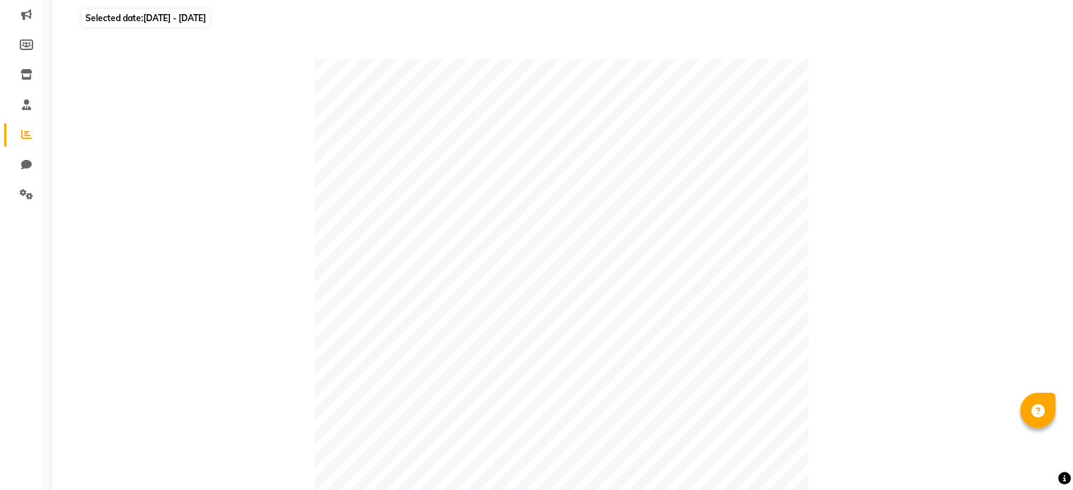
scroll to position [0, 0]
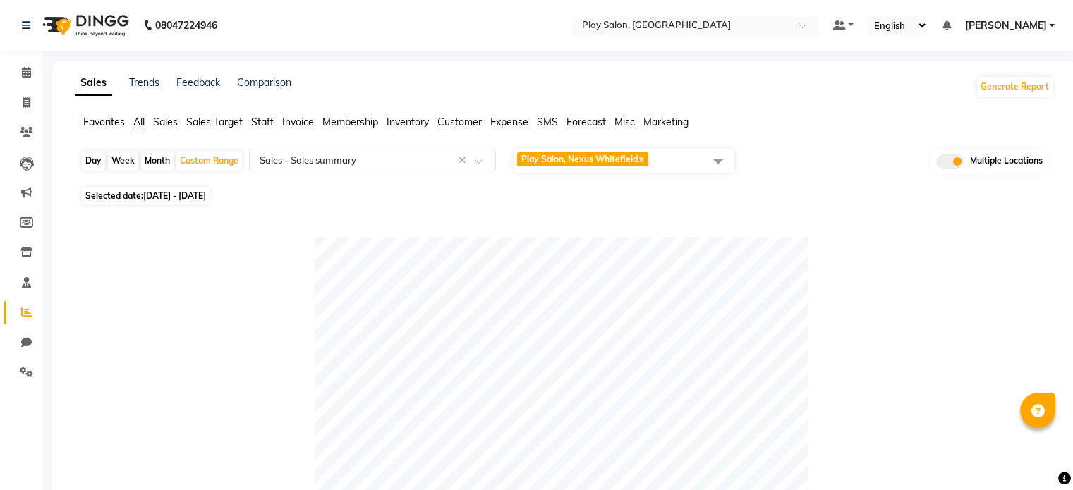
click at [666, 157] on span "Play Salon, Nexus Whitefield x" at bounding box center [624, 161] width 221 height 24
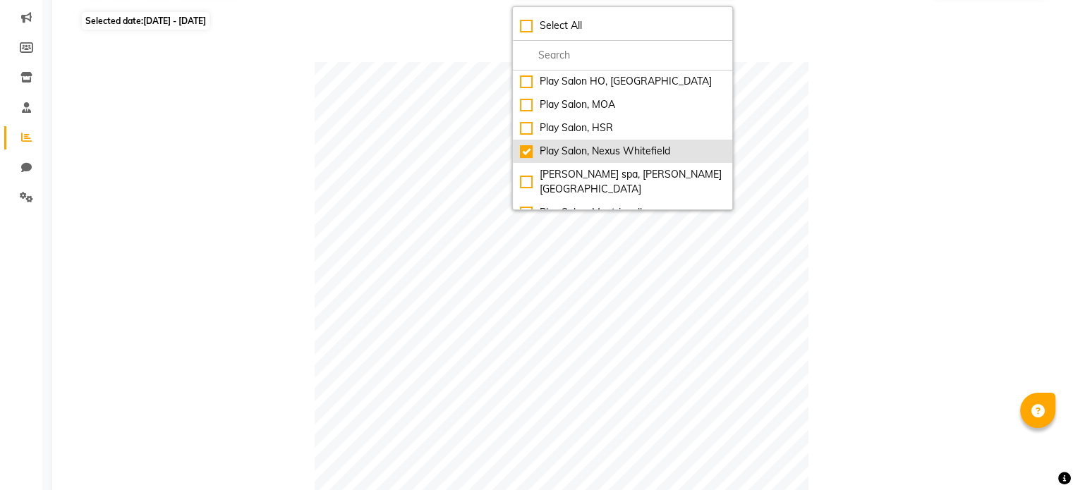
scroll to position [212, 0]
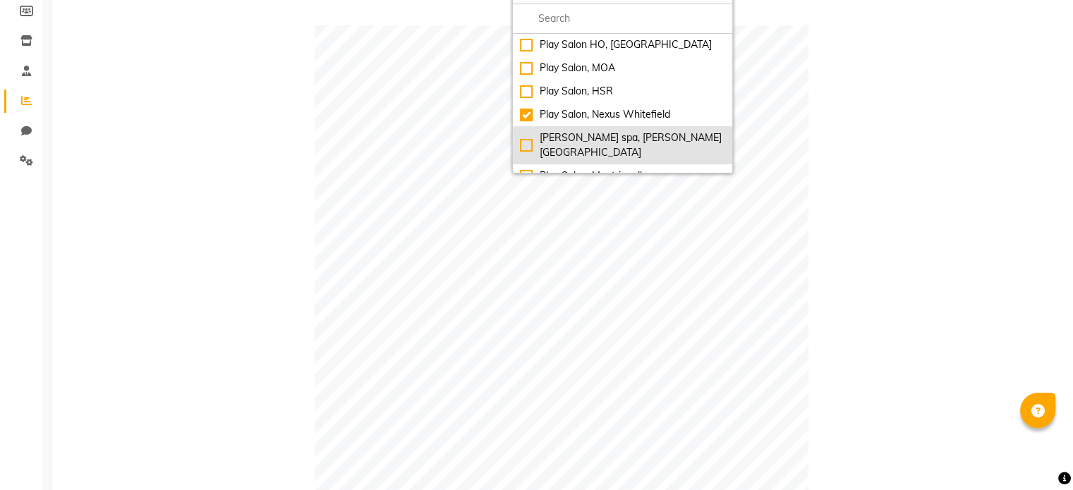
click at [533, 138] on div "[PERSON_NAME] spa, [PERSON_NAME][GEOGRAPHIC_DATA]" at bounding box center [622, 146] width 205 height 30
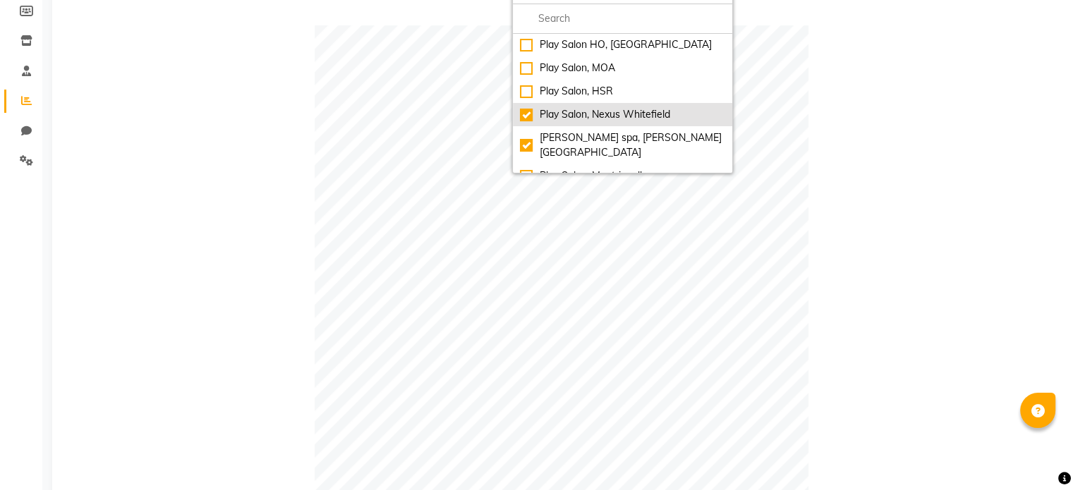
checkbox input "true"
click at [528, 116] on div "Play Salon, Nexus Whitefield" at bounding box center [622, 114] width 205 height 15
checkbox input "false"
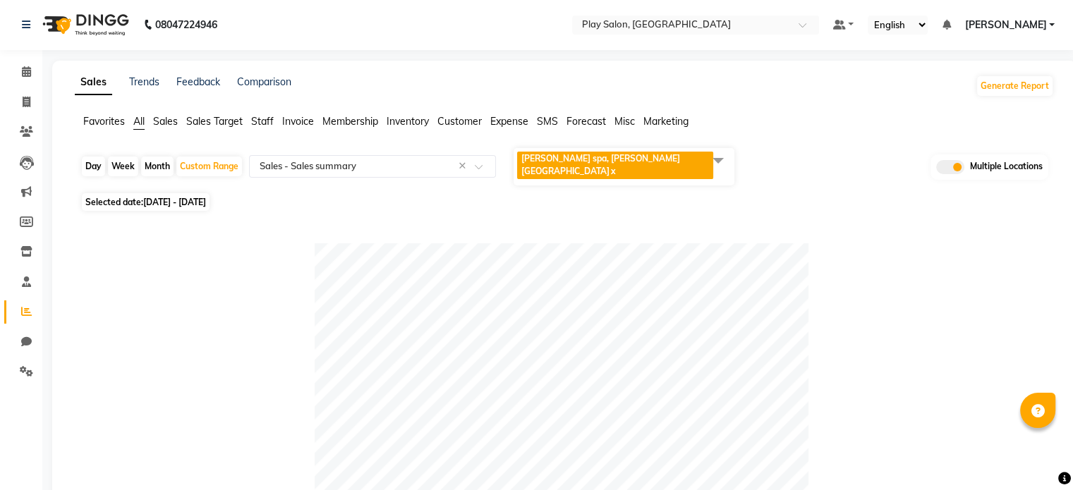
scroll to position [0, 0]
click at [664, 157] on span "[PERSON_NAME] spa, [PERSON_NAME] nagar x" at bounding box center [624, 167] width 221 height 37
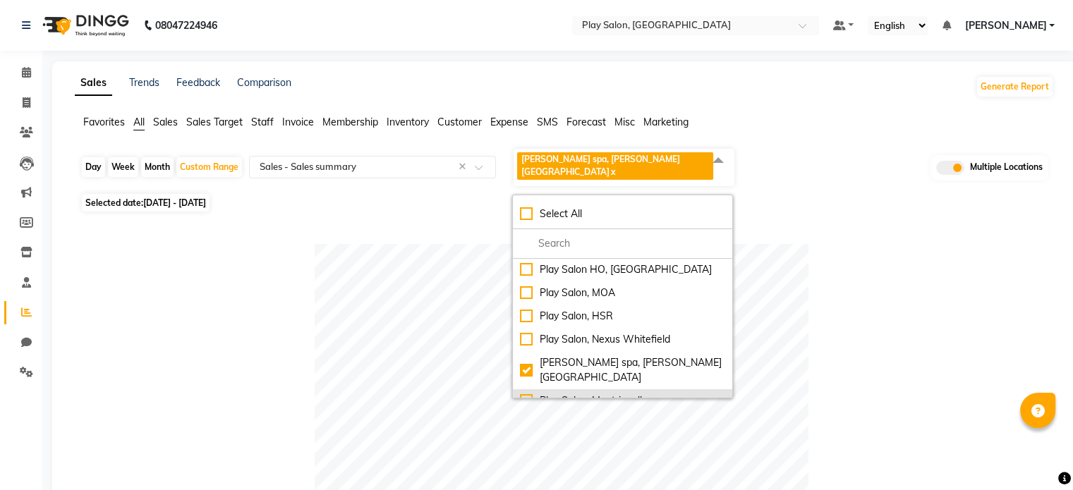
click at [525, 394] on div "Play Salon, Mantri mall" at bounding box center [622, 401] width 205 height 15
checkbox input "true"
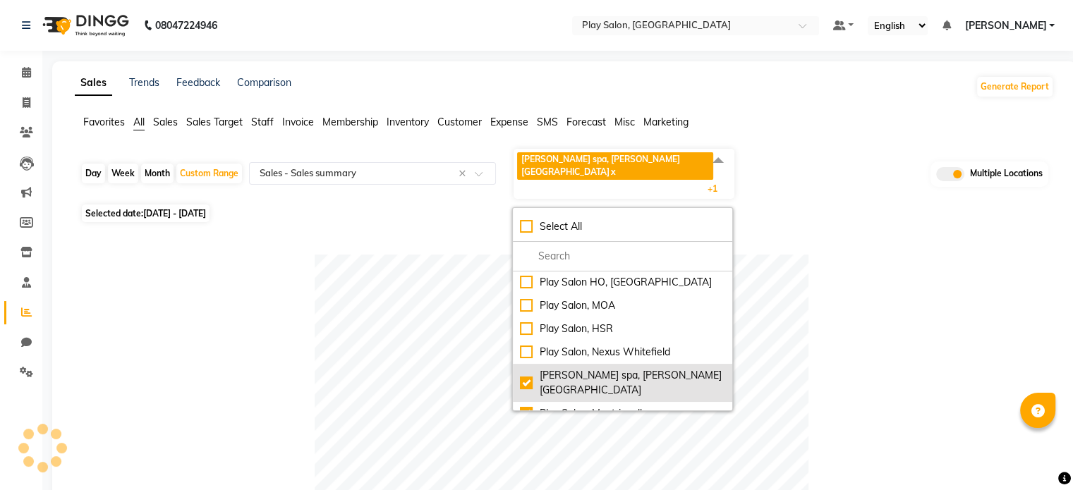
click at [524, 368] on div "[PERSON_NAME] spa, [PERSON_NAME][GEOGRAPHIC_DATA]" at bounding box center [622, 383] width 205 height 30
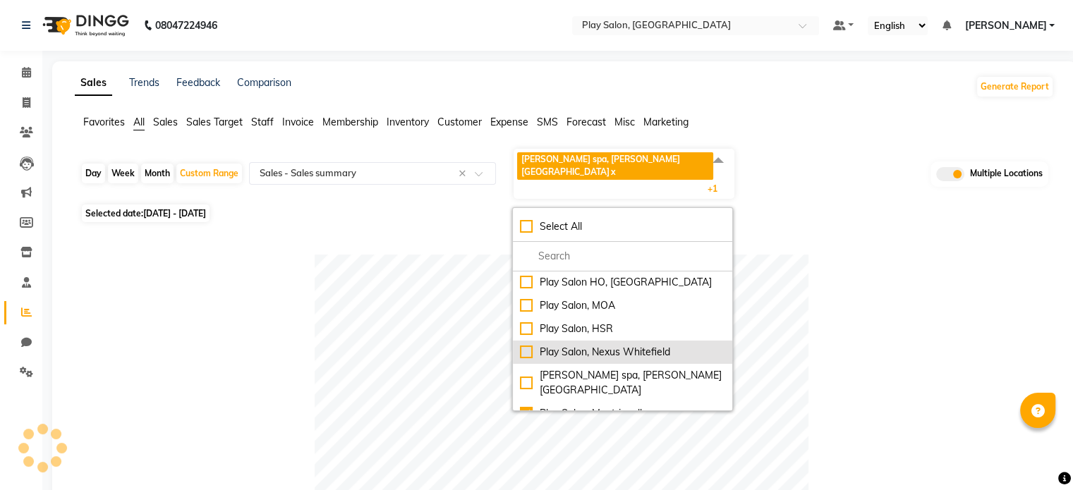
checkbox input "false"
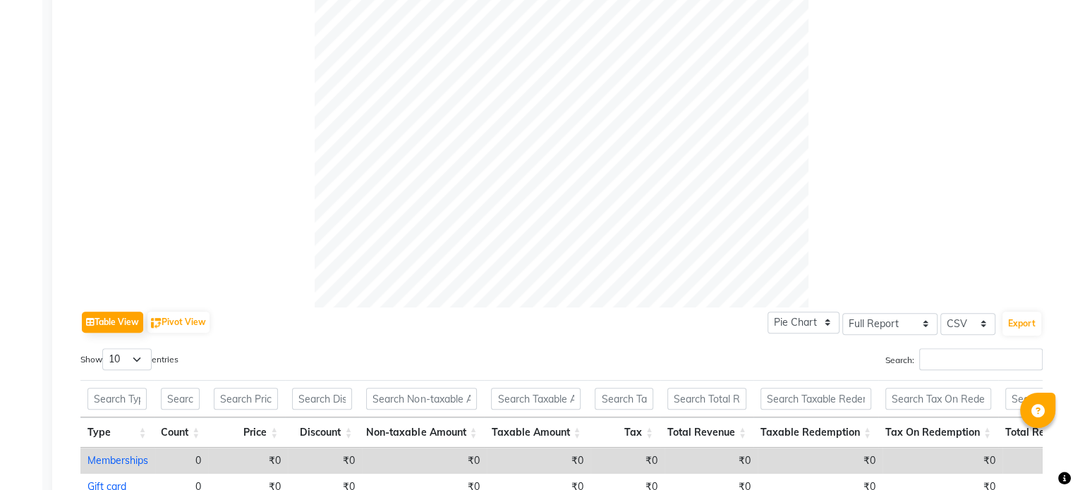
scroll to position [742, 0]
